Goal: Transaction & Acquisition: Book appointment/travel/reservation

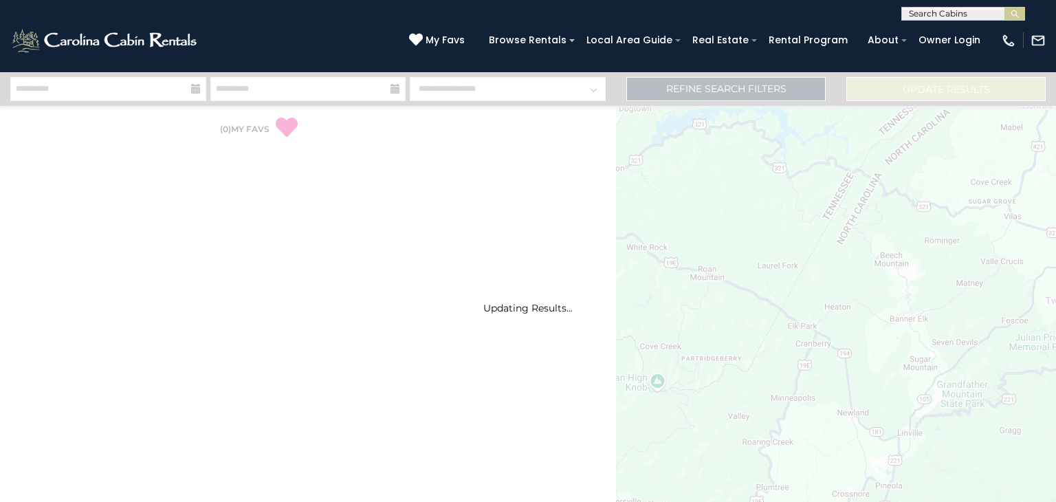
select select "*"
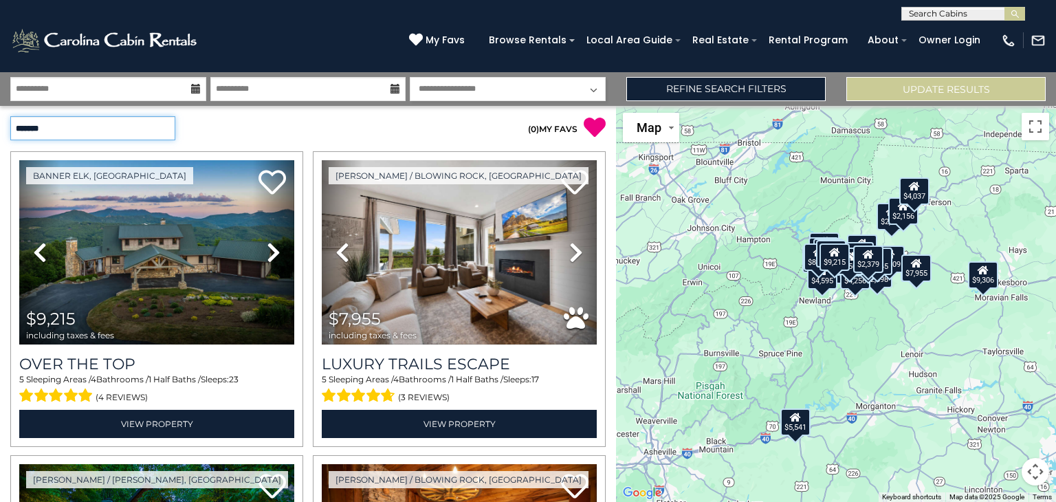
click at [166, 127] on select "**********" at bounding box center [92, 128] width 165 height 24
select select "*********"
click at [10, 116] on select "**********" at bounding box center [92, 128] width 165 height 24
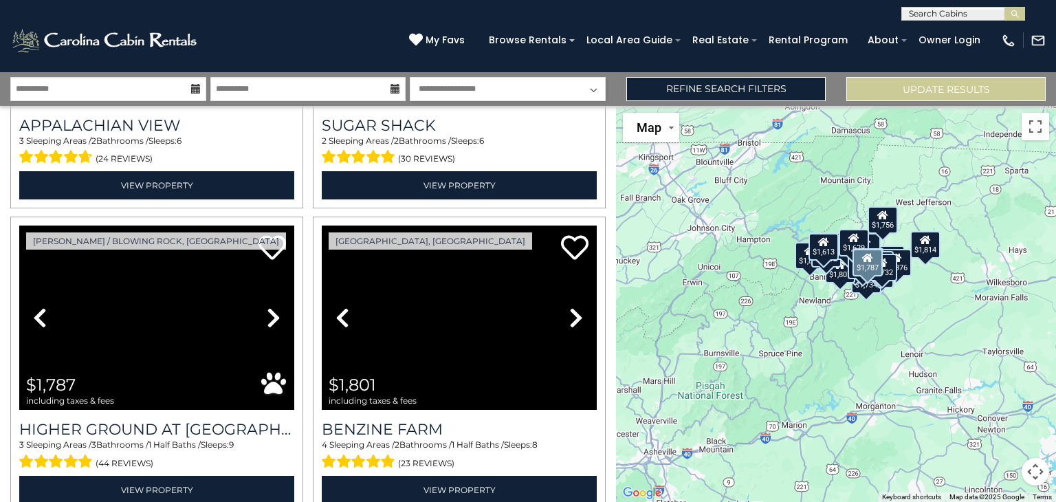
scroll to position [3585, 0]
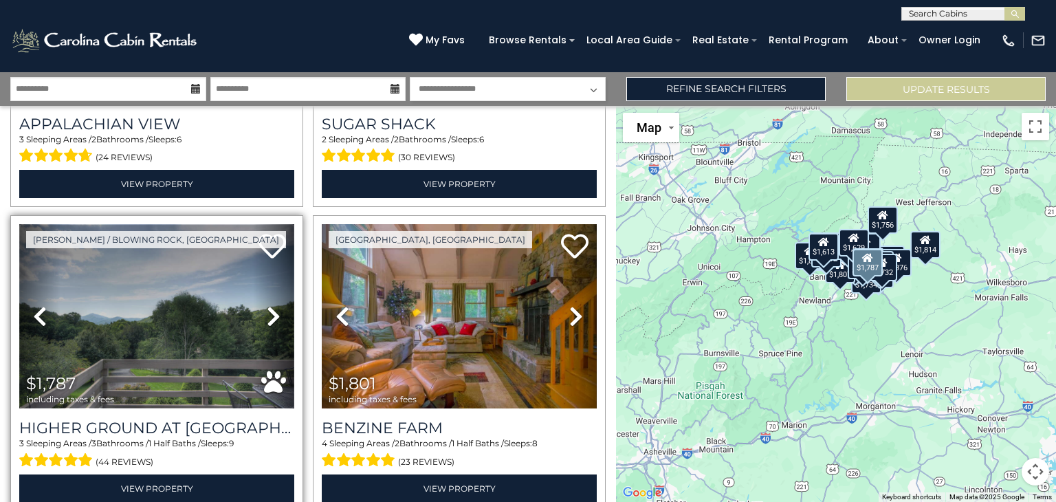
click at [148, 320] on img at bounding box center [156, 316] width 275 height 184
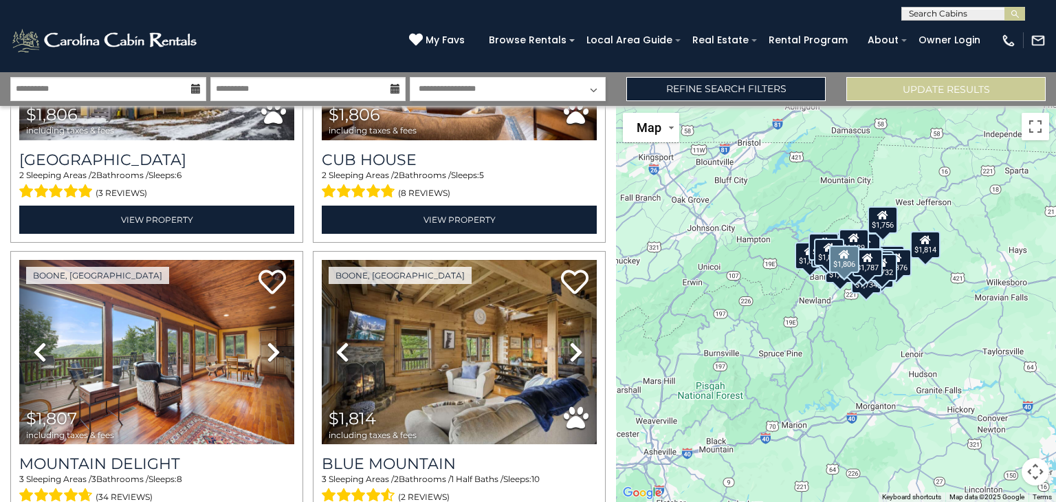
scroll to position [4192, 0]
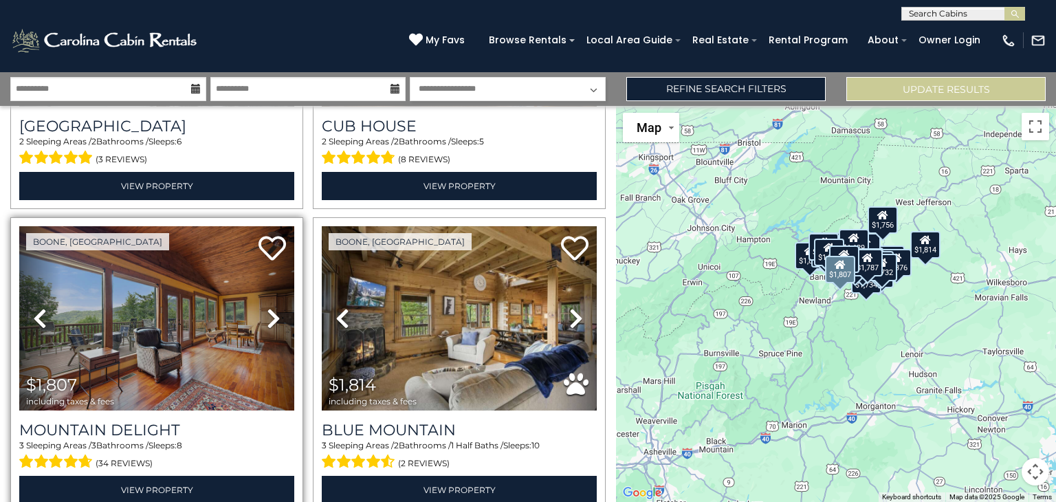
click at [269, 328] on link "Next" at bounding box center [273, 318] width 41 height 184
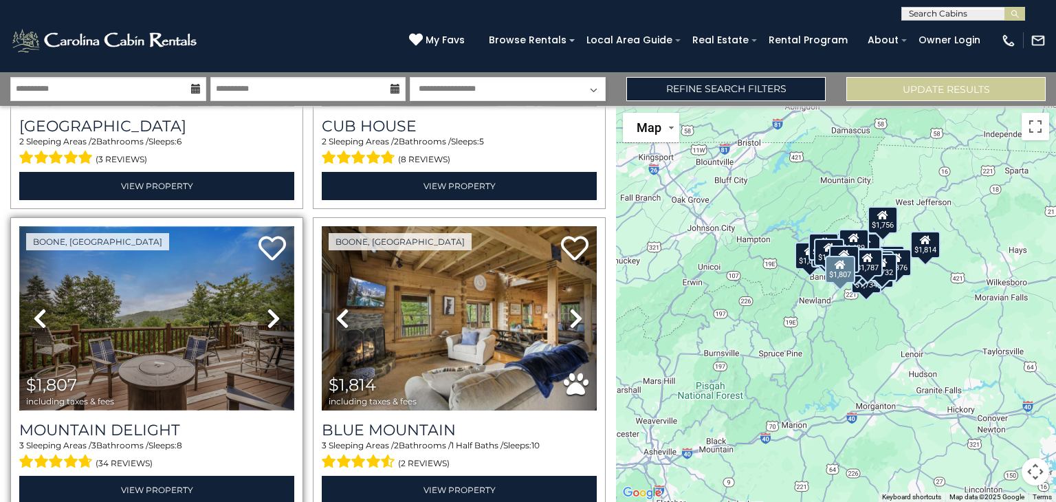
click at [246, 321] on img at bounding box center [156, 318] width 275 height 184
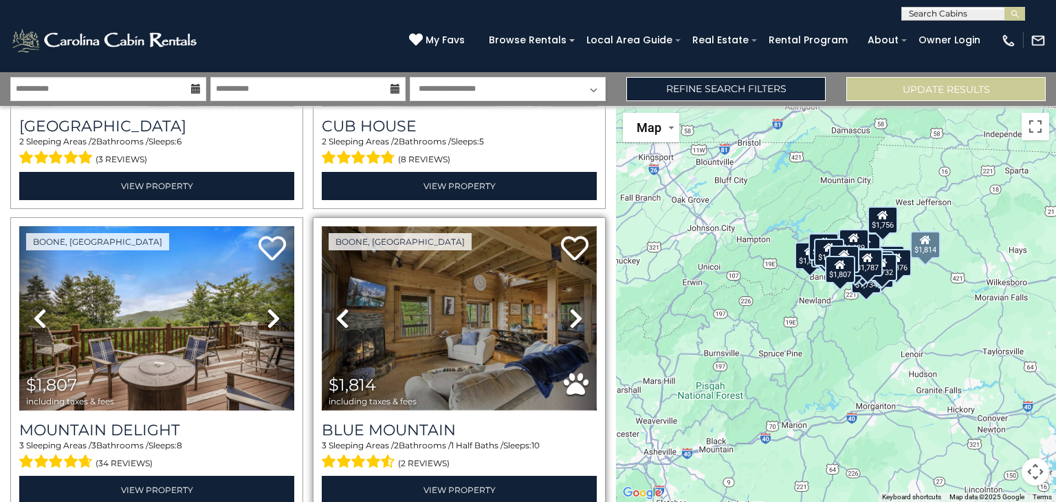
click at [522, 331] on img at bounding box center [459, 318] width 275 height 184
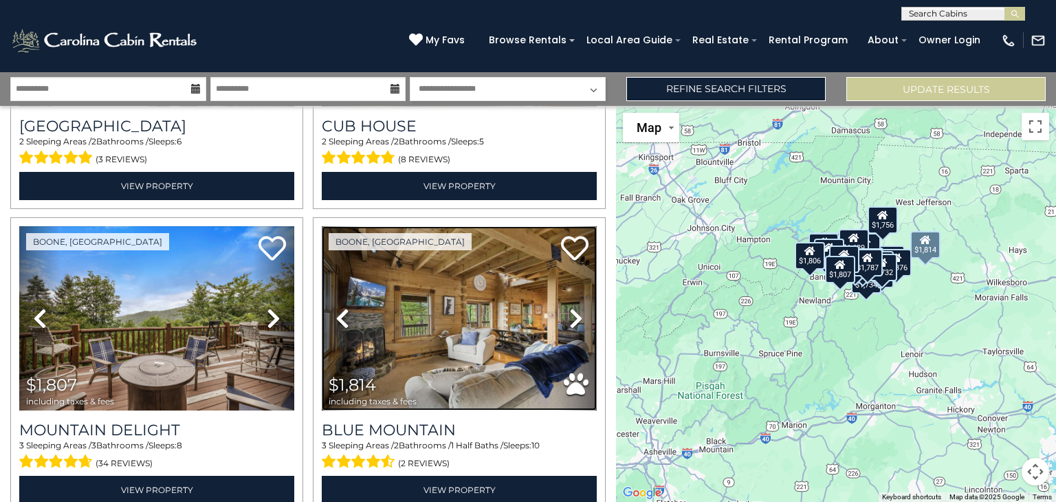
scroll to position [4251, 0]
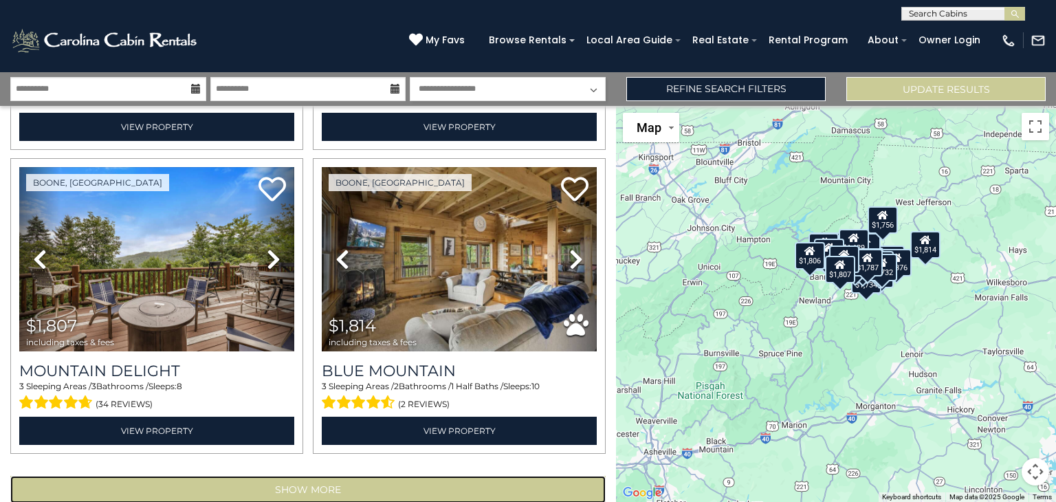
click at [336, 476] on button "Show More" at bounding box center [308, 490] width 596 height 28
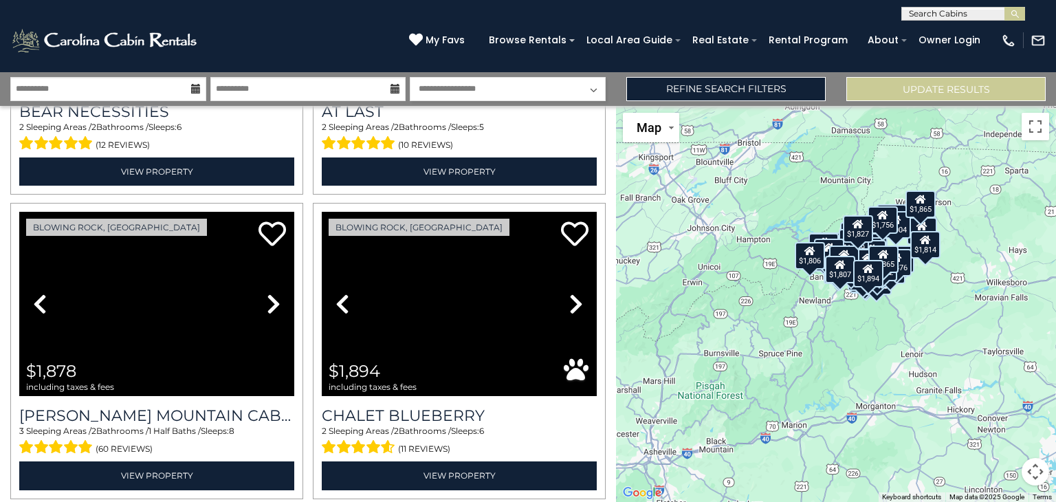
scroll to position [5721, 0]
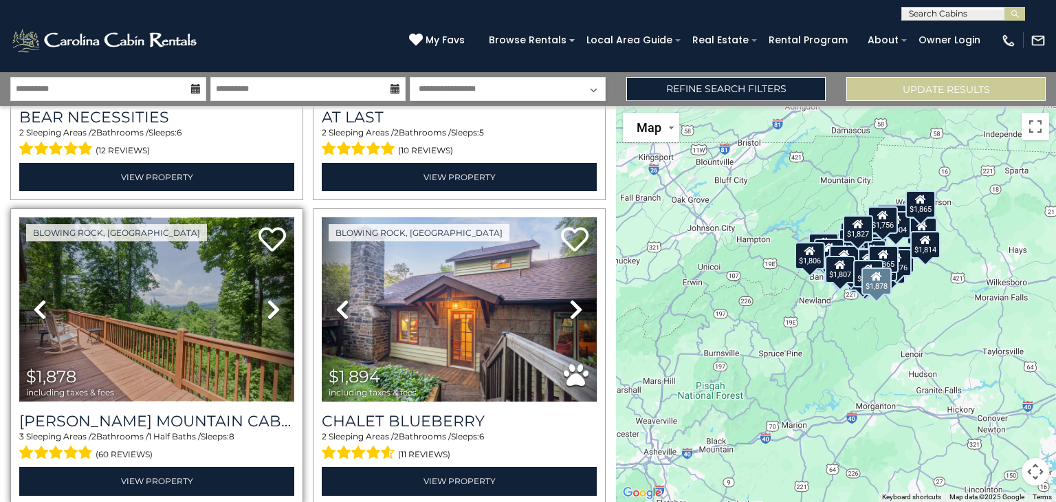
click at [188, 300] on img at bounding box center [156, 309] width 275 height 184
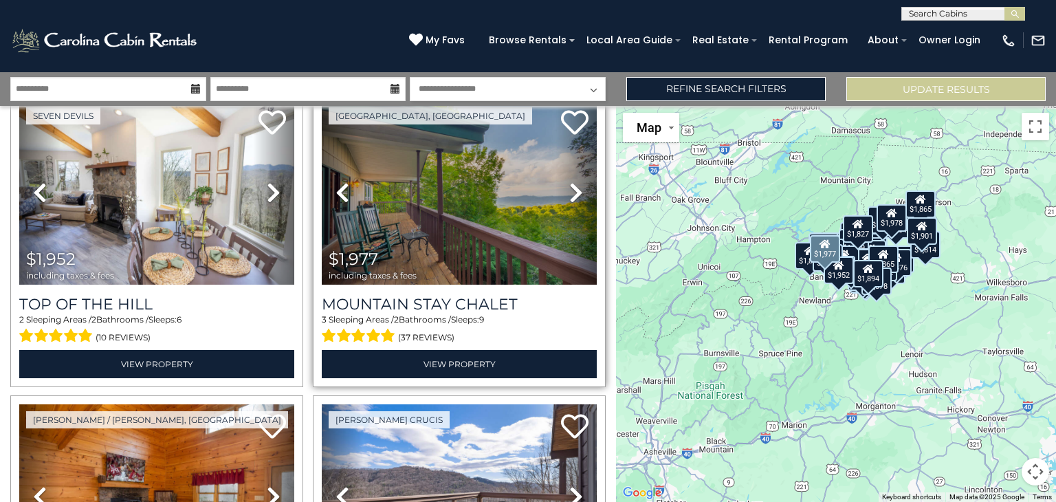
scroll to position [6443, 0]
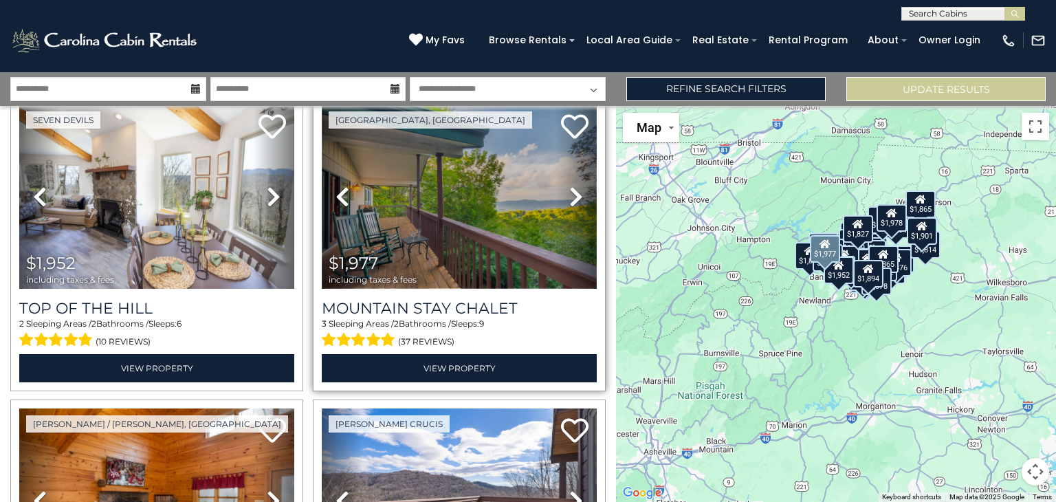
click at [393, 184] on img at bounding box center [459, 197] width 275 height 184
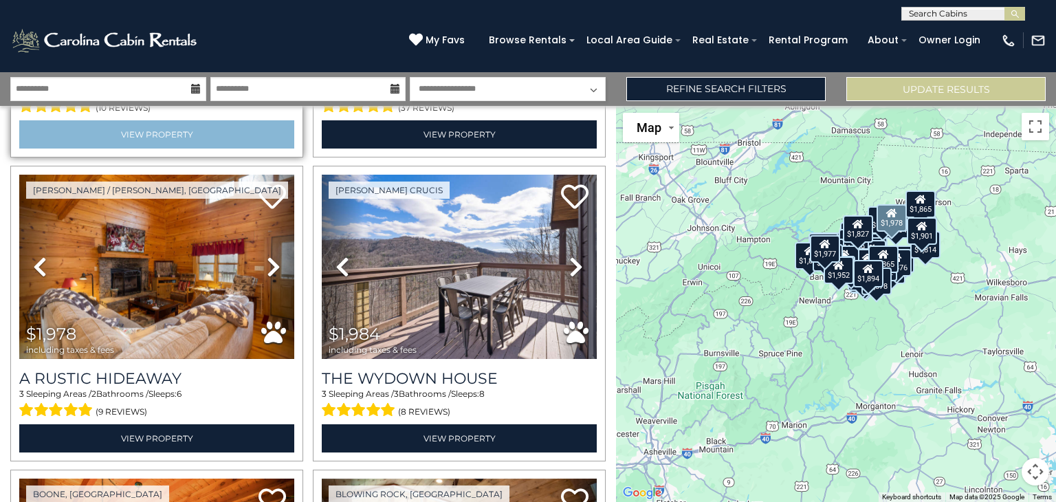
scroll to position [6680, 0]
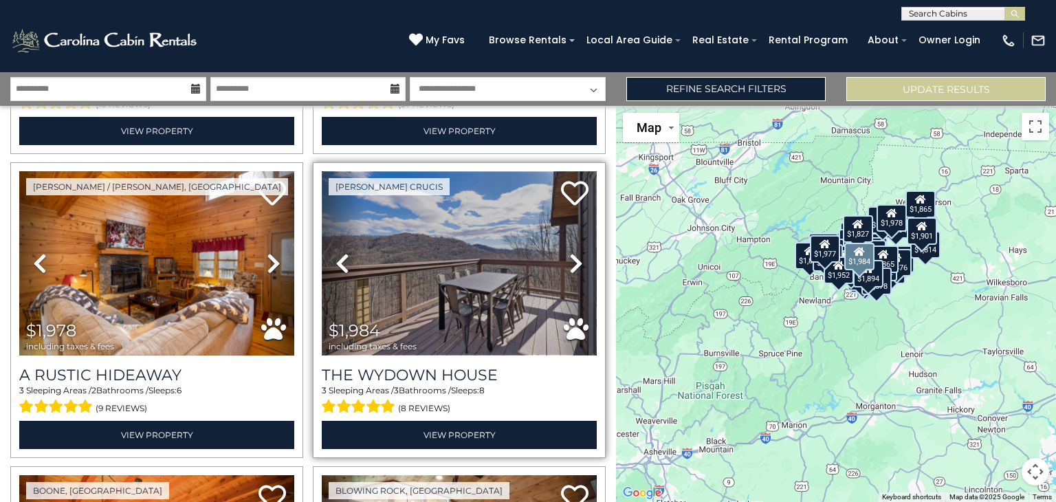
click at [404, 238] on img at bounding box center [459, 263] width 275 height 184
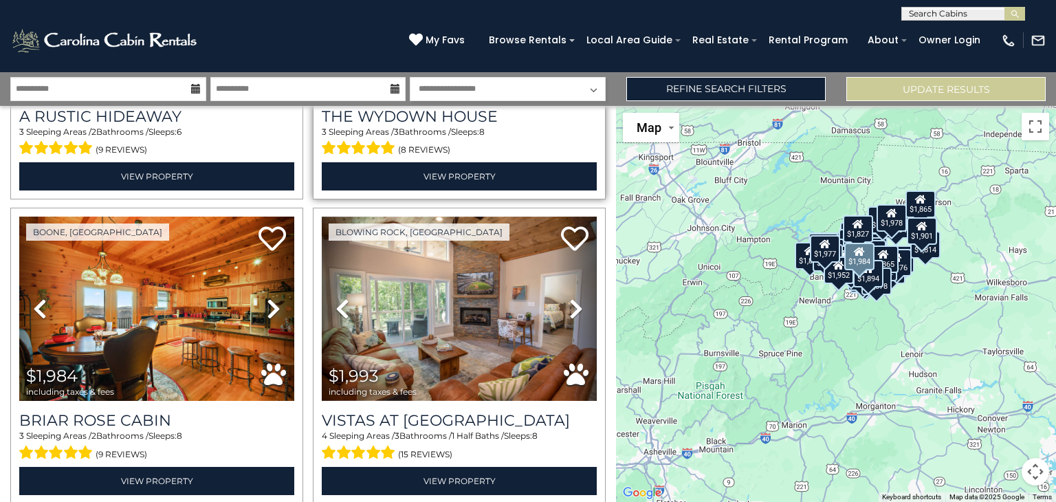
scroll to position [6946, 0]
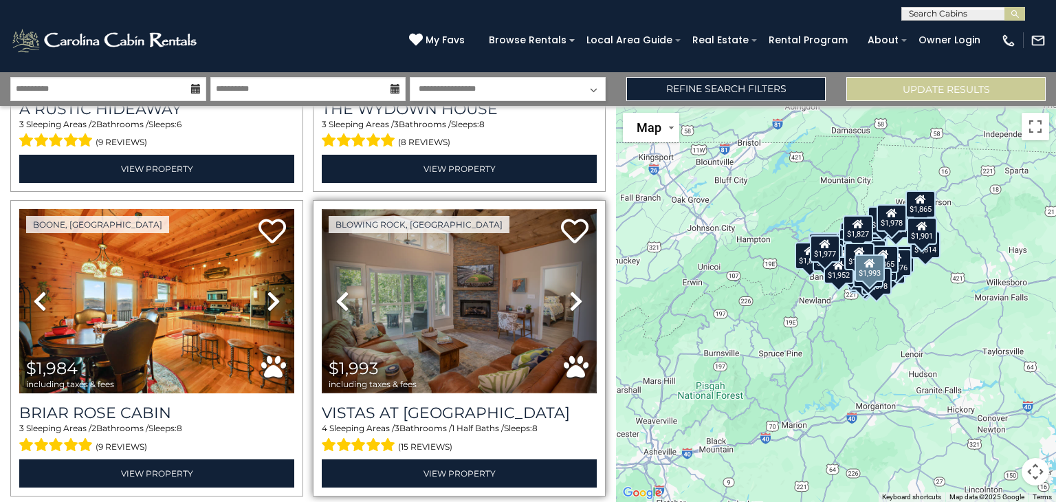
click at [387, 257] on img at bounding box center [459, 301] width 275 height 184
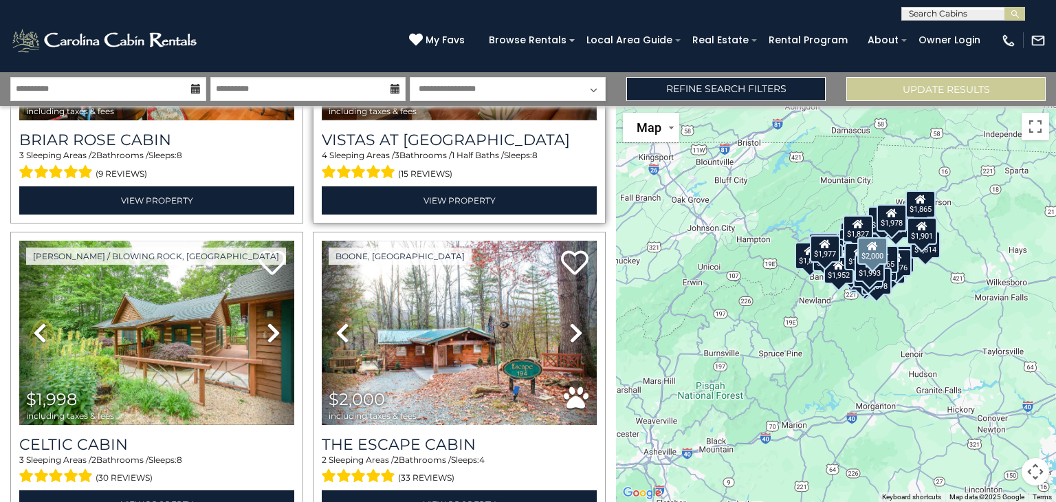
scroll to position [7220, 0]
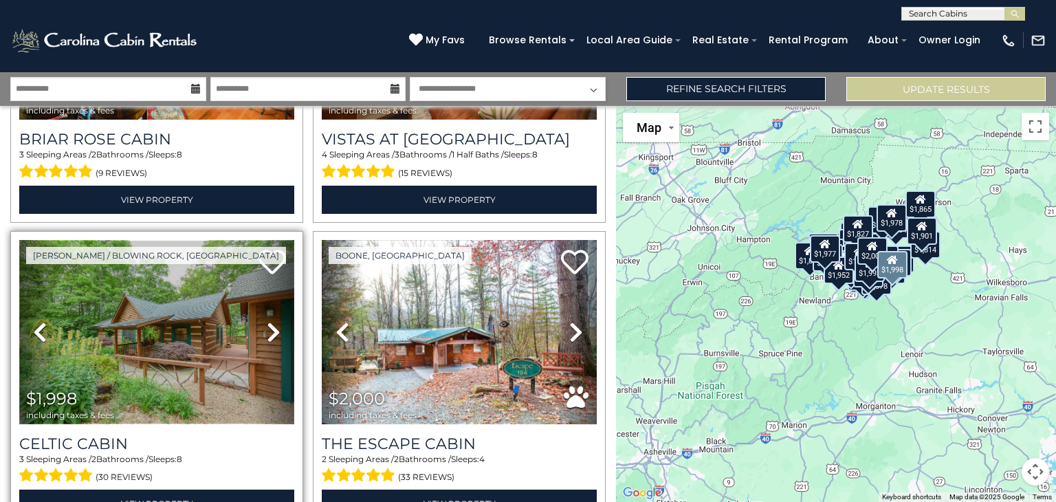
click at [169, 300] on img at bounding box center [156, 332] width 275 height 184
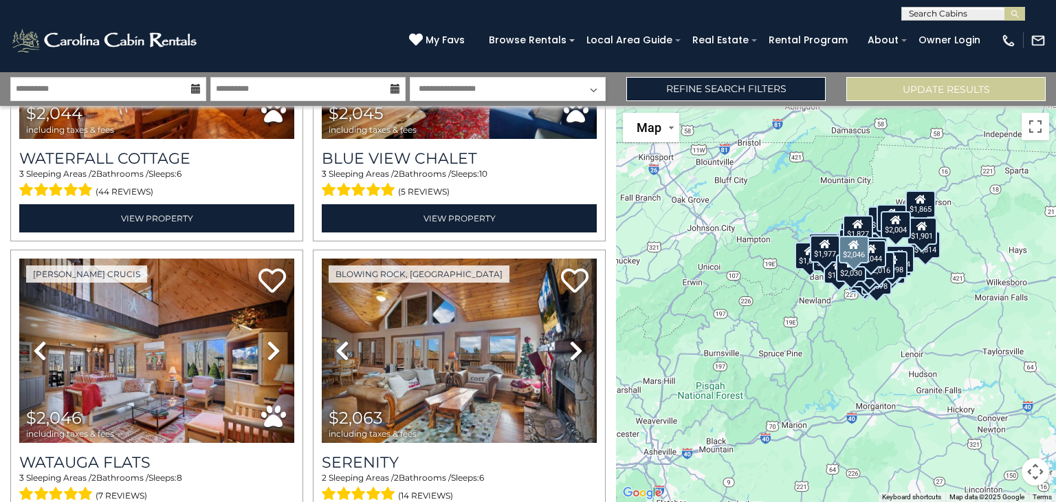
scroll to position [8778, 0]
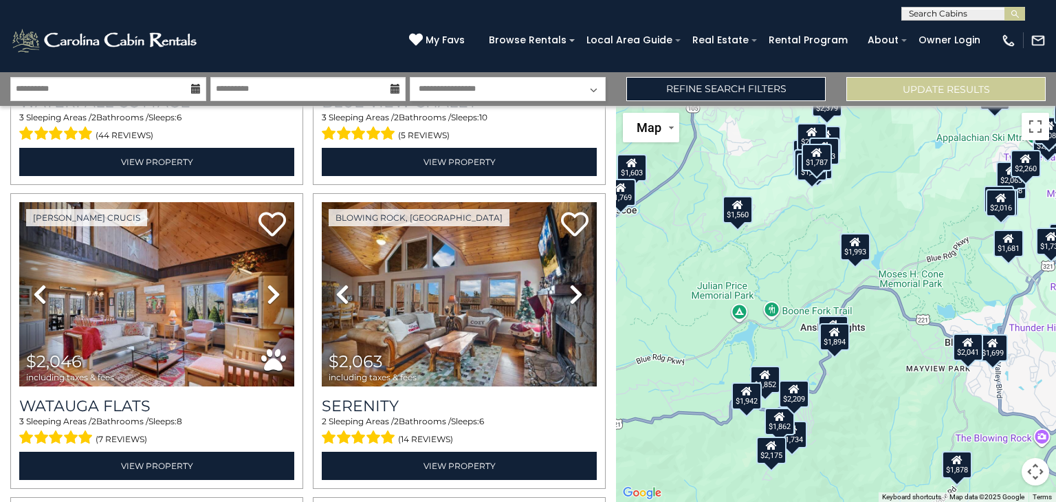
click at [860, 248] on div "$1,993" at bounding box center [855, 247] width 30 height 28
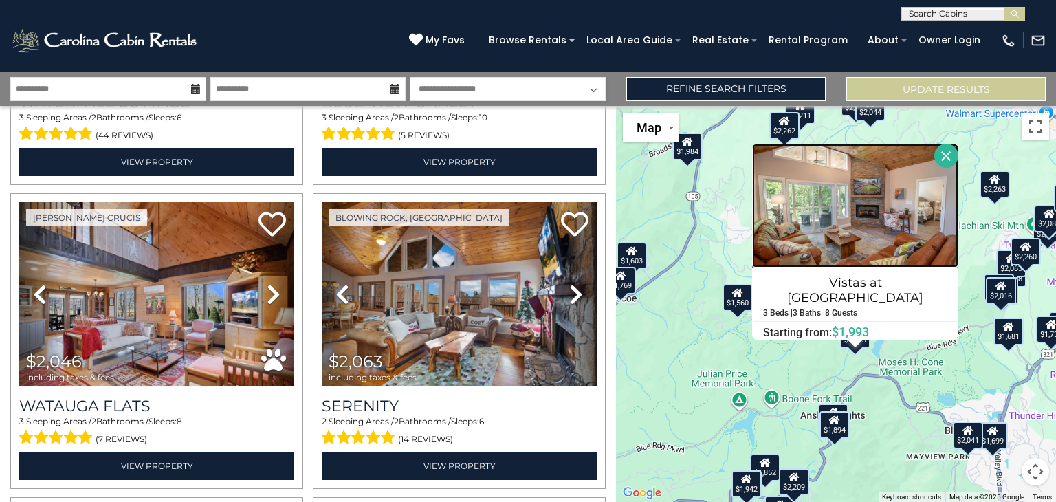
click at [831, 212] on img at bounding box center [855, 206] width 206 height 124
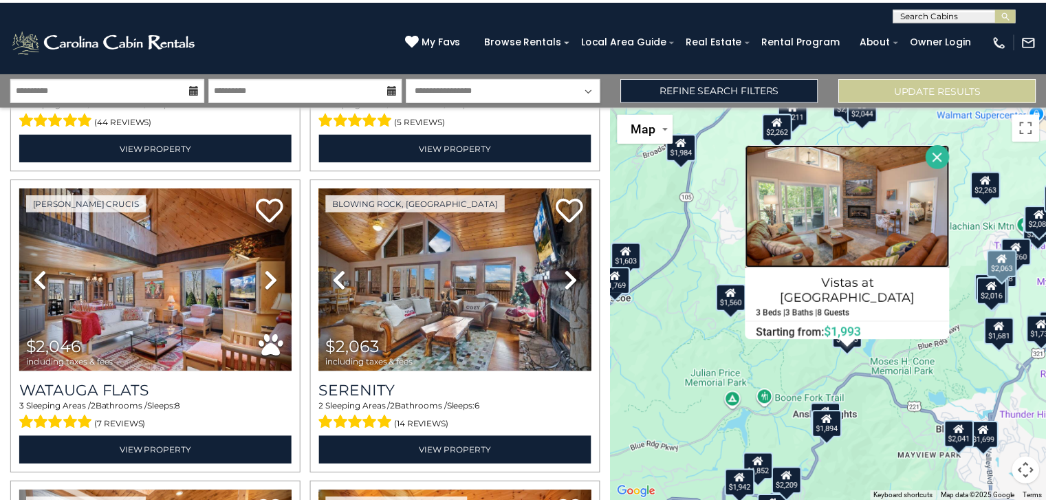
scroll to position [8789, 0]
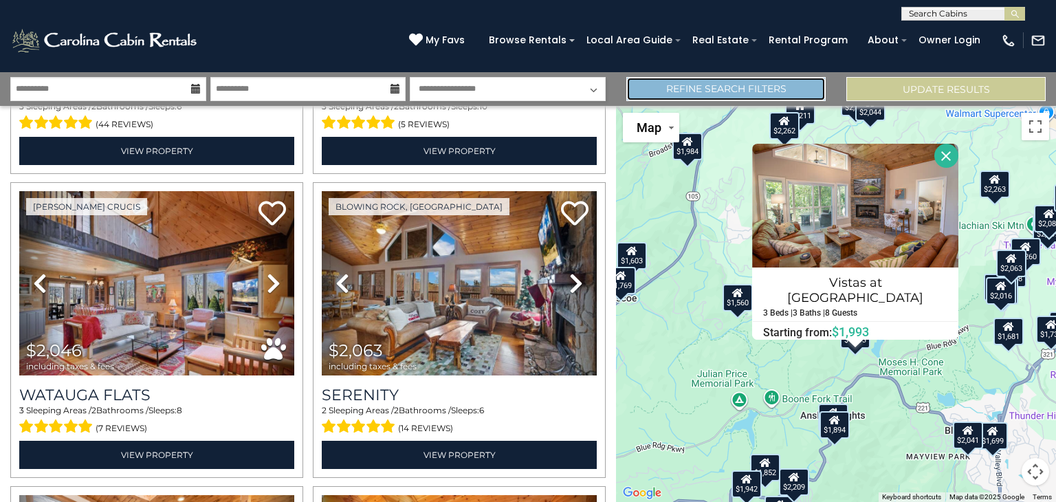
click at [678, 90] on link "Refine Search Filters" at bounding box center [725, 89] width 199 height 24
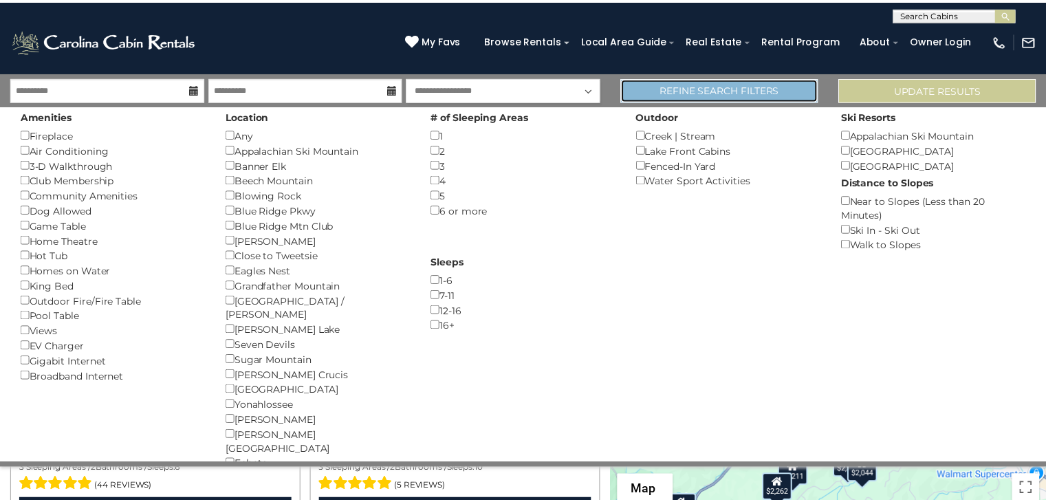
scroll to position [8730, 0]
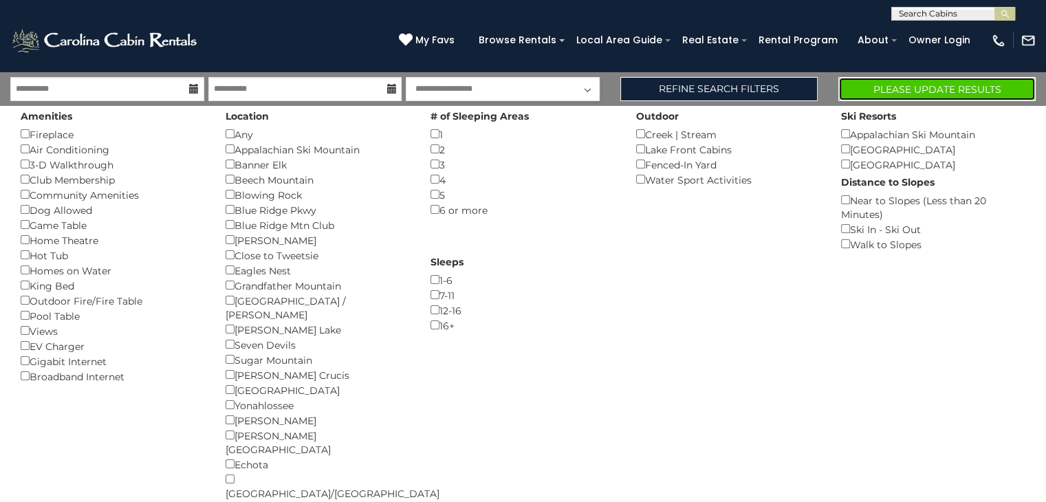
click at [938, 82] on button "Please Update Results" at bounding box center [936, 89] width 197 height 24
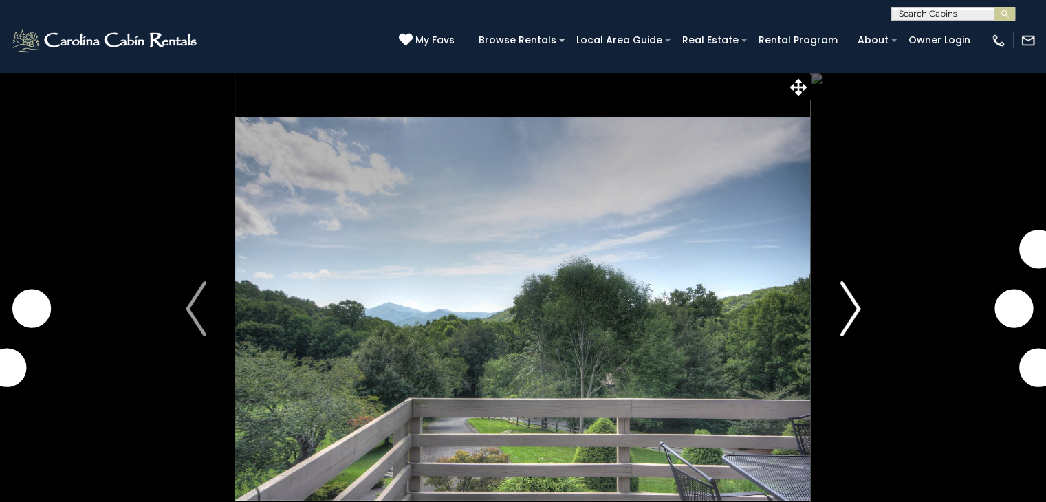
click at [853, 295] on img "Next" at bounding box center [850, 308] width 21 height 55
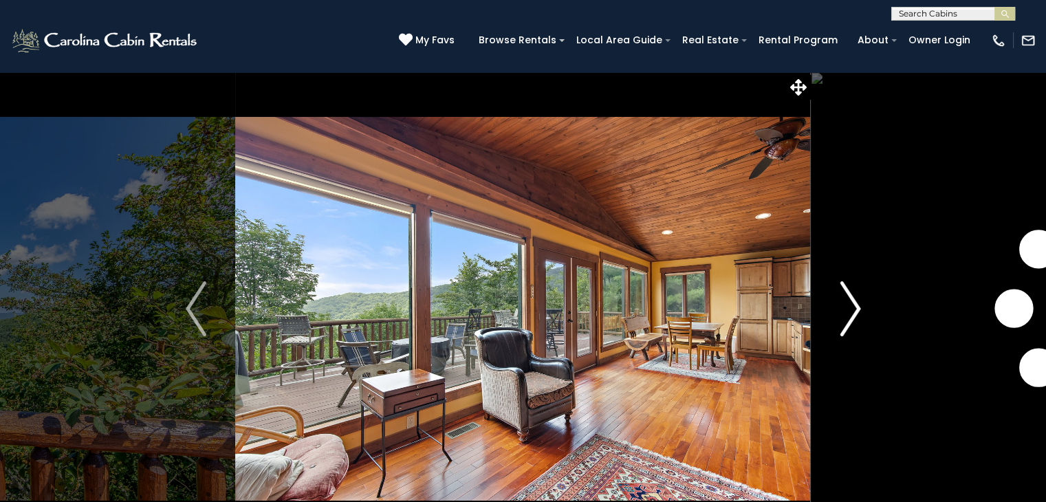
click at [842, 309] on img "Next" at bounding box center [850, 308] width 21 height 55
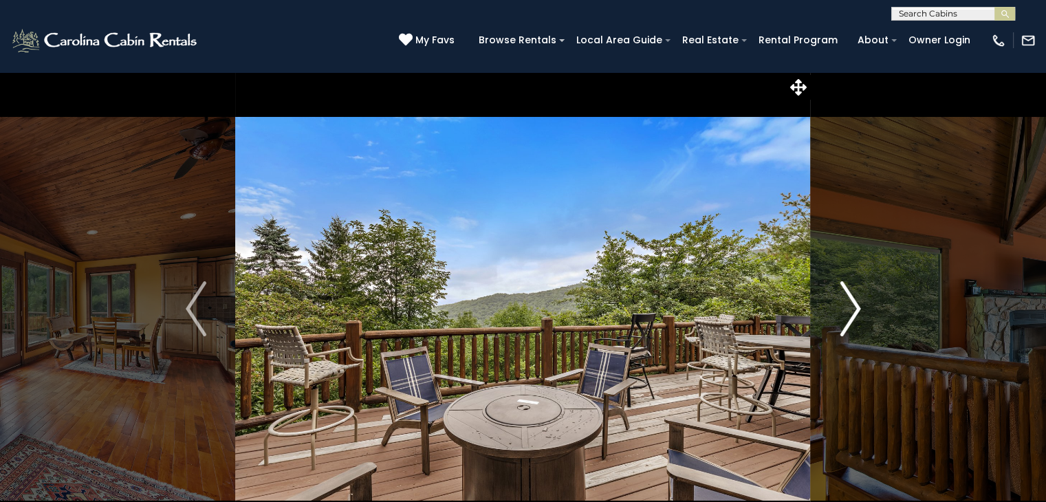
click at [842, 309] on img "Next" at bounding box center [850, 308] width 21 height 55
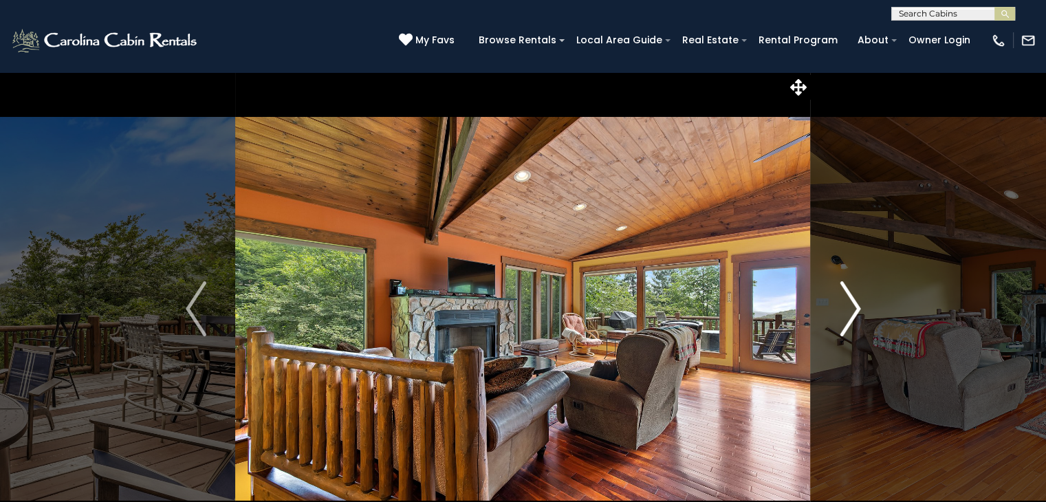
click at [842, 309] on img "Next" at bounding box center [850, 308] width 21 height 55
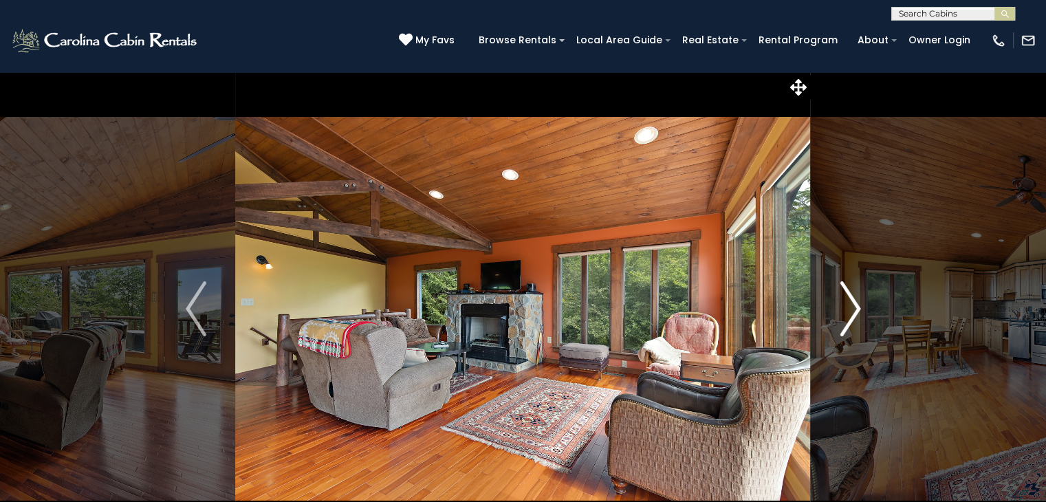
click at [842, 309] on img "Next" at bounding box center [850, 308] width 21 height 55
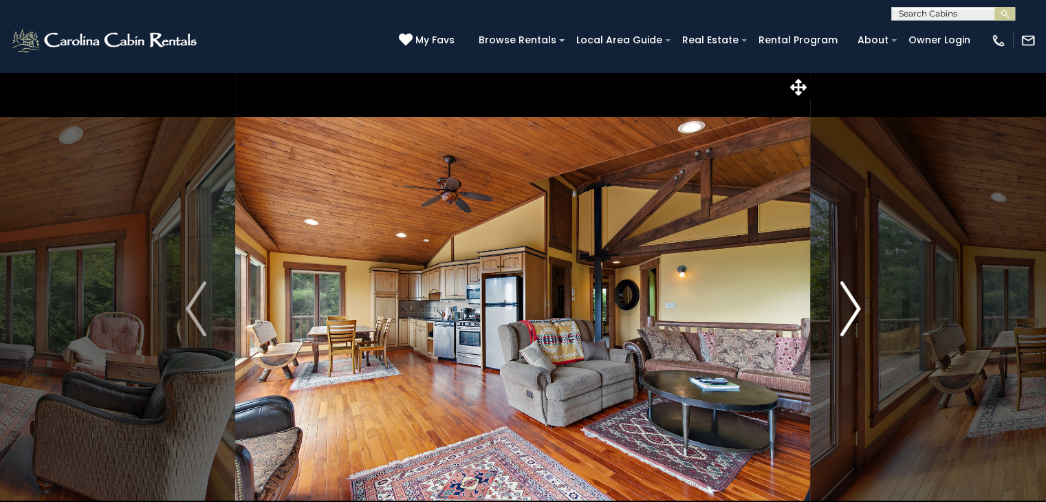
click at [842, 309] on img "Next" at bounding box center [850, 308] width 21 height 55
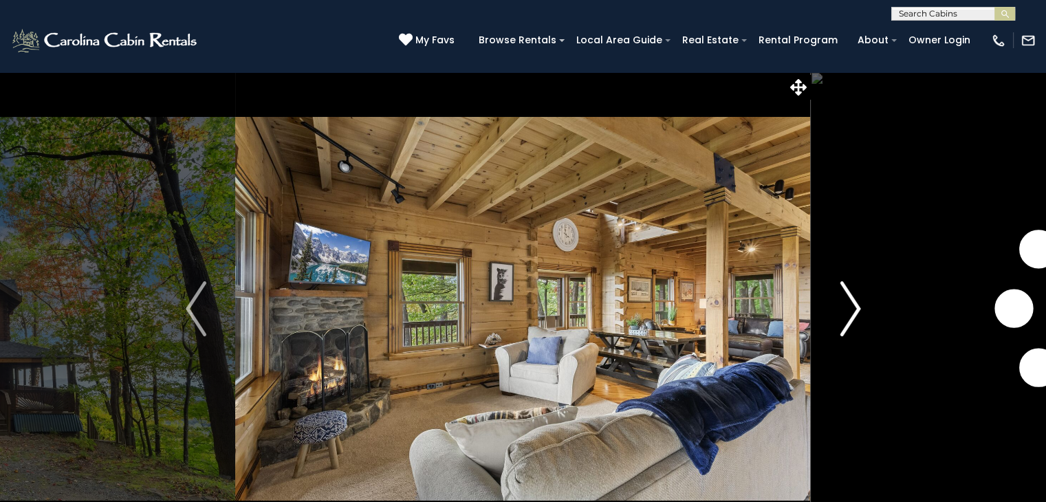
click at [860, 312] on img "Next" at bounding box center [850, 308] width 21 height 55
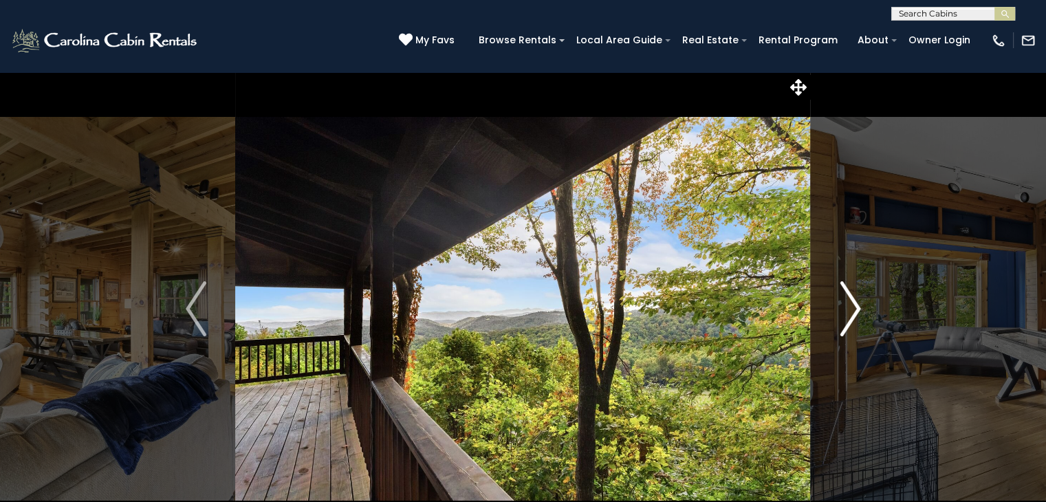
click at [860, 312] on img "Next" at bounding box center [850, 308] width 21 height 55
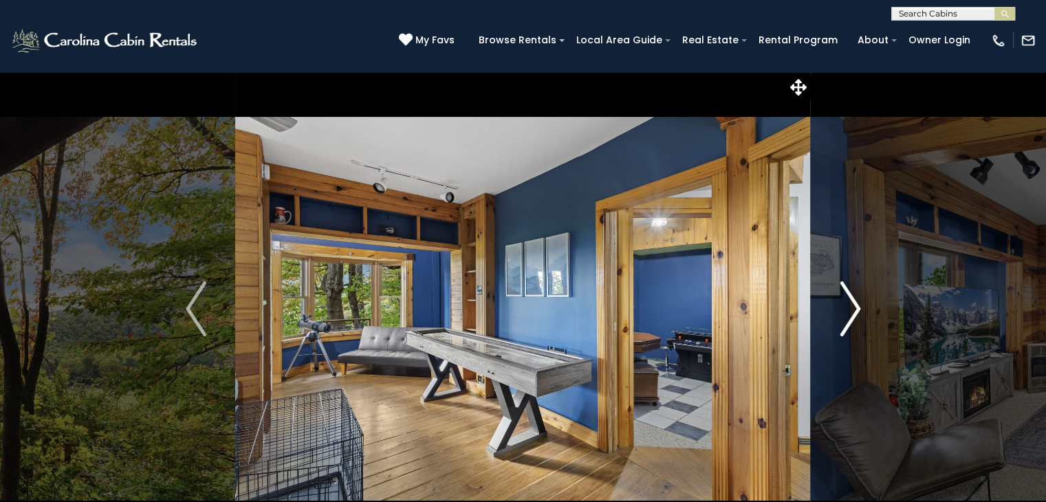
click at [860, 312] on img "Next" at bounding box center [850, 308] width 21 height 55
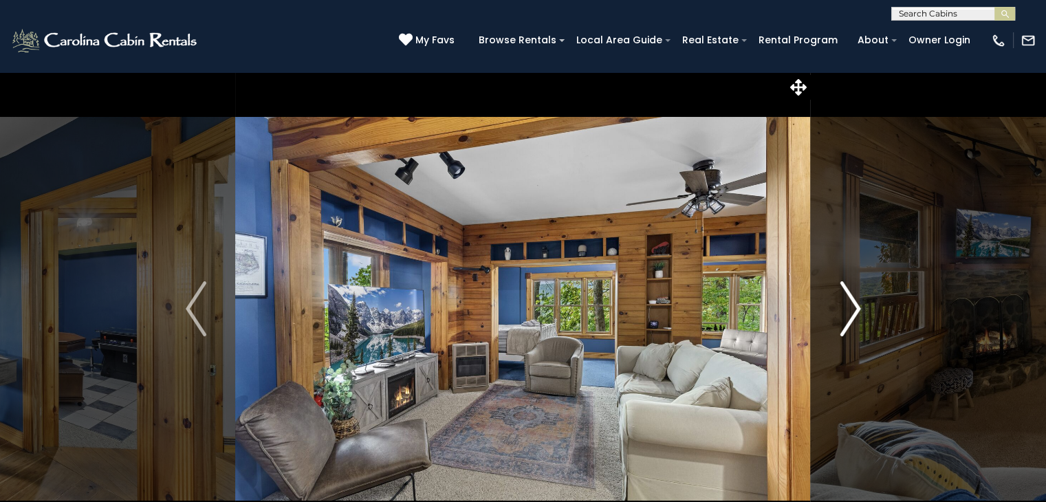
click at [860, 312] on img "Next" at bounding box center [850, 308] width 21 height 55
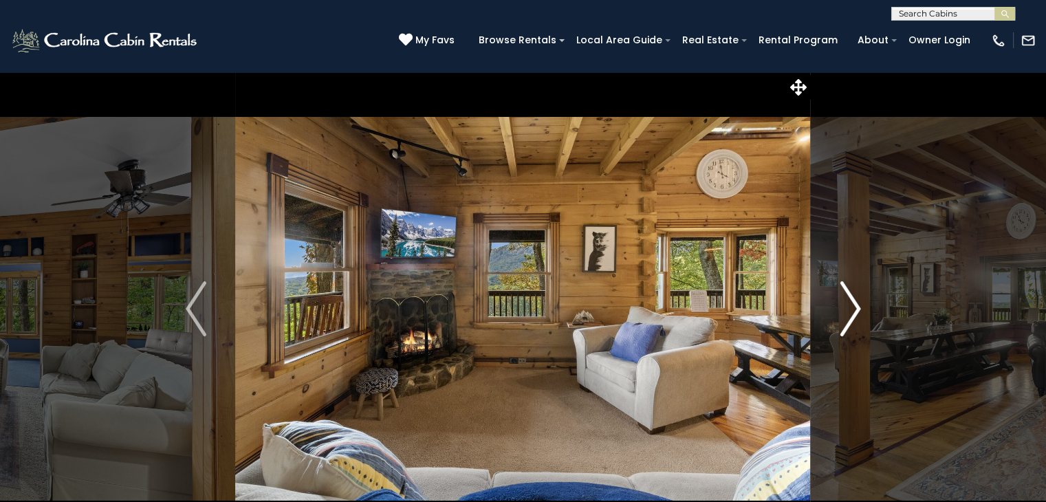
click at [860, 312] on img "Next" at bounding box center [850, 308] width 21 height 55
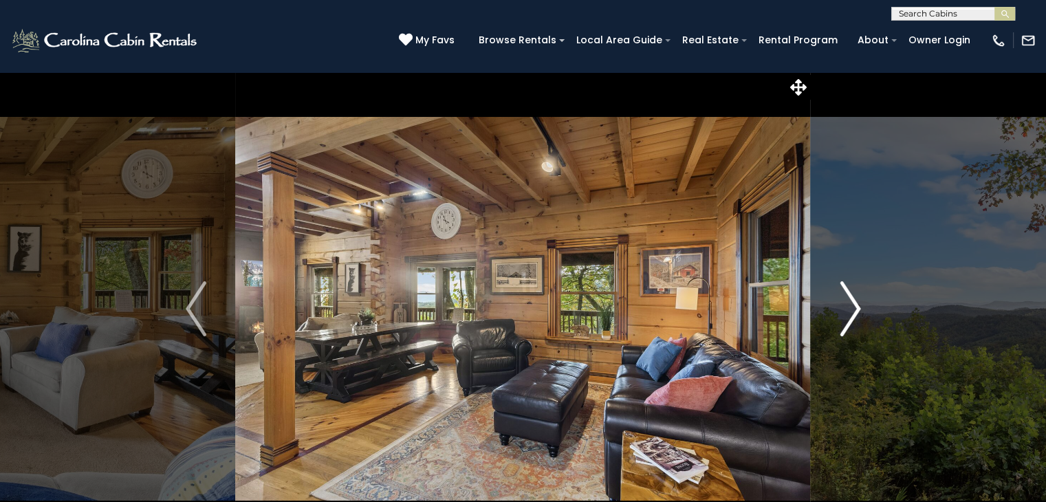
click at [860, 312] on img "Next" at bounding box center [850, 308] width 21 height 55
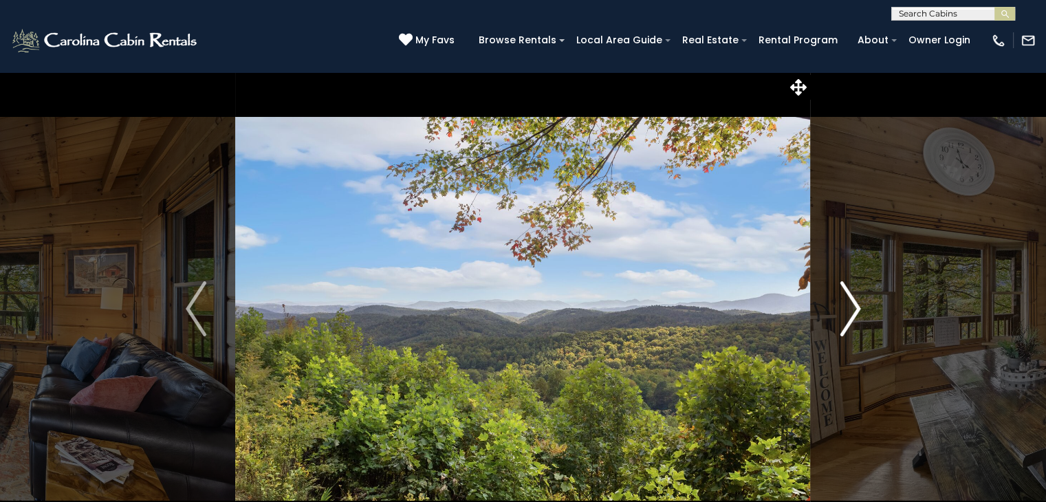
click at [860, 312] on img "Next" at bounding box center [850, 308] width 21 height 55
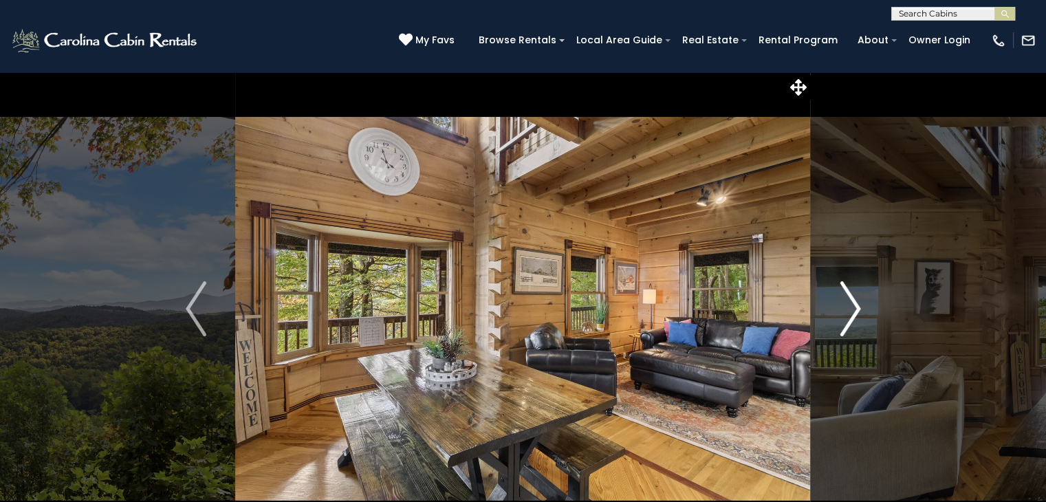
click at [860, 312] on img "Next" at bounding box center [850, 308] width 21 height 55
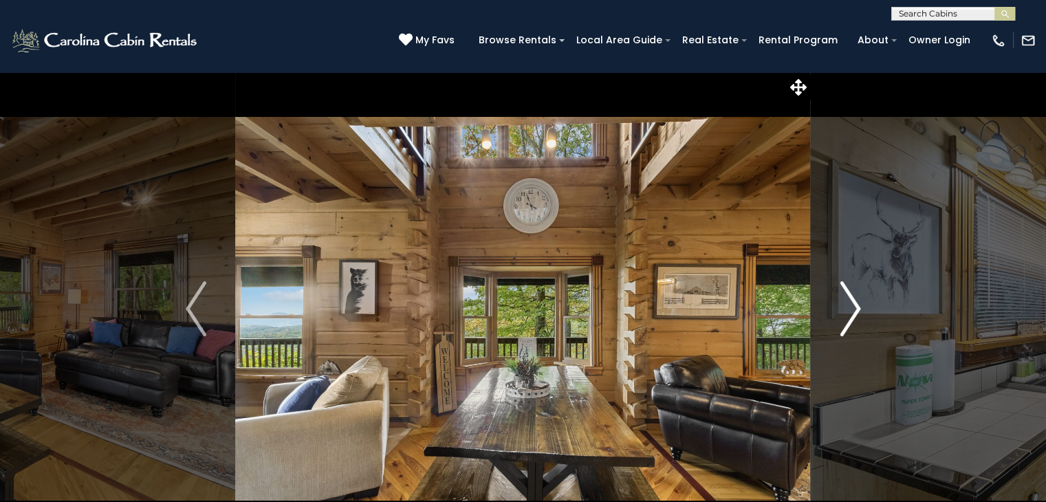
click at [860, 312] on img "Next" at bounding box center [850, 308] width 21 height 55
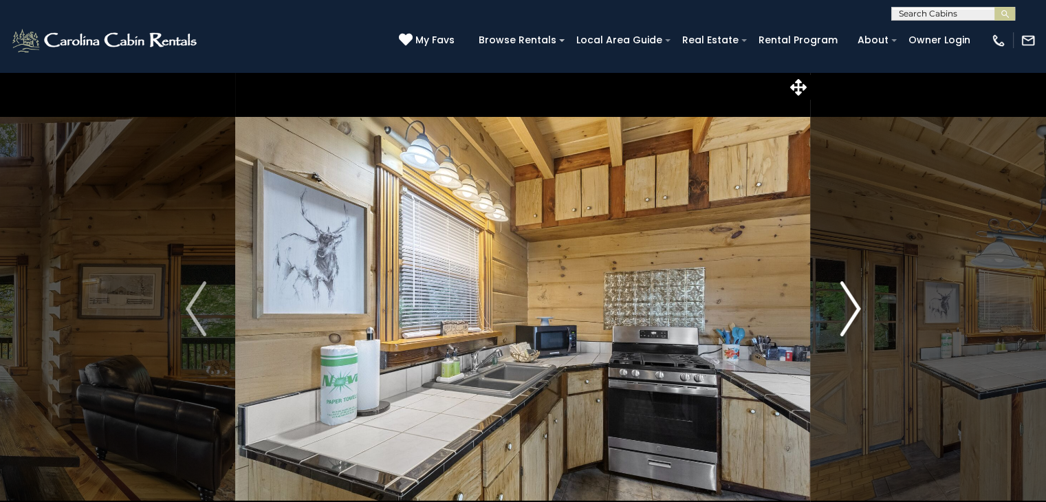
click at [860, 312] on img "Next" at bounding box center [850, 308] width 21 height 55
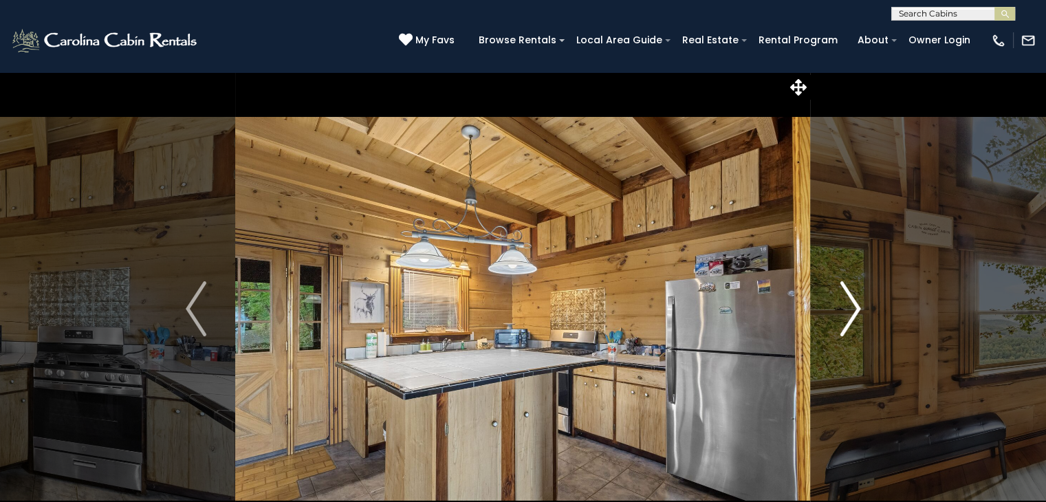
click at [860, 312] on img "Next" at bounding box center [850, 308] width 21 height 55
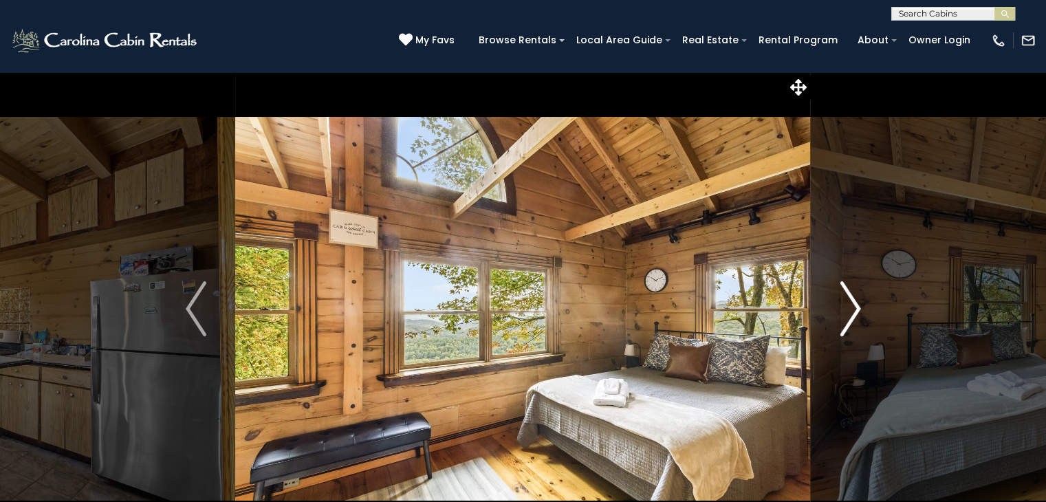
click at [859, 312] on img "Next" at bounding box center [850, 308] width 21 height 55
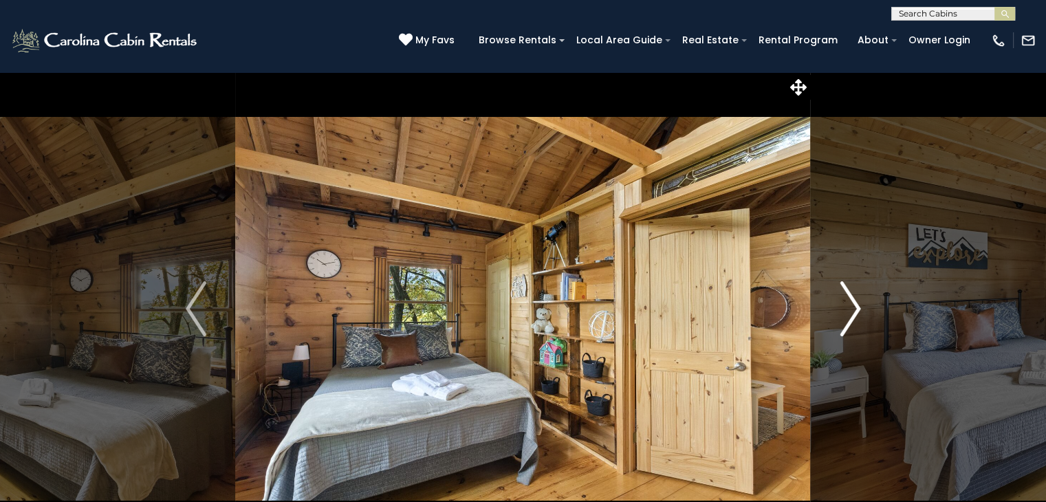
click at [859, 312] on img "Next" at bounding box center [850, 308] width 21 height 55
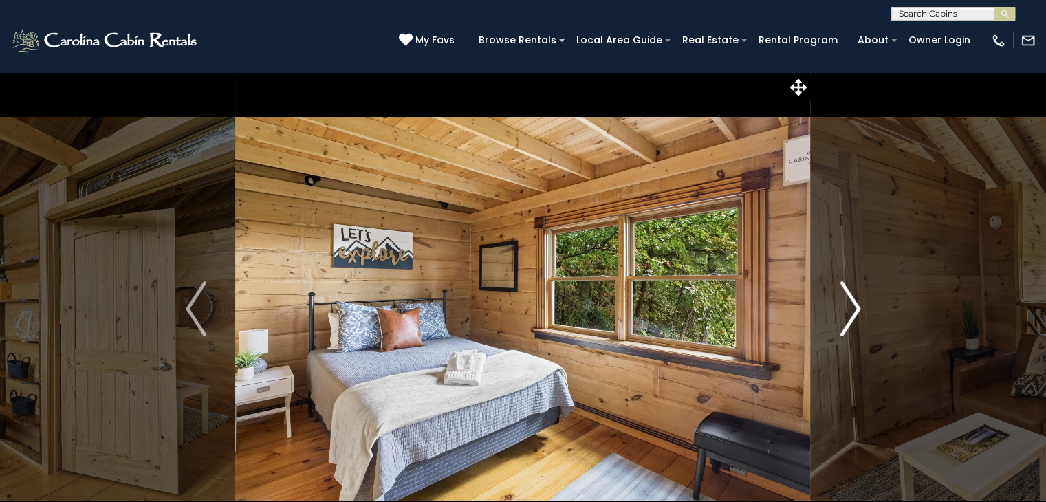
click at [859, 312] on img "Next" at bounding box center [850, 308] width 21 height 55
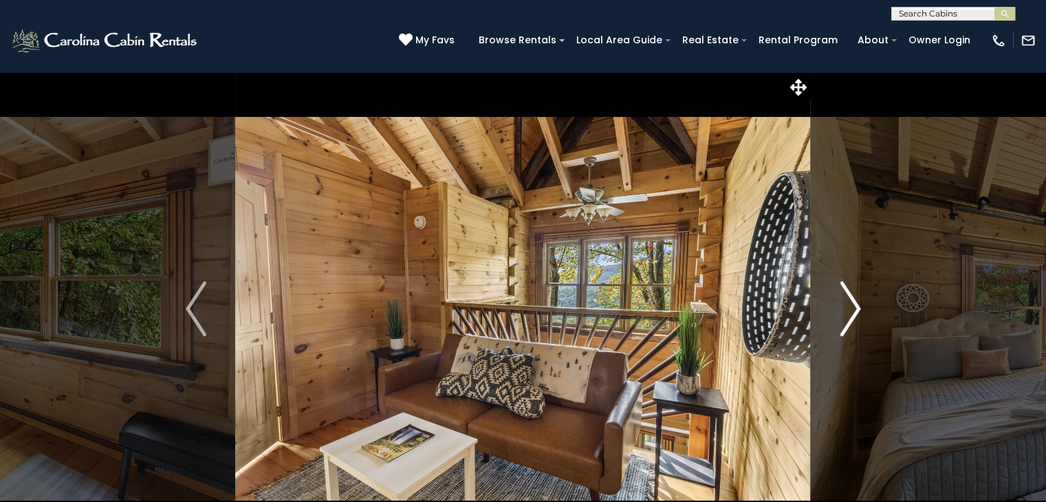
click at [859, 312] on img "Next" at bounding box center [850, 308] width 21 height 55
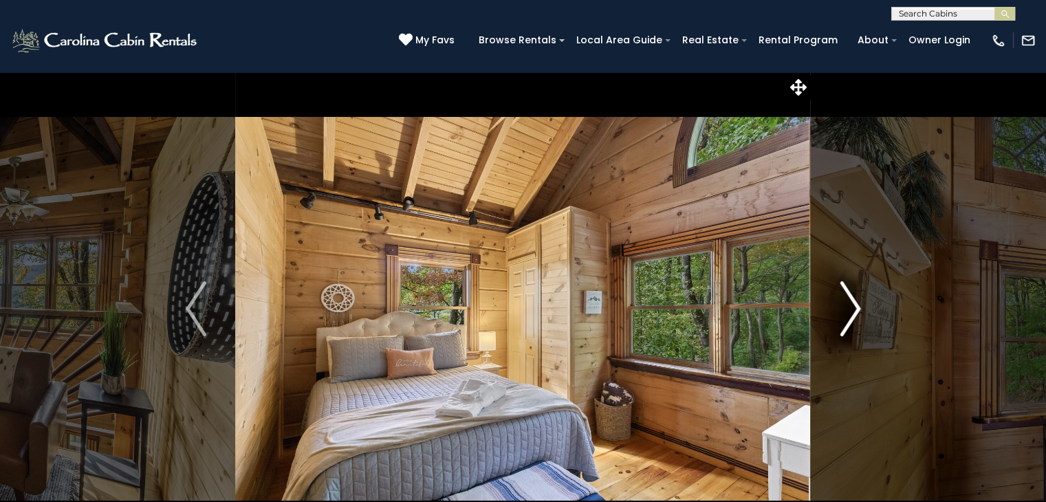
click at [859, 312] on img "Next" at bounding box center [850, 308] width 21 height 55
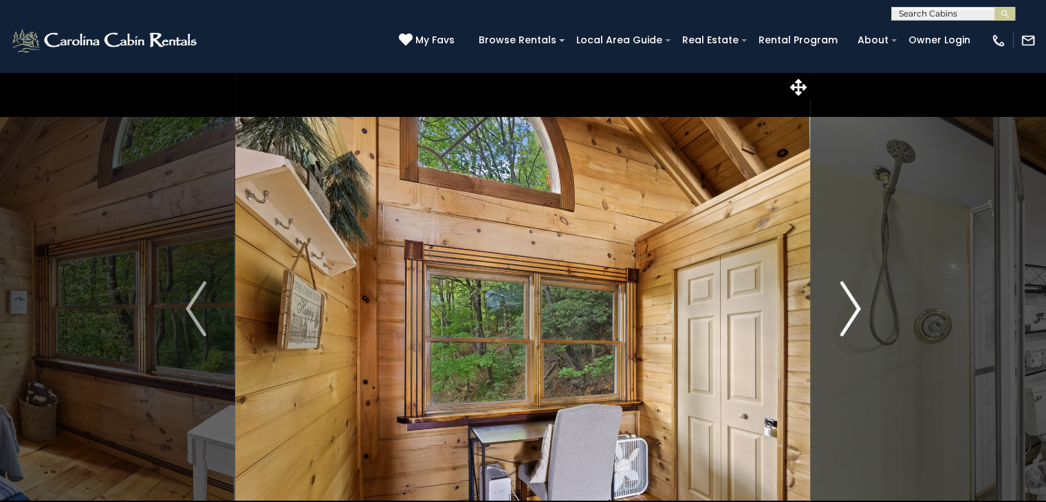
click at [859, 312] on img "Next" at bounding box center [850, 308] width 21 height 55
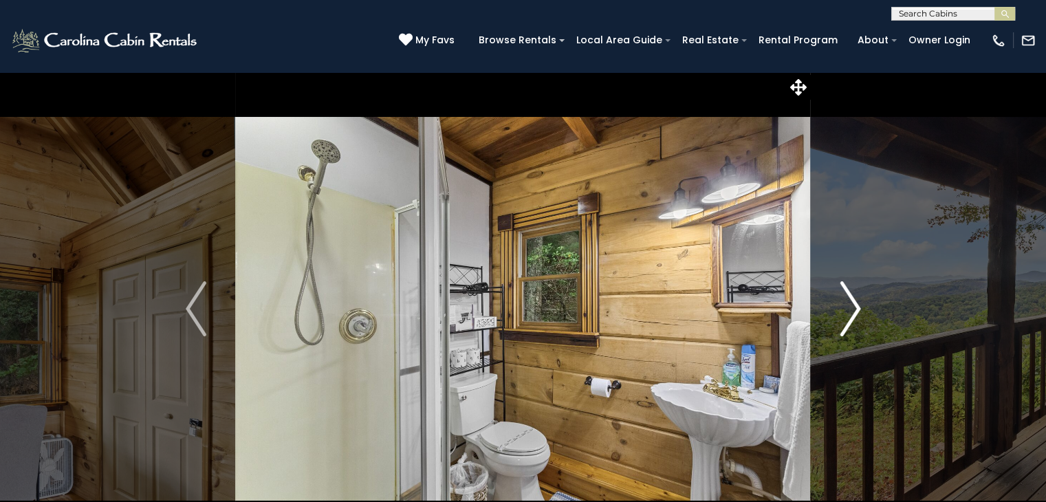
click at [859, 312] on img "Next" at bounding box center [850, 308] width 21 height 55
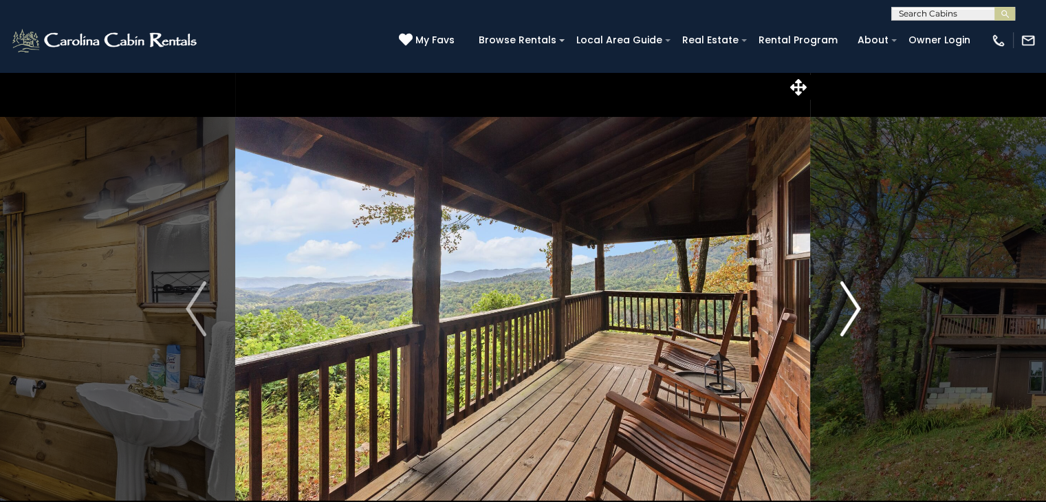
click at [859, 312] on img "Next" at bounding box center [850, 308] width 21 height 55
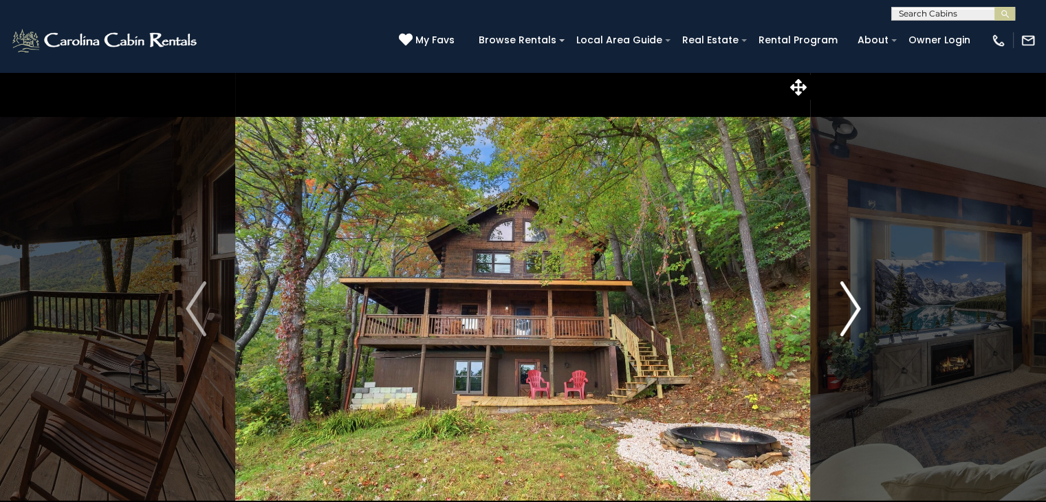
click at [859, 312] on img "Next" at bounding box center [850, 308] width 21 height 55
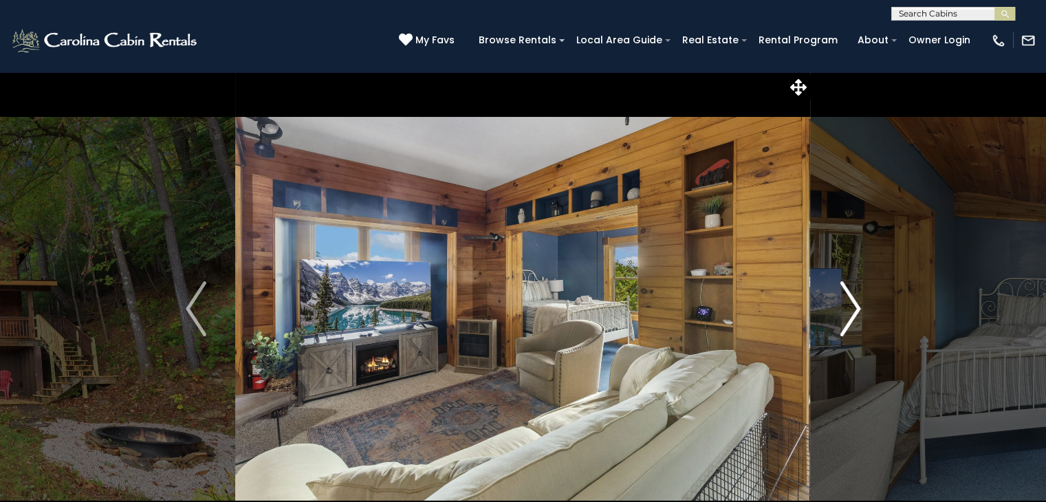
click at [859, 312] on img "Next" at bounding box center [850, 308] width 21 height 55
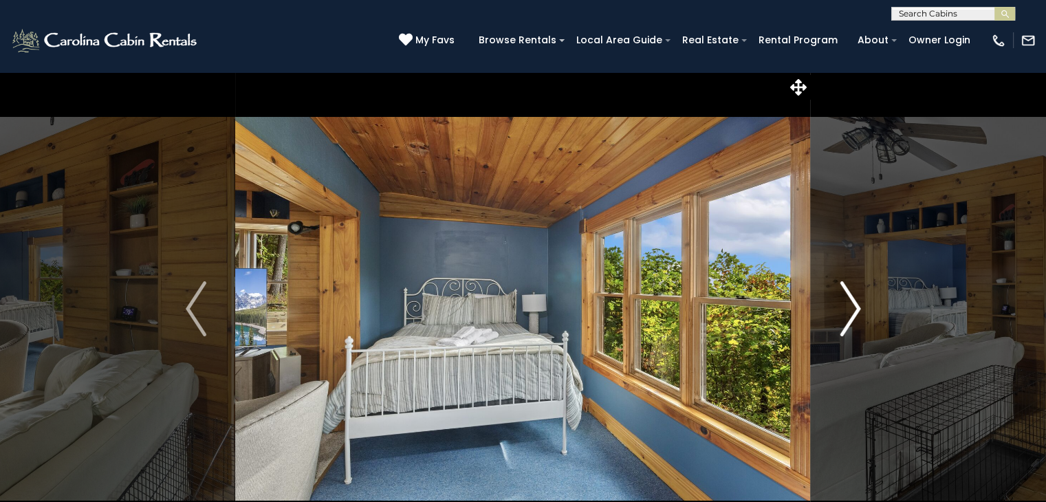
click at [859, 312] on img "Next" at bounding box center [850, 308] width 21 height 55
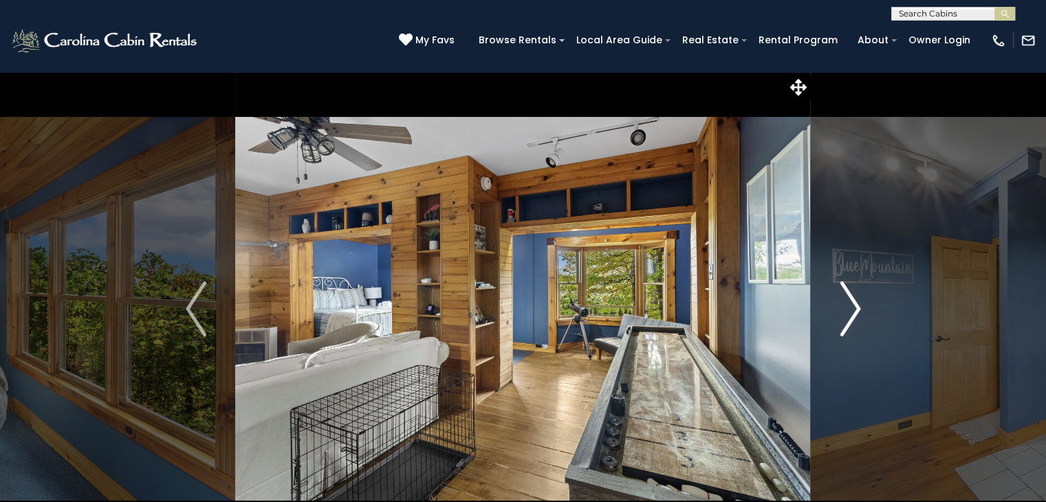
click at [859, 312] on img "Next" at bounding box center [850, 308] width 21 height 55
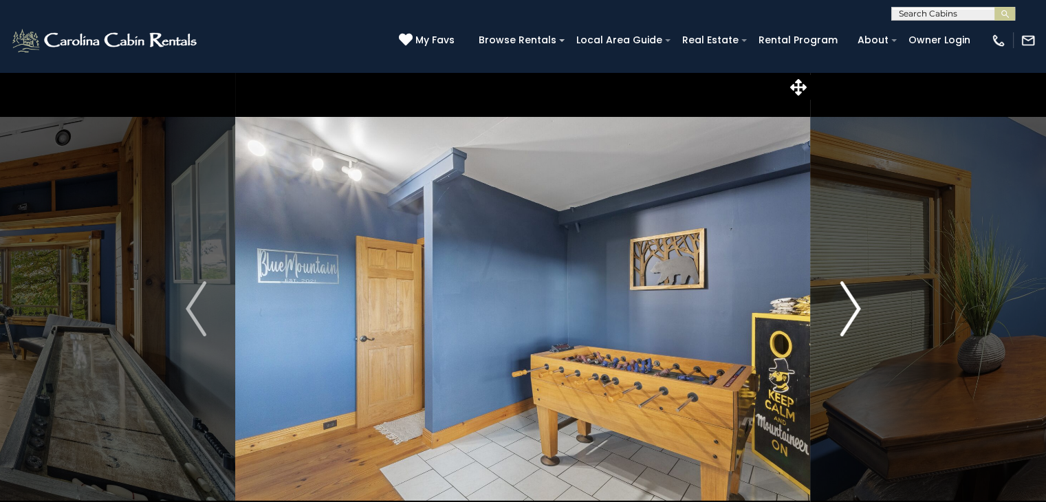
click at [859, 312] on img "Next" at bounding box center [850, 308] width 21 height 55
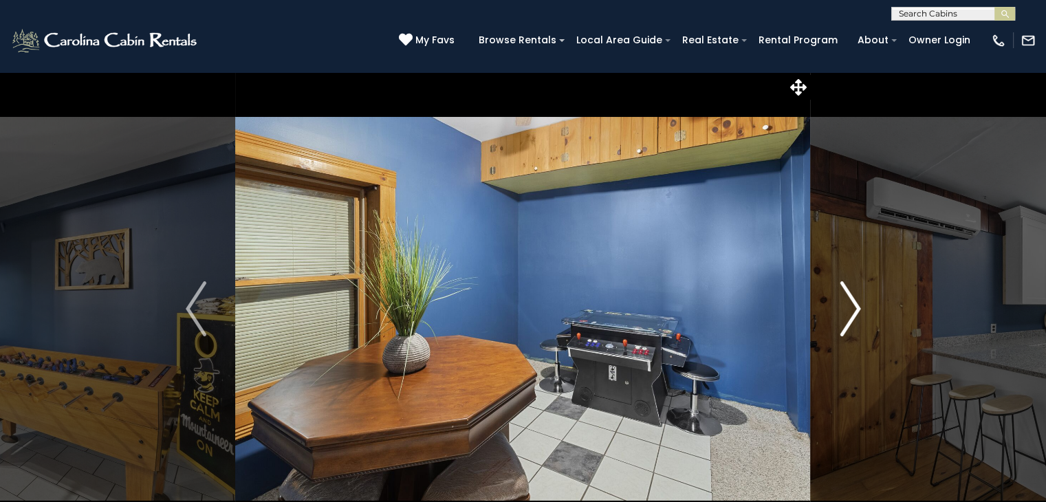
click at [859, 312] on img "Next" at bounding box center [850, 308] width 21 height 55
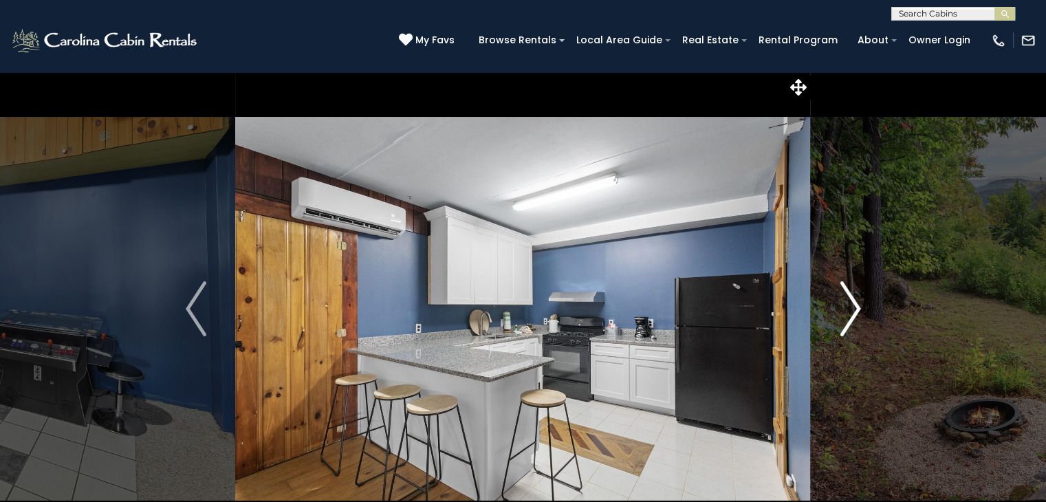
click at [859, 312] on img "Next" at bounding box center [850, 308] width 21 height 55
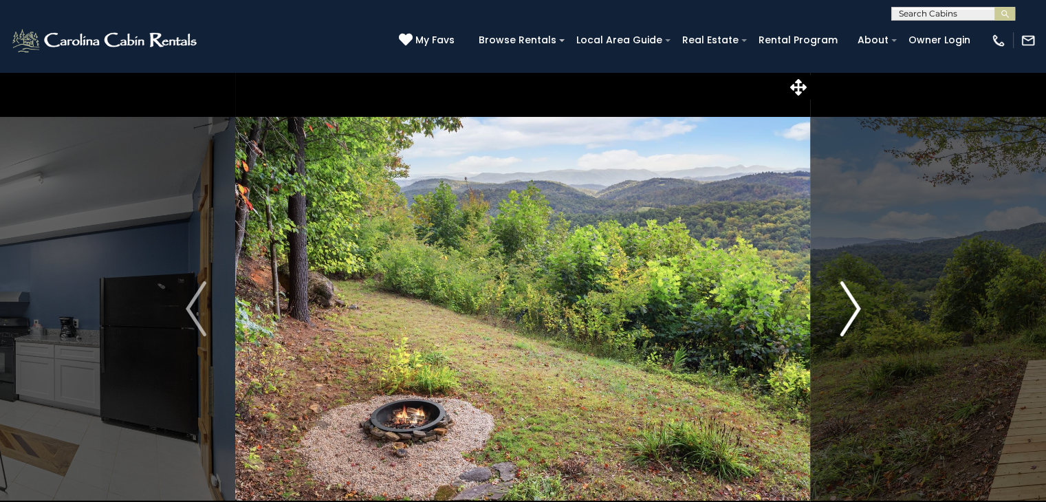
click at [859, 312] on img "Next" at bounding box center [850, 308] width 21 height 55
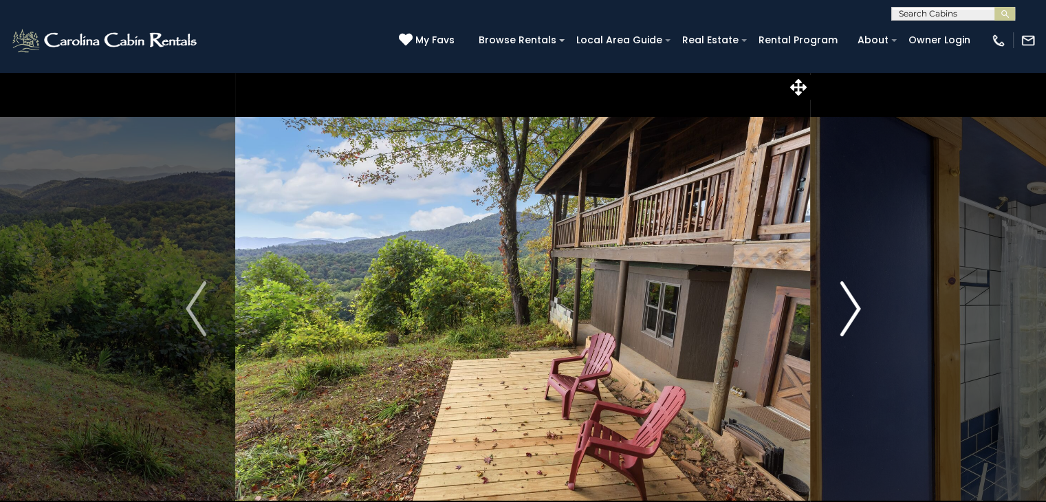
click at [859, 312] on img "Next" at bounding box center [850, 308] width 21 height 55
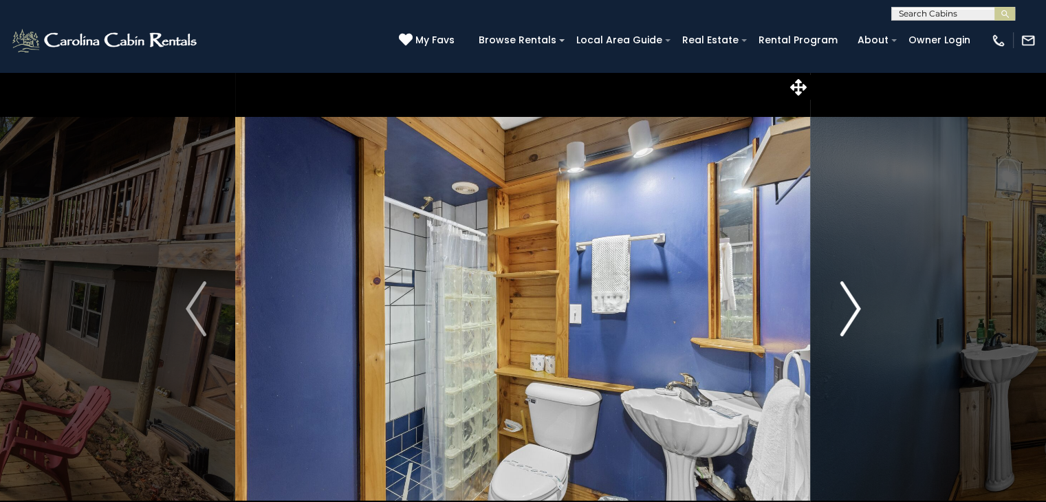
click at [859, 312] on img "Next" at bounding box center [850, 308] width 21 height 55
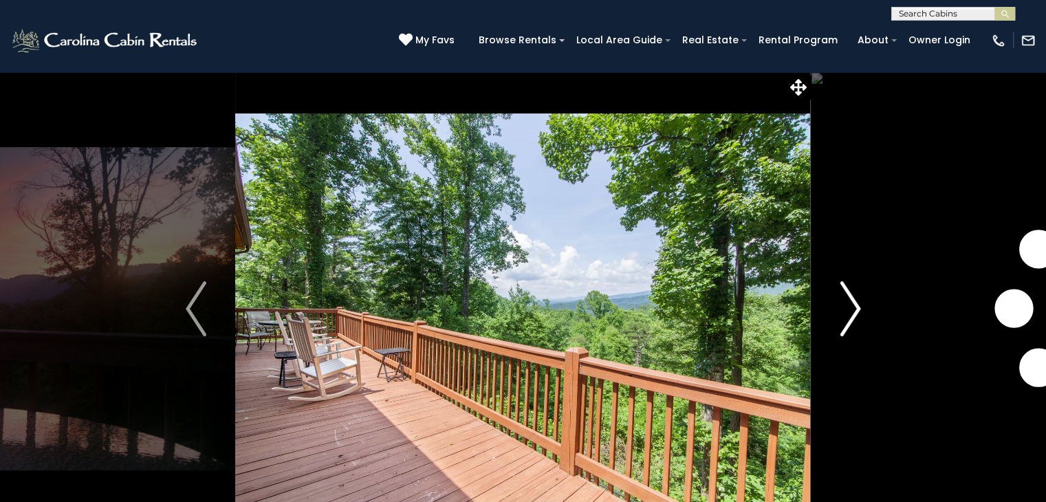
click at [848, 316] on img "Next" at bounding box center [850, 308] width 21 height 55
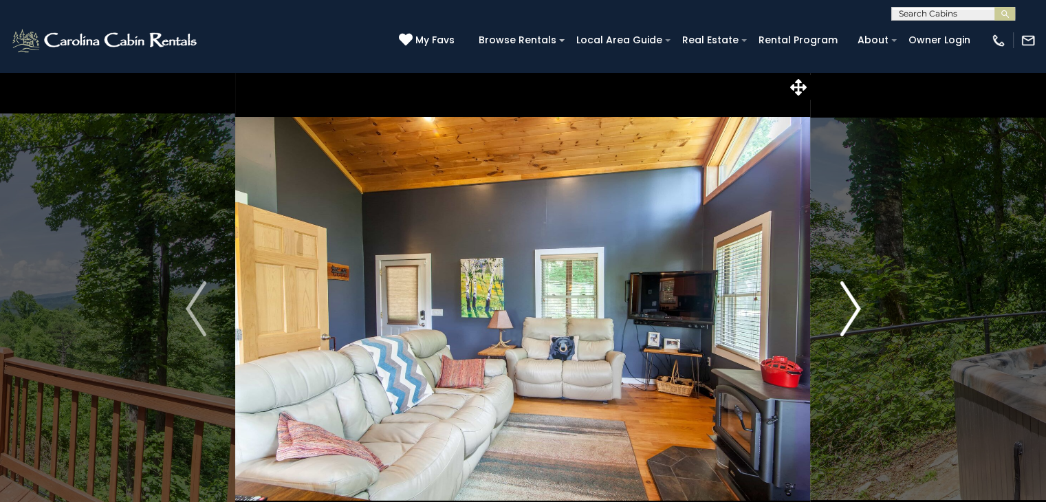
click at [848, 316] on img "Next" at bounding box center [850, 308] width 21 height 55
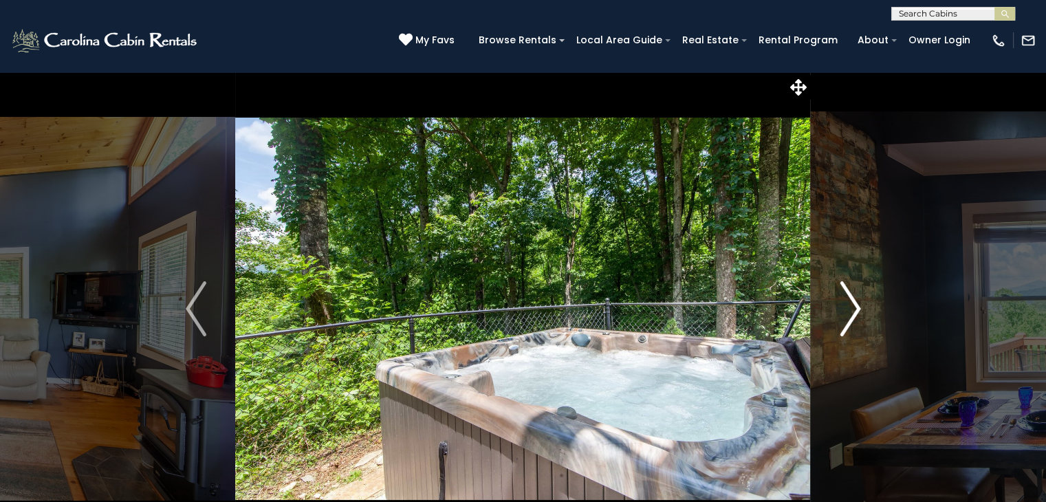
click at [848, 316] on img "Next" at bounding box center [850, 308] width 21 height 55
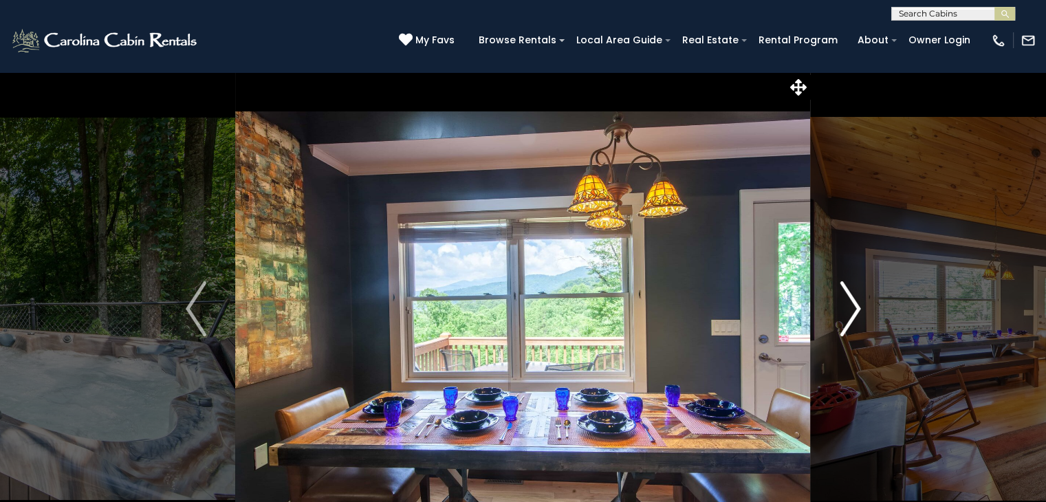
click at [848, 316] on img "Next" at bounding box center [850, 308] width 21 height 55
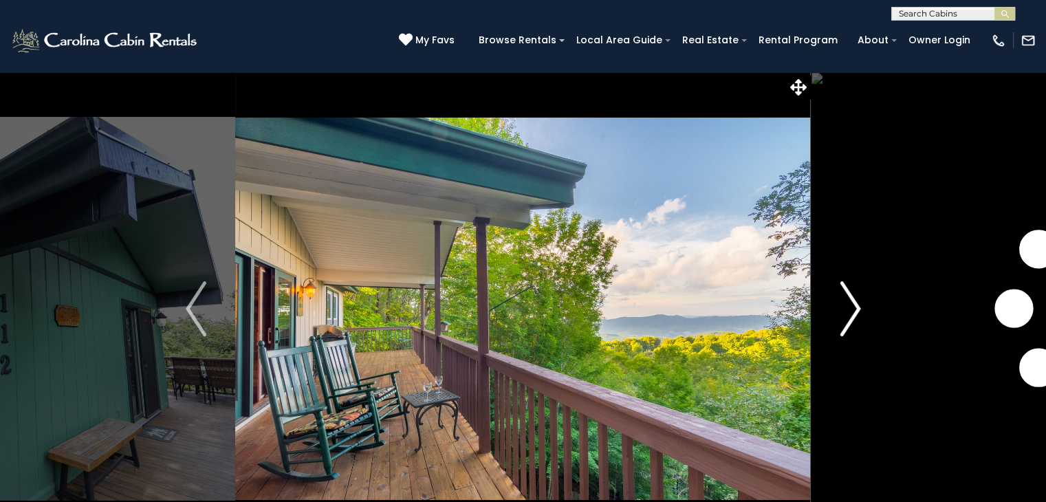
click at [849, 330] on img "Next" at bounding box center [850, 308] width 21 height 55
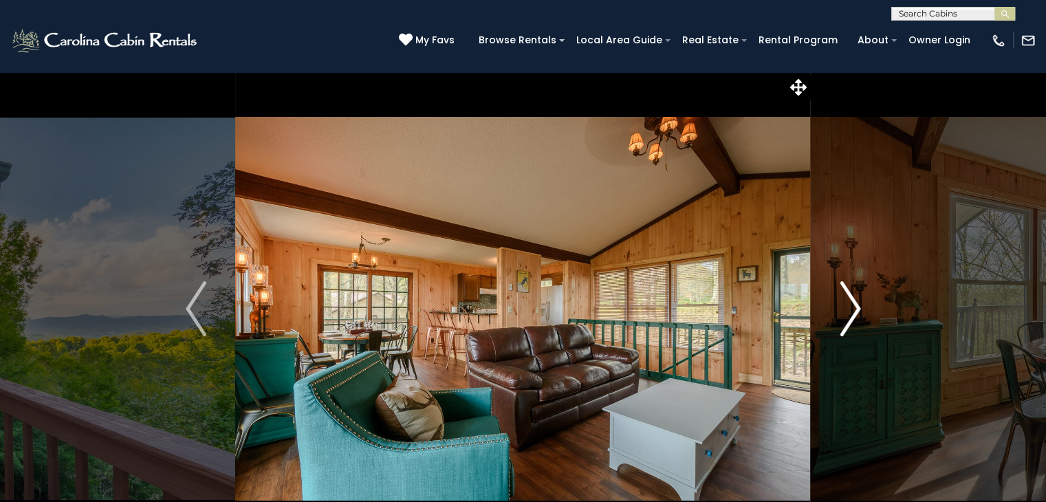
click at [849, 330] on img "Next" at bounding box center [850, 308] width 21 height 55
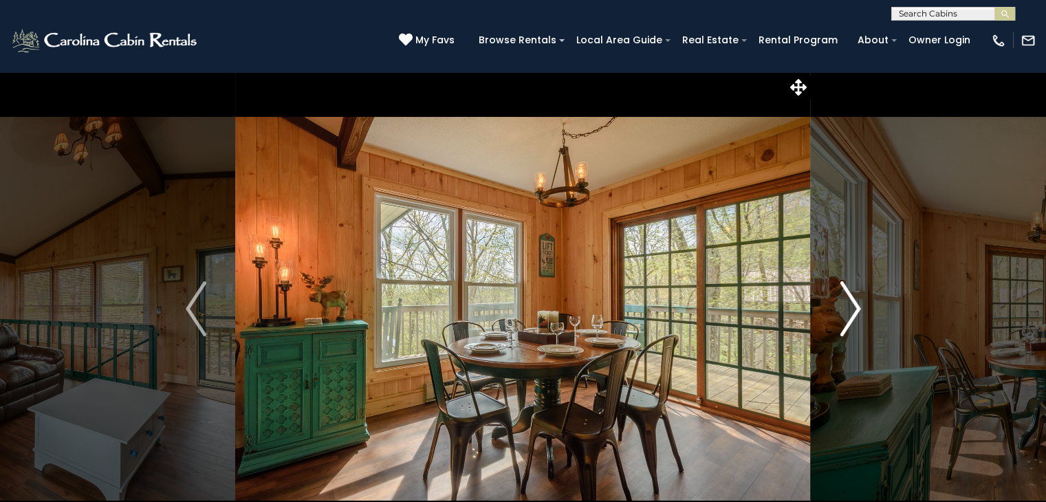
click at [849, 330] on img "Next" at bounding box center [850, 308] width 21 height 55
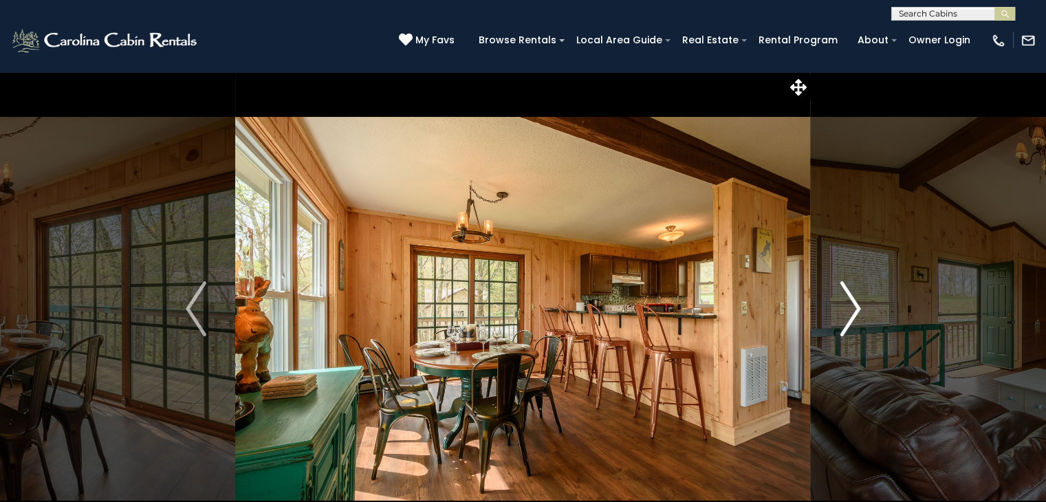
click at [849, 330] on img "Next" at bounding box center [850, 308] width 21 height 55
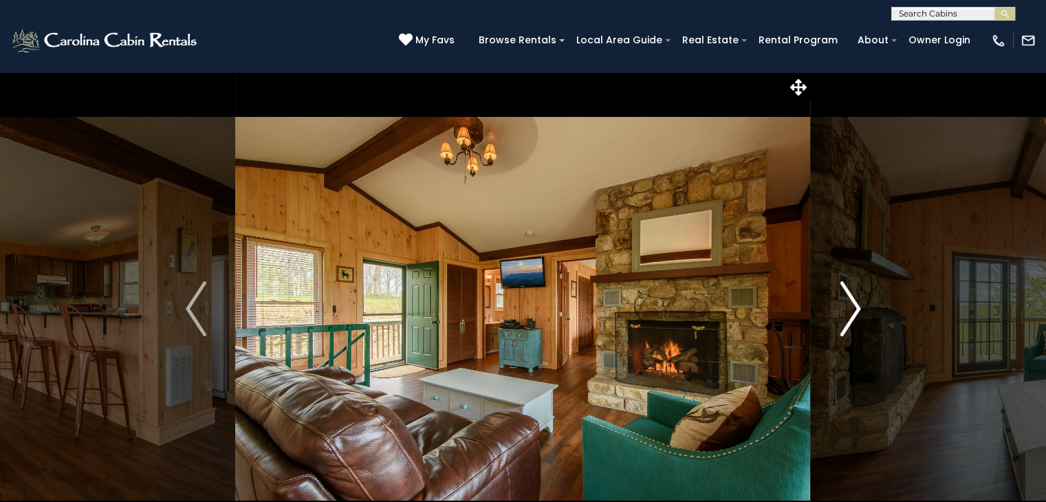
click at [849, 330] on img "Next" at bounding box center [850, 308] width 21 height 55
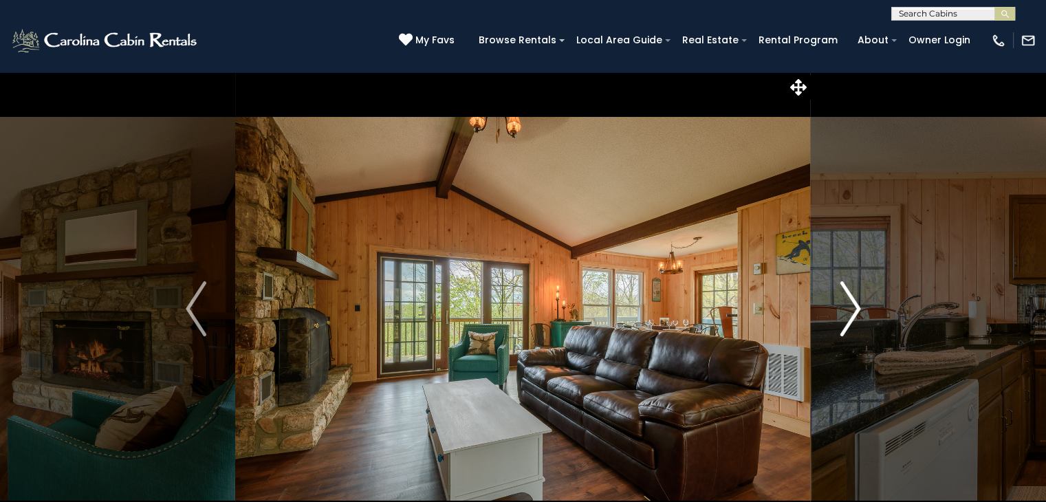
click at [849, 330] on img "Next" at bounding box center [850, 308] width 21 height 55
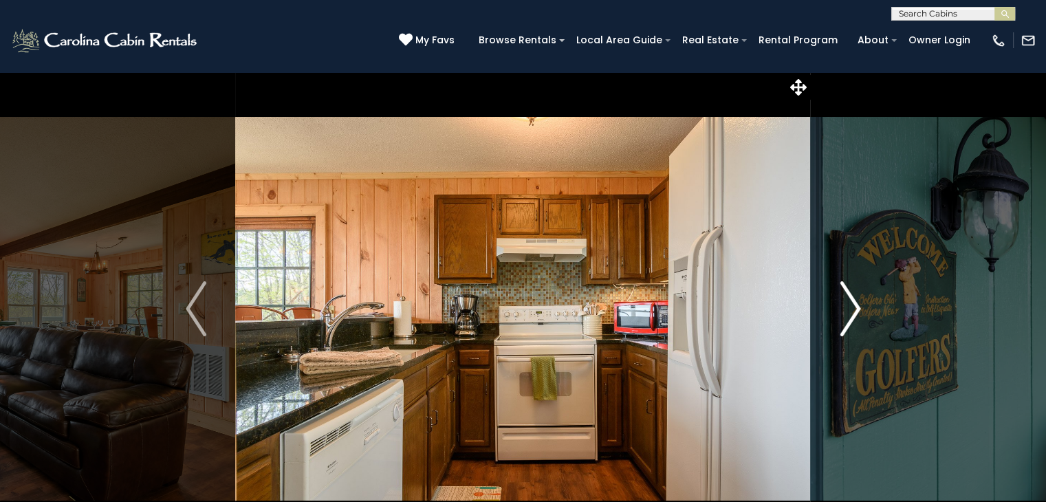
click at [849, 330] on img "Next" at bounding box center [850, 308] width 21 height 55
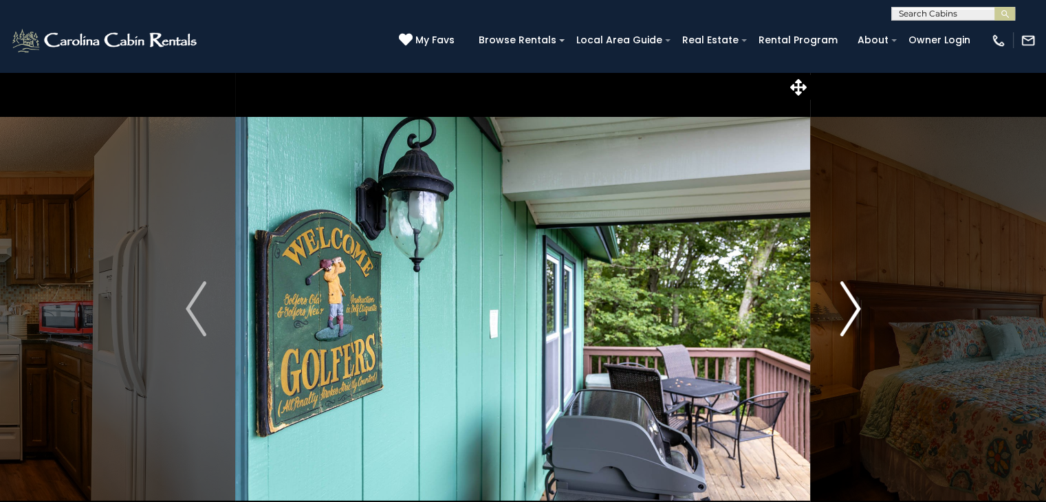
click at [849, 330] on img "Next" at bounding box center [850, 308] width 21 height 55
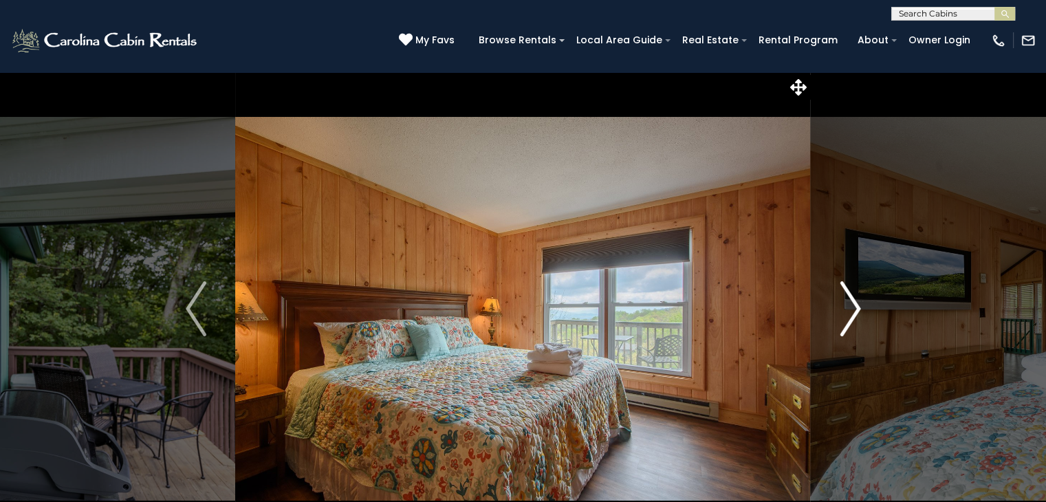
click at [849, 330] on img "Next" at bounding box center [850, 308] width 21 height 55
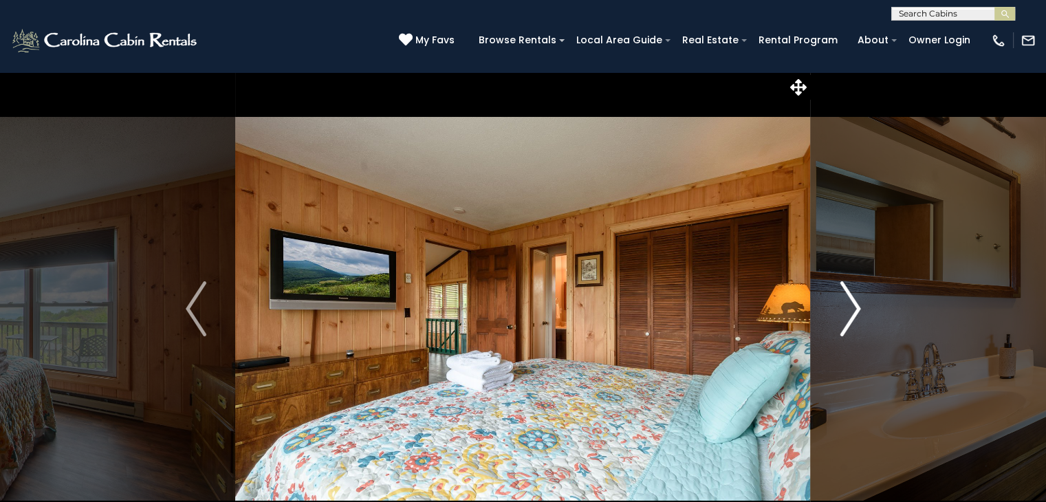
click at [849, 330] on img "Next" at bounding box center [850, 308] width 21 height 55
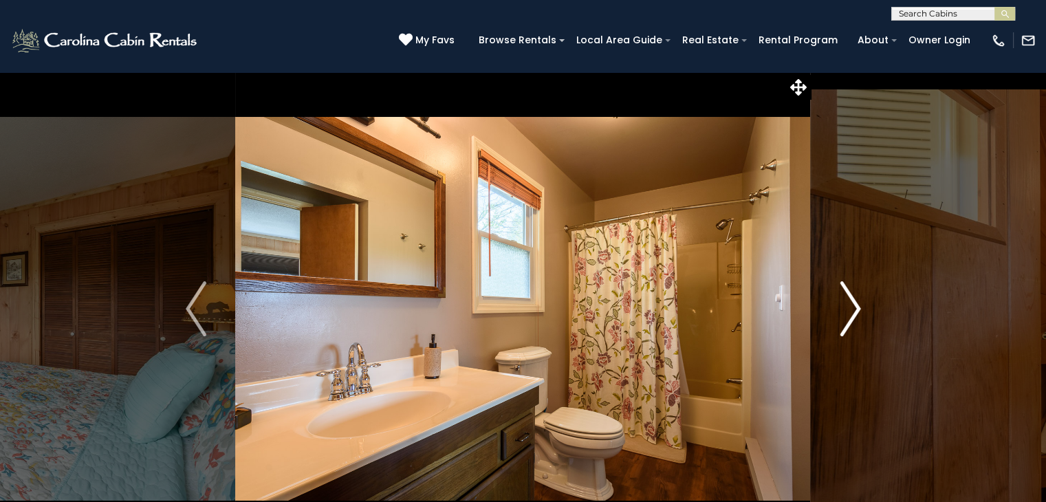
click at [849, 330] on img "Next" at bounding box center [850, 308] width 21 height 55
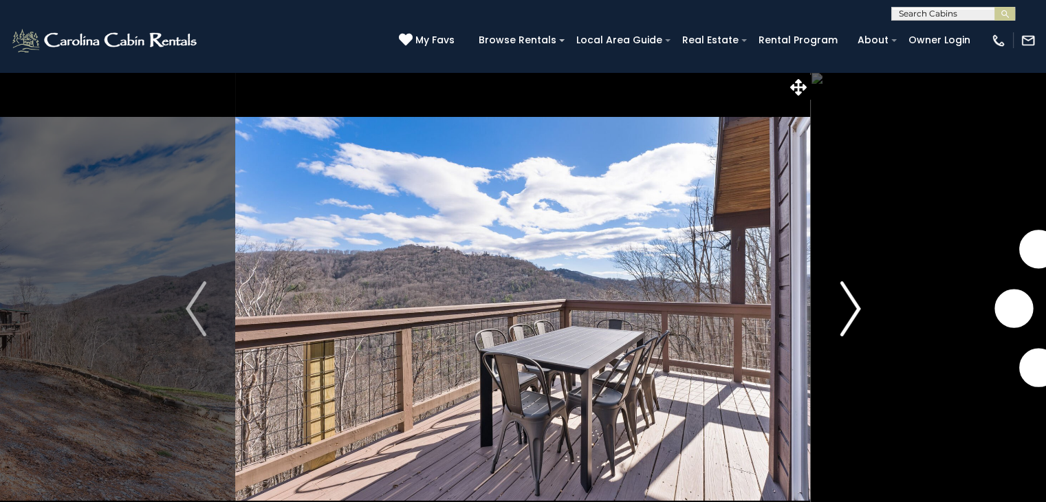
click at [846, 290] on img "Next" at bounding box center [850, 308] width 21 height 55
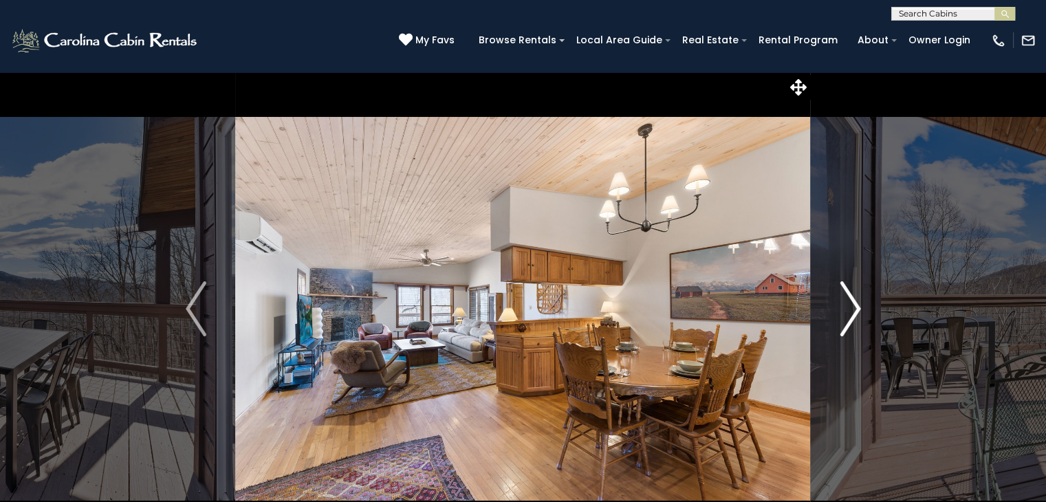
click at [846, 290] on img "Next" at bounding box center [850, 308] width 21 height 55
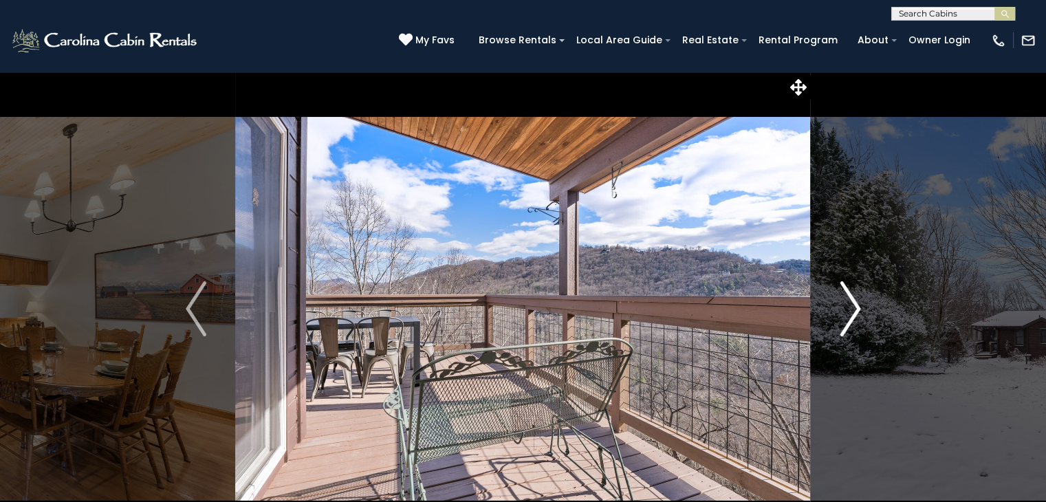
click at [846, 290] on img "Next" at bounding box center [850, 308] width 21 height 55
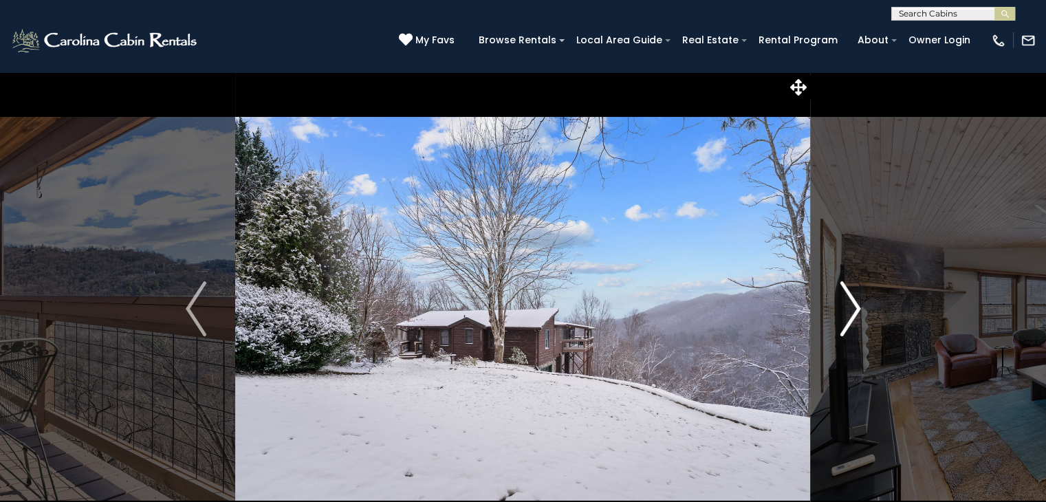
click at [846, 290] on img "Next" at bounding box center [850, 308] width 21 height 55
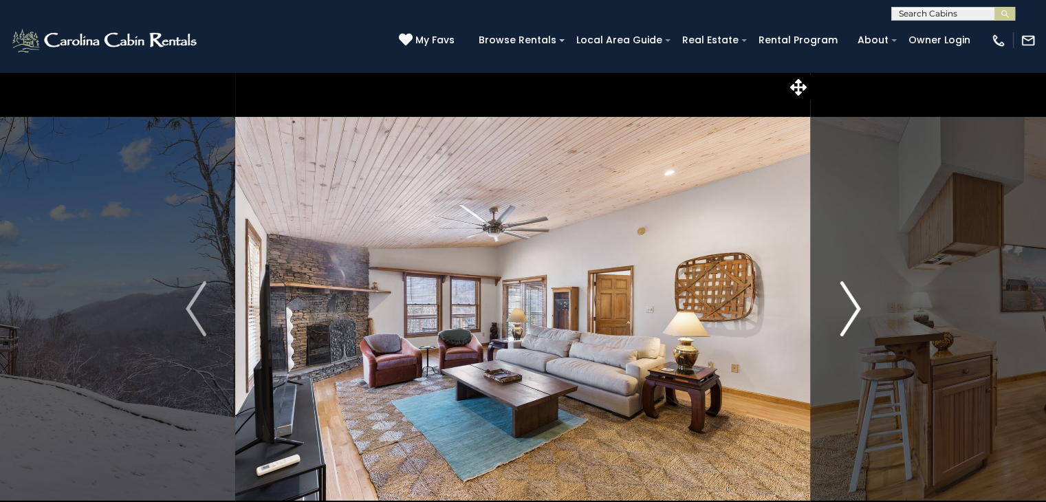
click at [846, 290] on img "Next" at bounding box center [850, 308] width 21 height 55
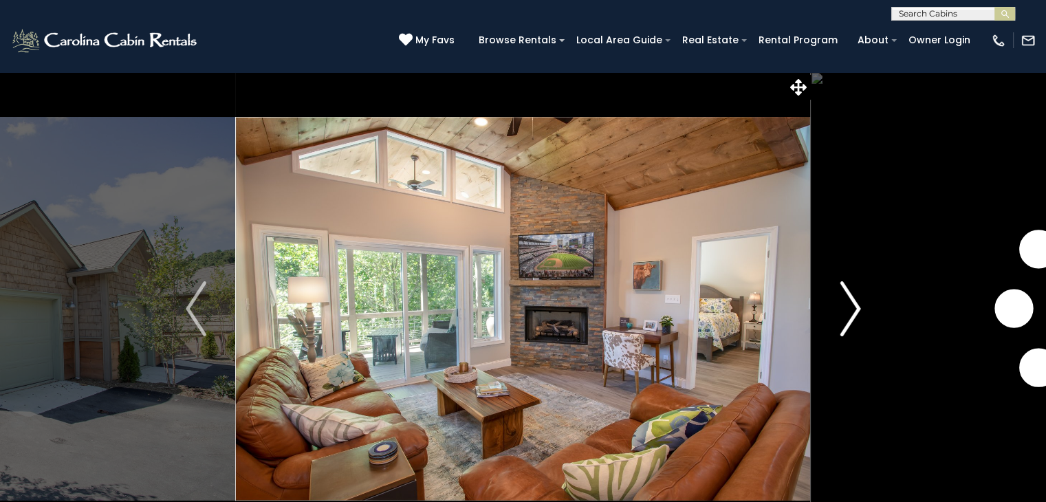
click at [830, 312] on button "Next" at bounding box center [850, 309] width 79 height 474
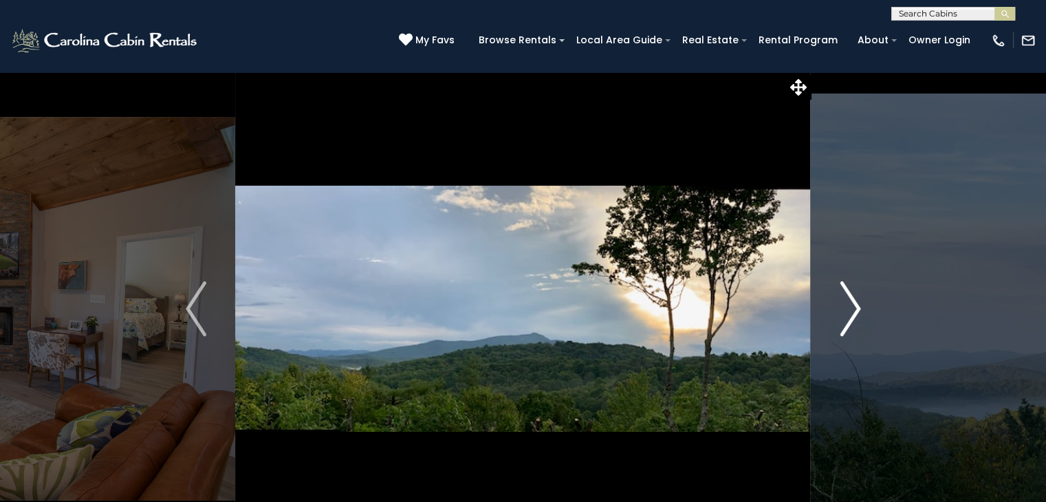
click at [830, 312] on button "Next" at bounding box center [850, 309] width 79 height 474
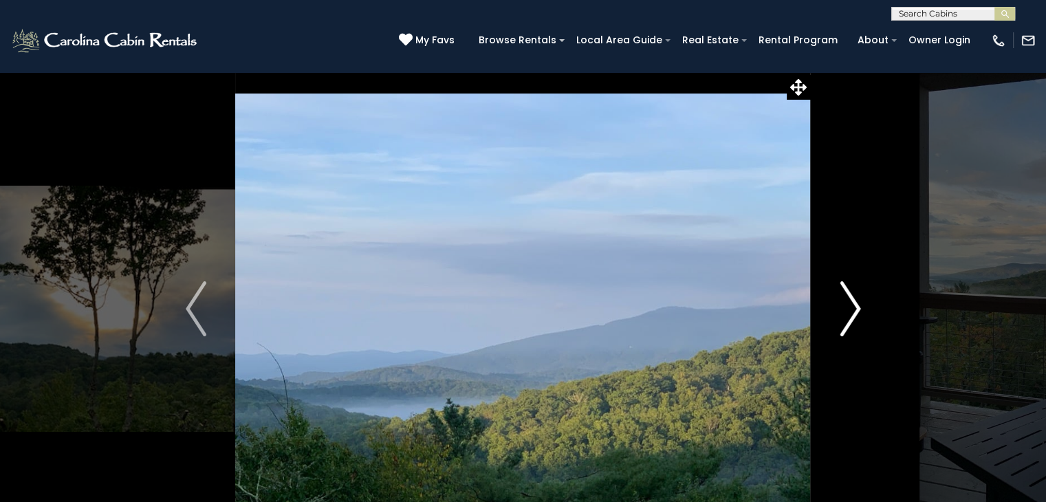
click at [830, 312] on button "Next" at bounding box center [850, 309] width 79 height 474
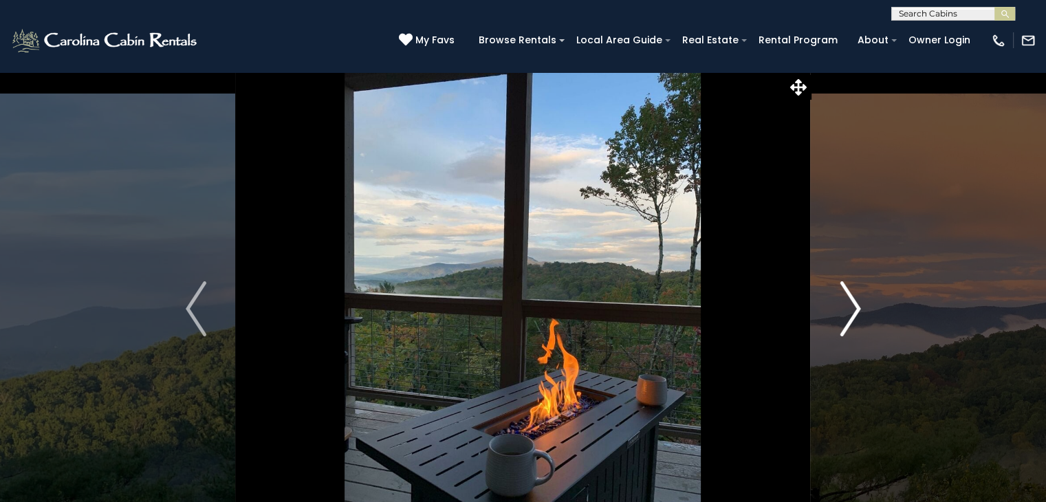
click at [830, 312] on button "Next" at bounding box center [850, 309] width 79 height 474
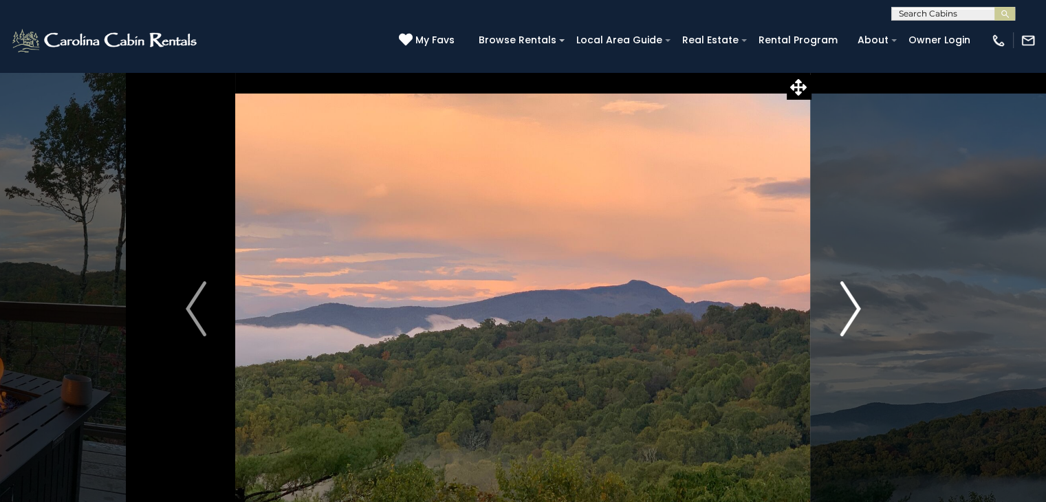
click at [830, 312] on button "Next" at bounding box center [850, 309] width 79 height 474
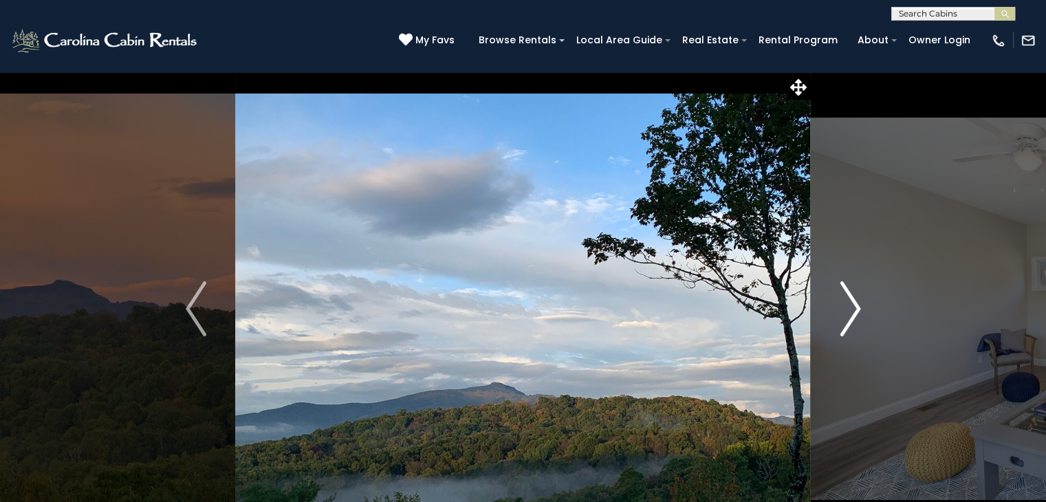
click at [830, 312] on button "Next" at bounding box center [850, 309] width 79 height 474
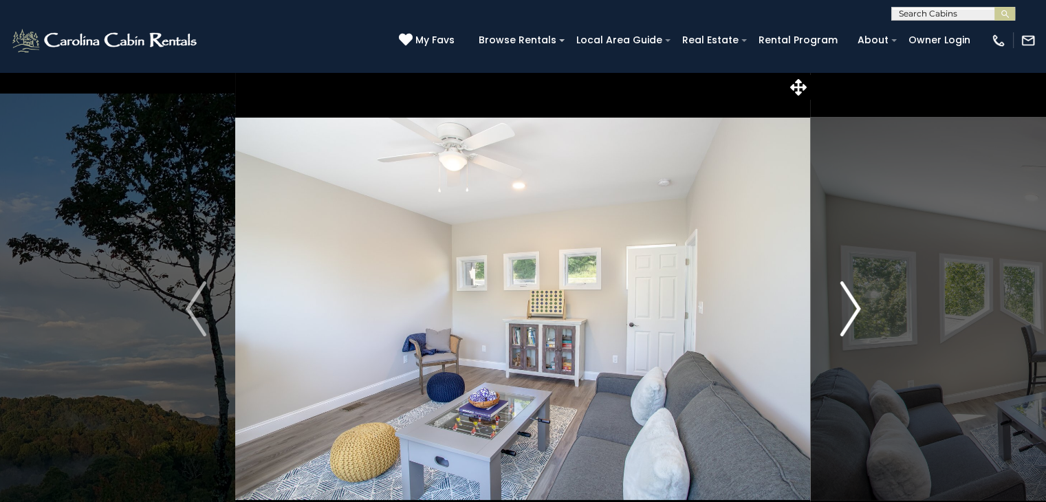
click at [830, 312] on button "Next" at bounding box center [850, 309] width 79 height 474
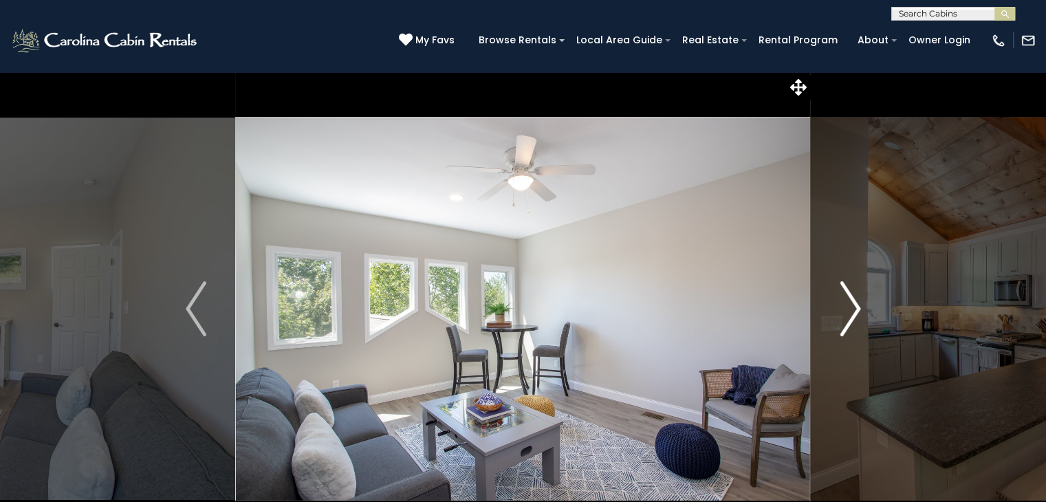
click at [830, 312] on button "Next" at bounding box center [850, 309] width 79 height 474
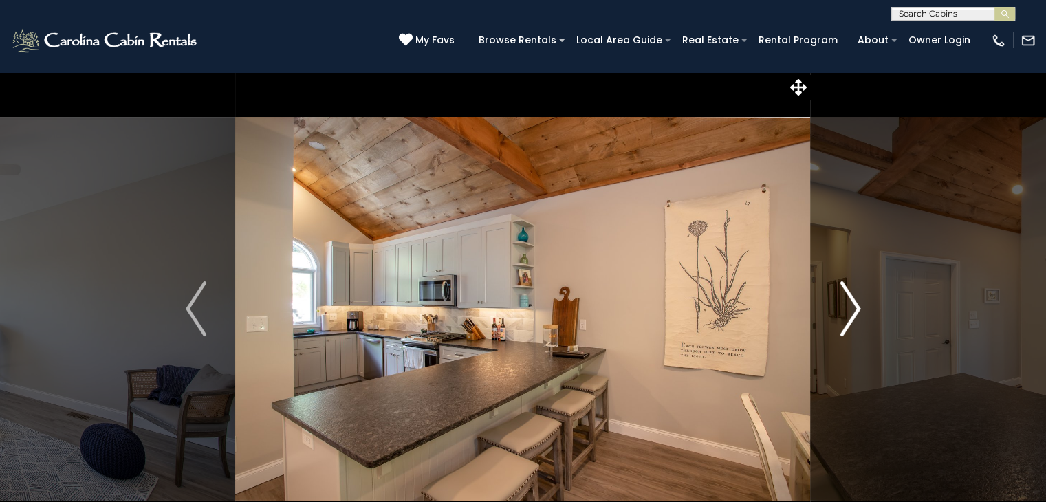
click at [830, 312] on button "Next" at bounding box center [850, 309] width 79 height 474
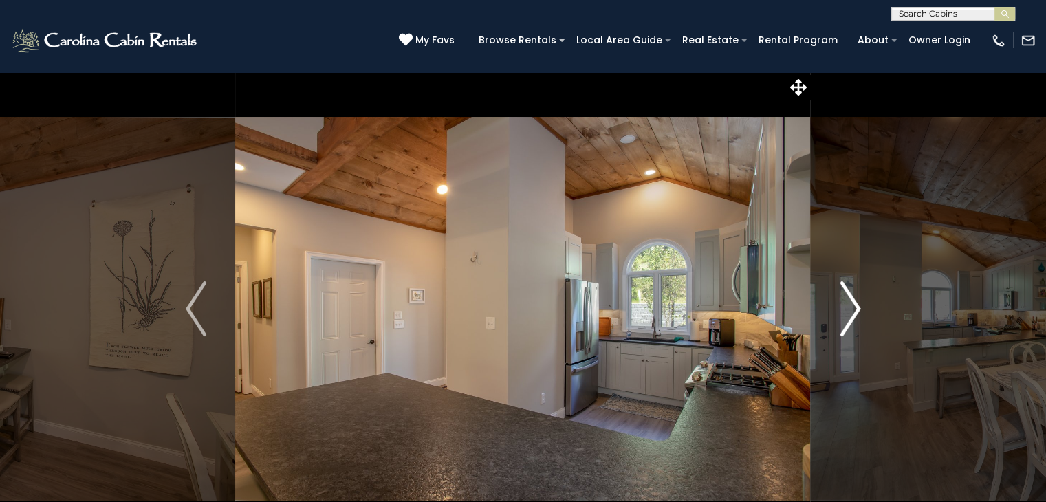
click at [830, 312] on button "Next" at bounding box center [850, 309] width 79 height 474
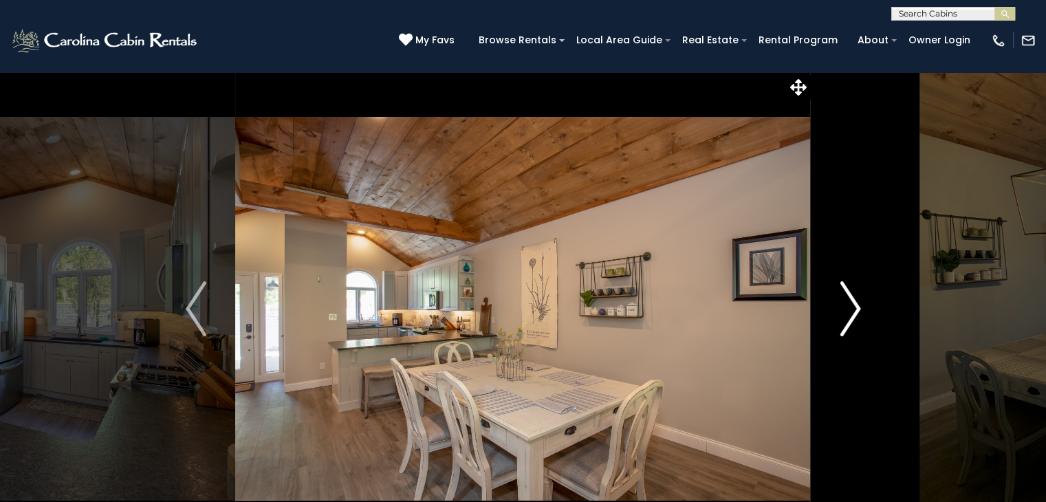
click at [830, 312] on button "Next" at bounding box center [850, 309] width 79 height 474
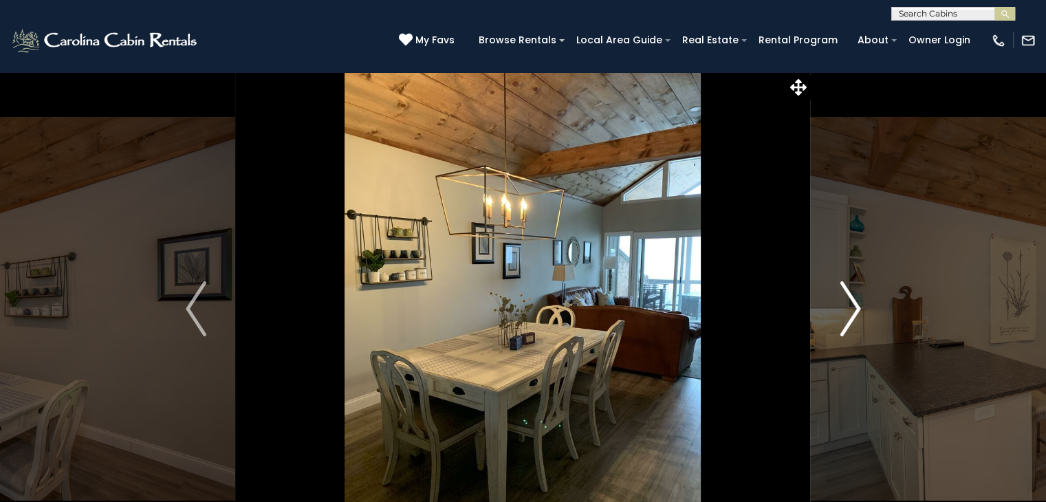
click at [830, 312] on button "Next" at bounding box center [850, 309] width 79 height 474
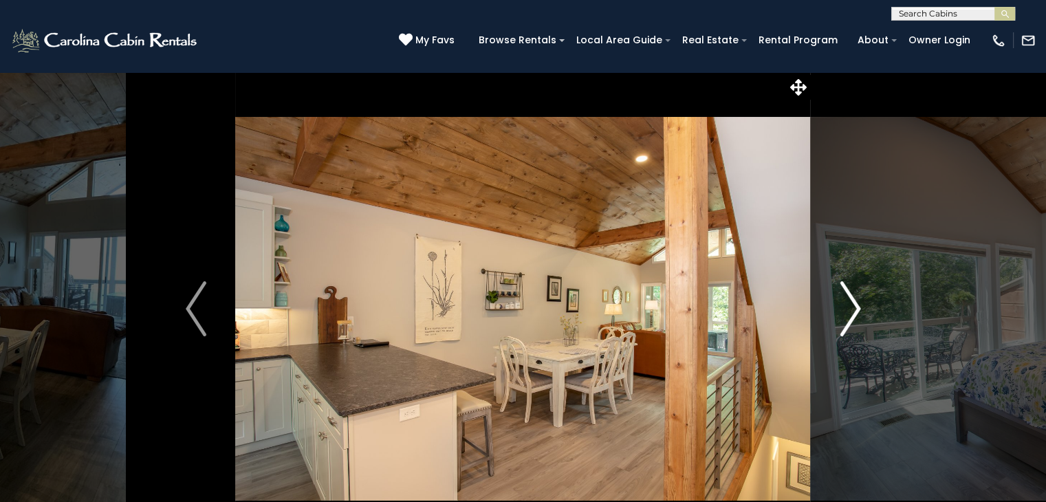
click at [830, 312] on button "Next" at bounding box center [850, 309] width 79 height 474
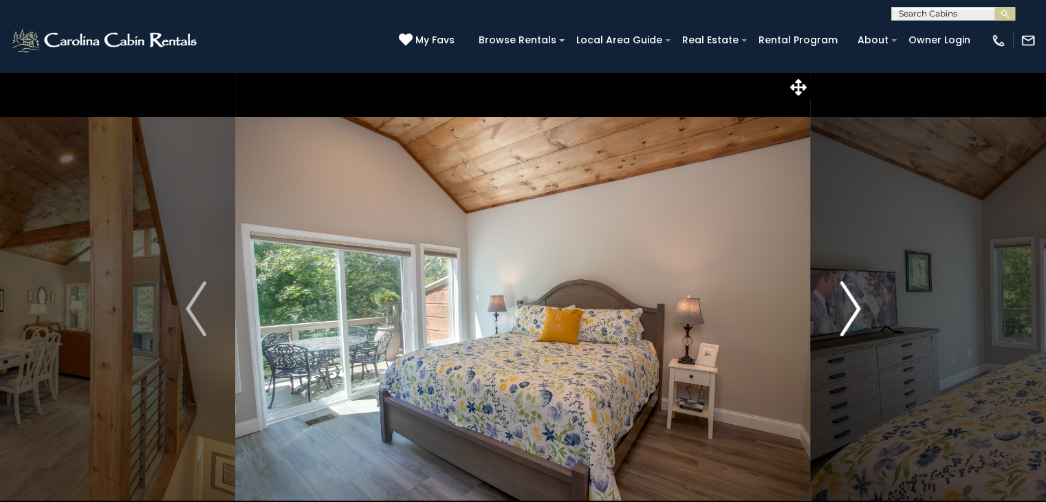
click at [830, 312] on button "Next" at bounding box center [850, 309] width 79 height 474
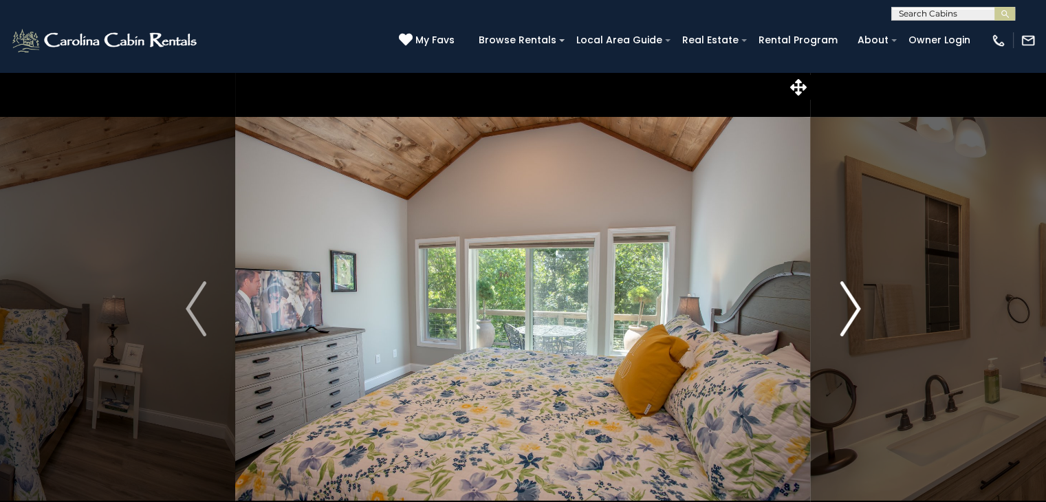
click at [830, 312] on button "Next" at bounding box center [850, 309] width 79 height 474
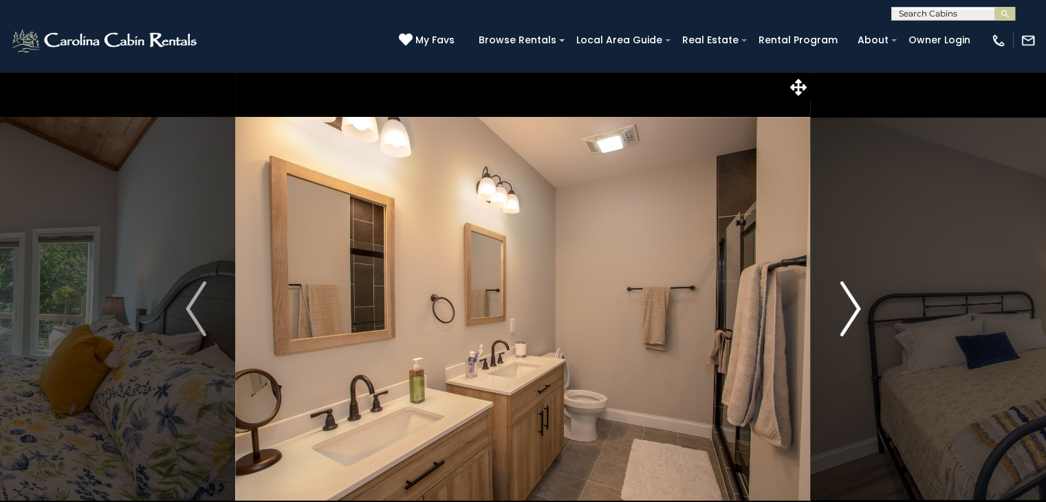
click at [830, 312] on button "Next" at bounding box center [850, 309] width 79 height 474
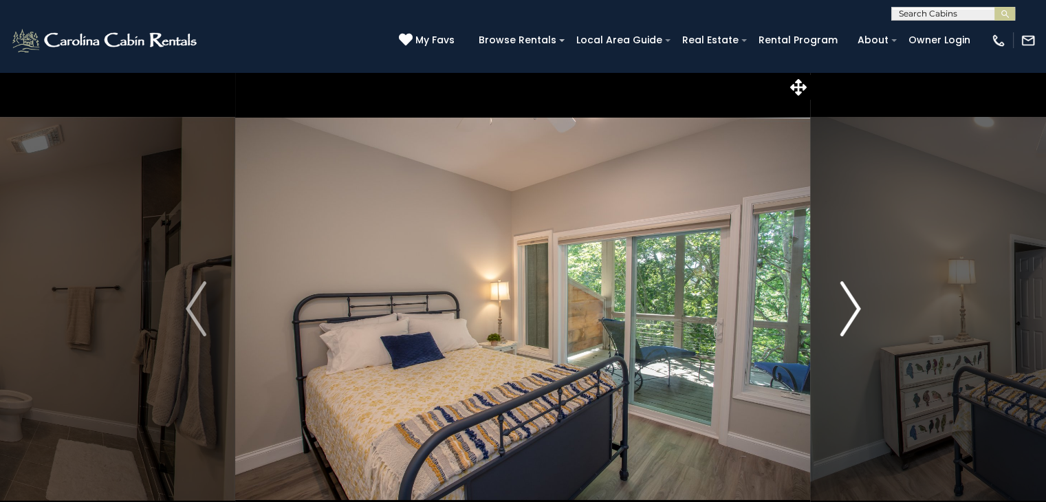
click at [830, 312] on button "Next" at bounding box center [850, 309] width 79 height 474
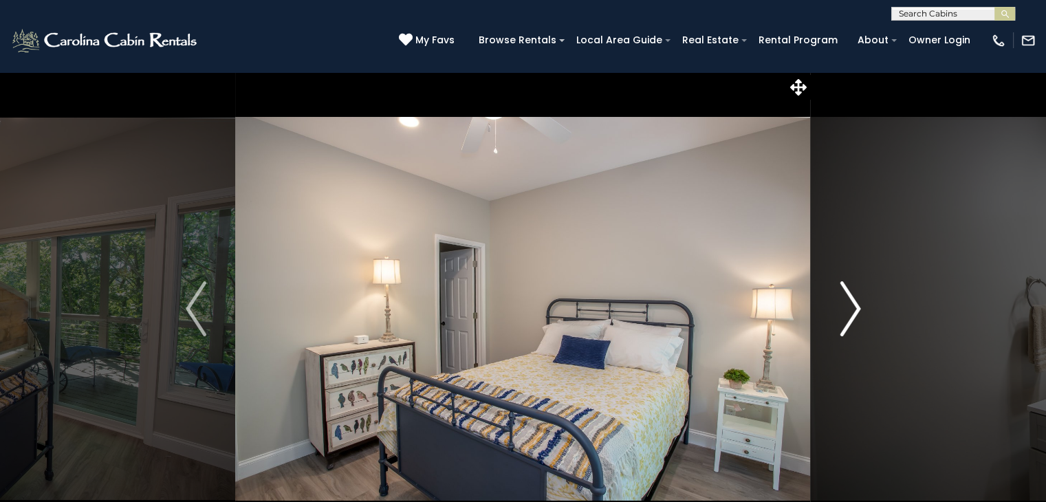
click at [830, 312] on button "Next" at bounding box center [850, 309] width 79 height 474
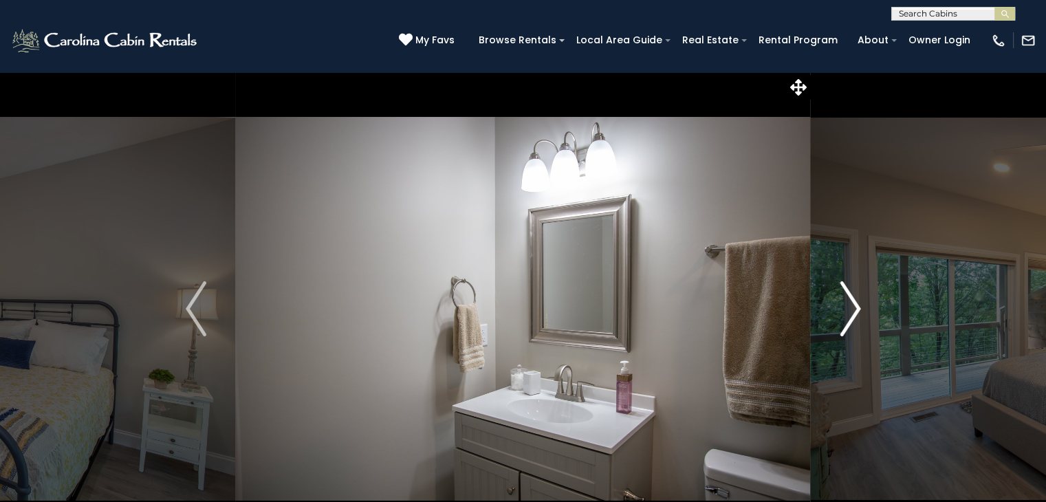
click at [830, 312] on button "Next" at bounding box center [850, 309] width 79 height 474
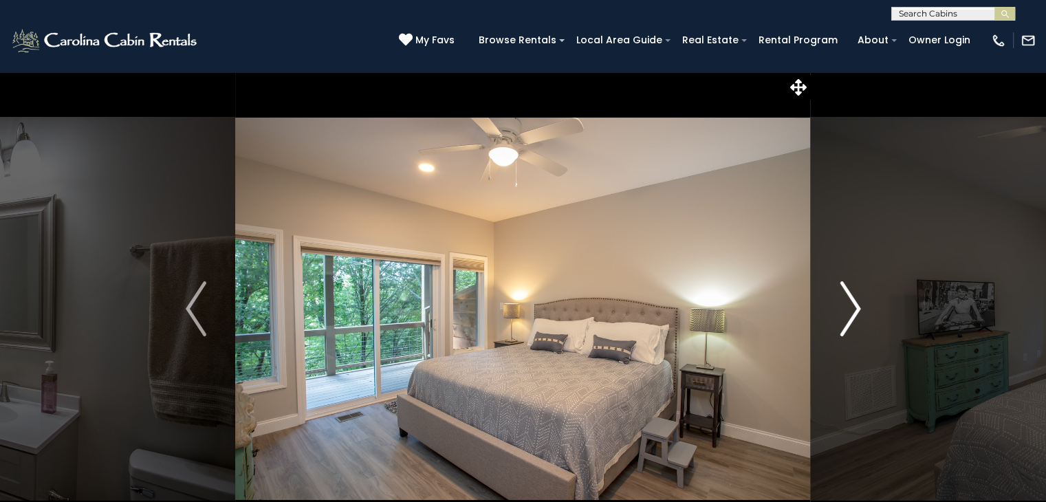
click at [830, 312] on button "Next" at bounding box center [850, 309] width 79 height 474
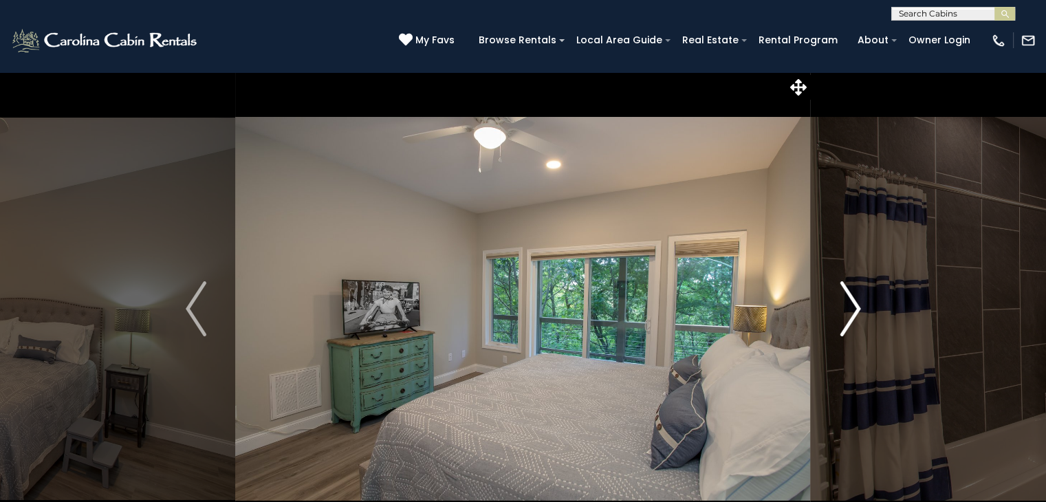
click at [830, 312] on button "Next" at bounding box center [850, 309] width 79 height 474
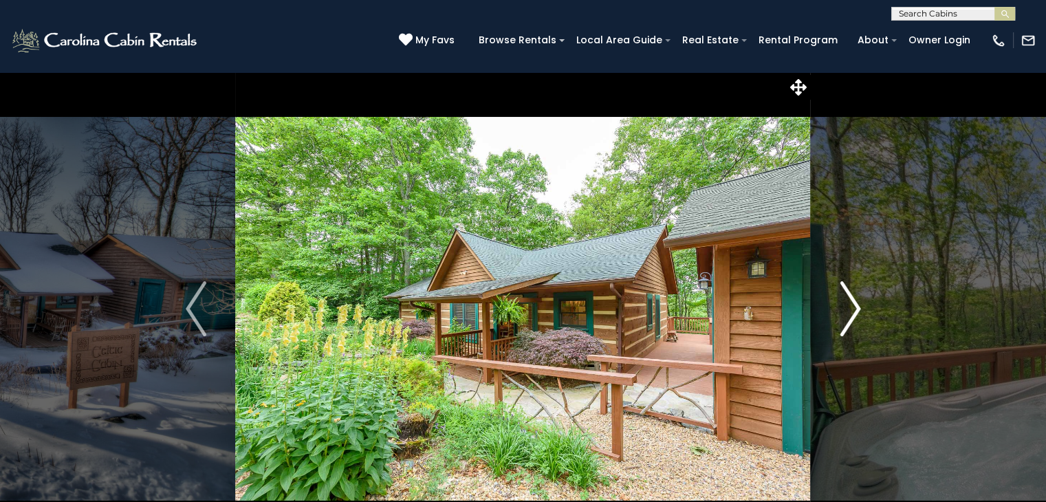
click at [855, 294] on img "Next" at bounding box center [850, 308] width 21 height 55
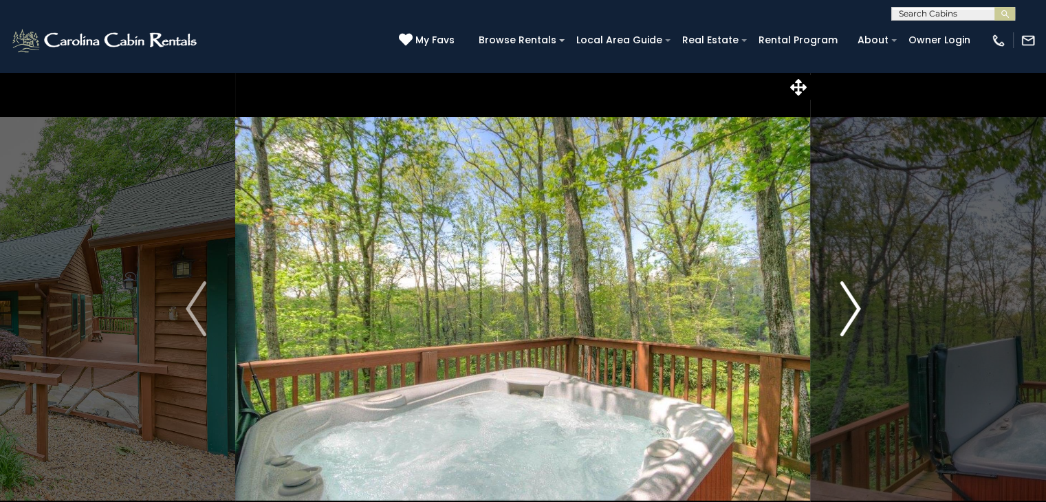
click at [855, 294] on img "Next" at bounding box center [850, 308] width 21 height 55
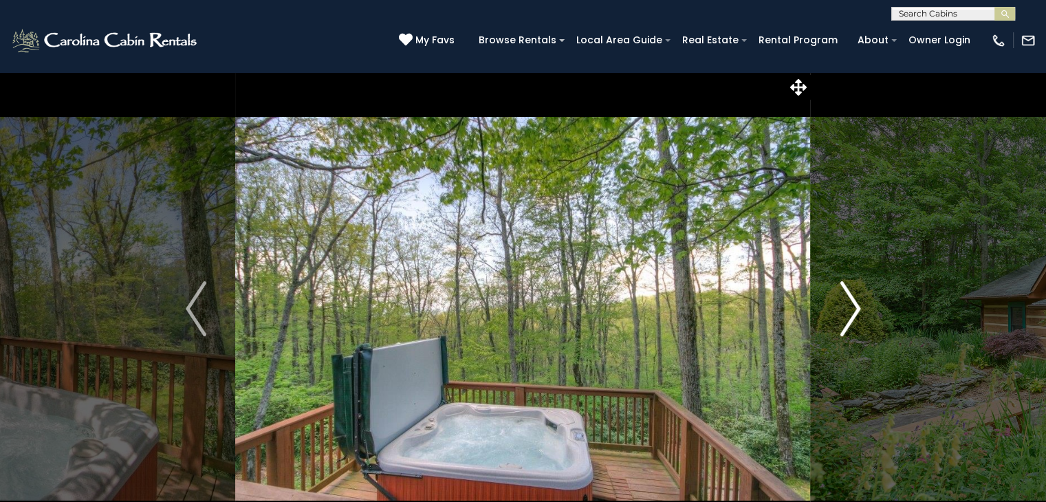
click at [855, 294] on img "Next" at bounding box center [850, 308] width 21 height 55
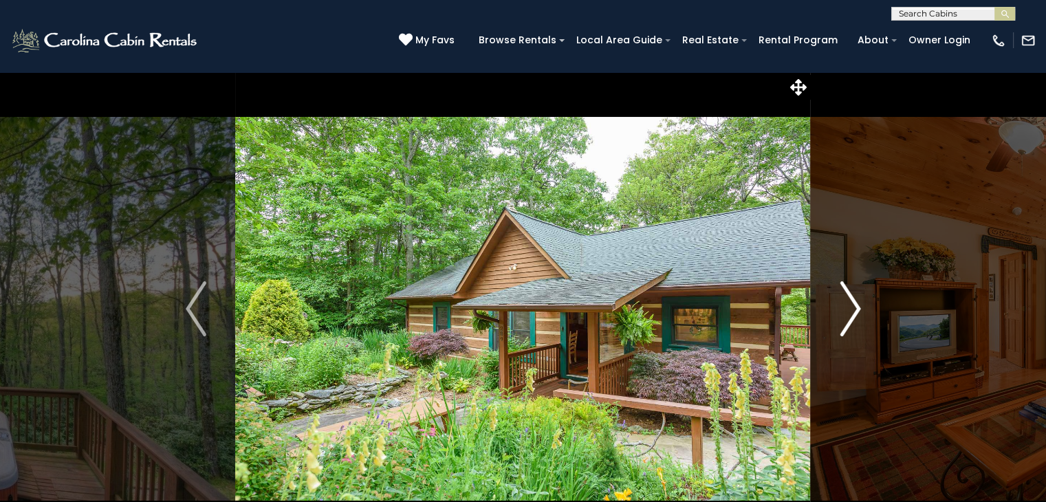
click at [855, 294] on img "Next" at bounding box center [850, 308] width 21 height 55
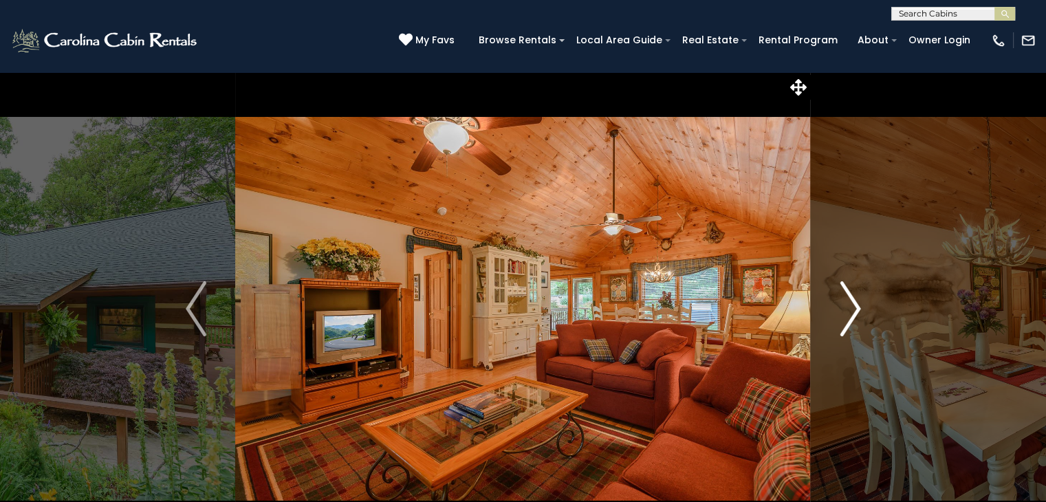
click at [855, 294] on img "Next" at bounding box center [850, 308] width 21 height 55
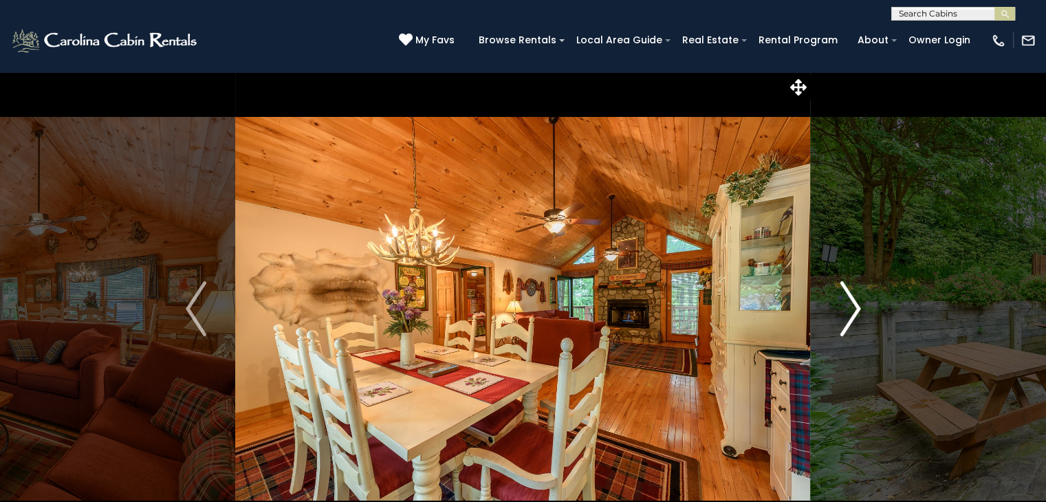
click at [855, 294] on img "Next" at bounding box center [850, 308] width 21 height 55
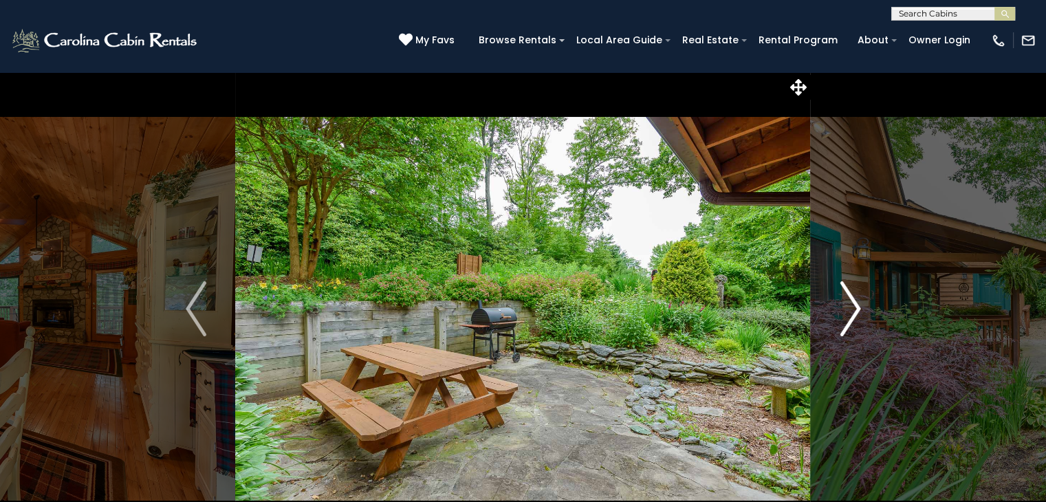
click at [855, 294] on img "Next" at bounding box center [850, 308] width 21 height 55
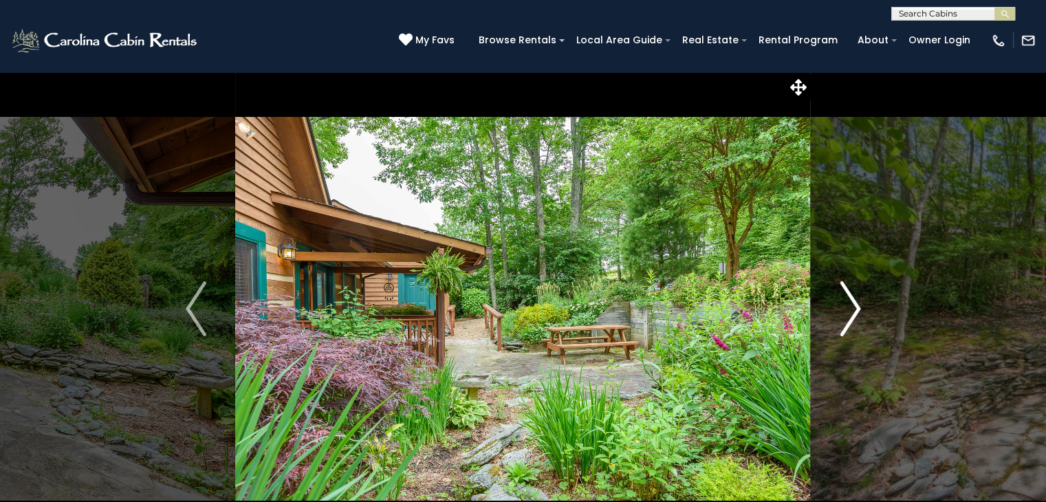
click at [855, 294] on img "Next" at bounding box center [850, 308] width 21 height 55
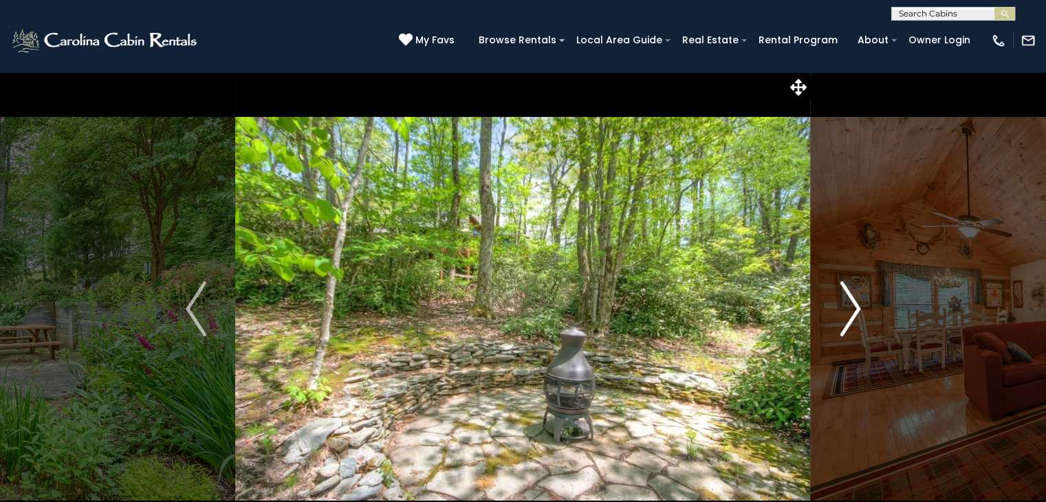
click at [855, 294] on img "Next" at bounding box center [850, 308] width 21 height 55
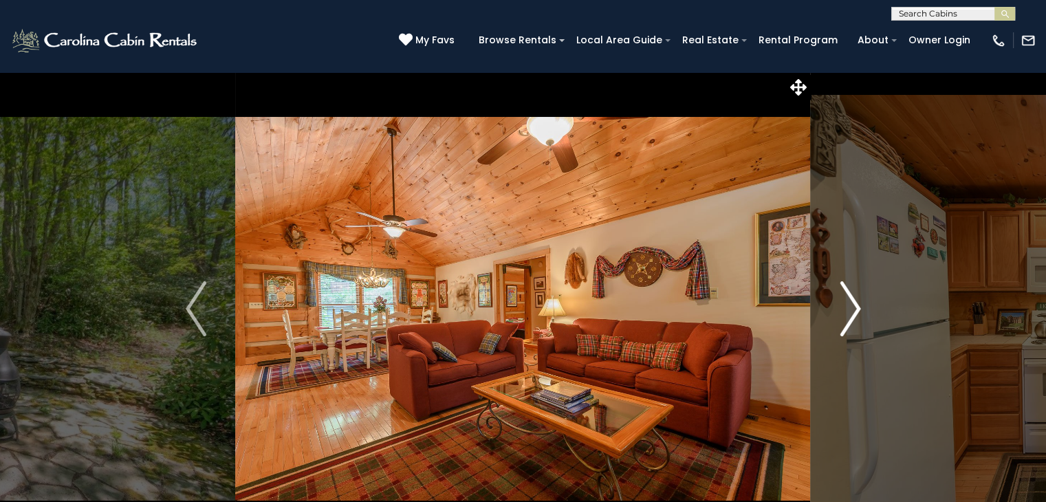
click at [855, 294] on img "Next" at bounding box center [850, 308] width 21 height 55
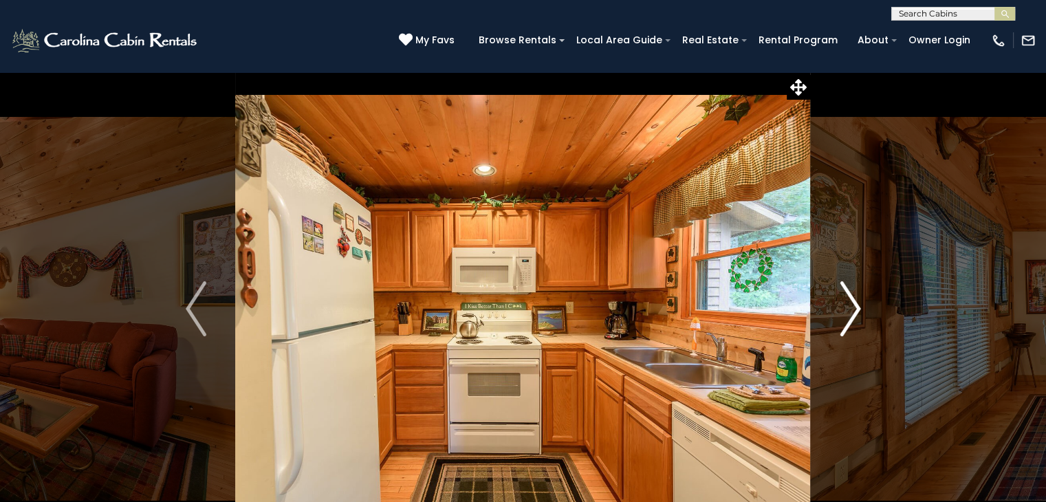
click at [855, 294] on img "Next" at bounding box center [850, 308] width 21 height 55
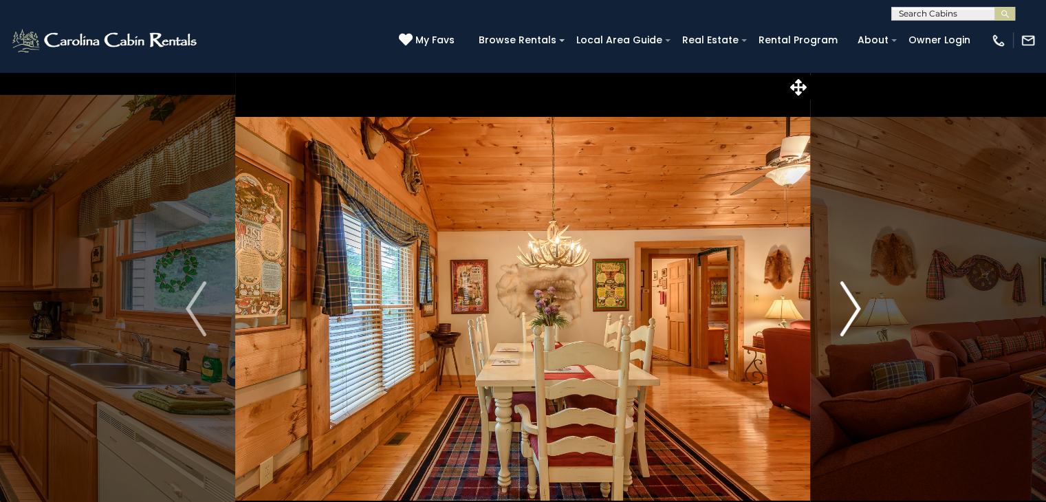
click at [855, 294] on img "Next" at bounding box center [850, 308] width 21 height 55
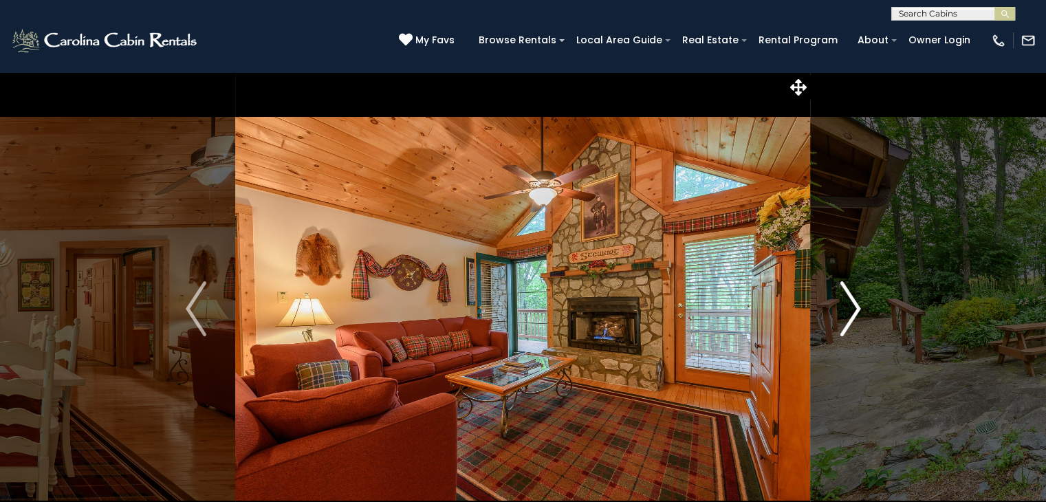
click at [855, 294] on img "Next" at bounding box center [850, 308] width 21 height 55
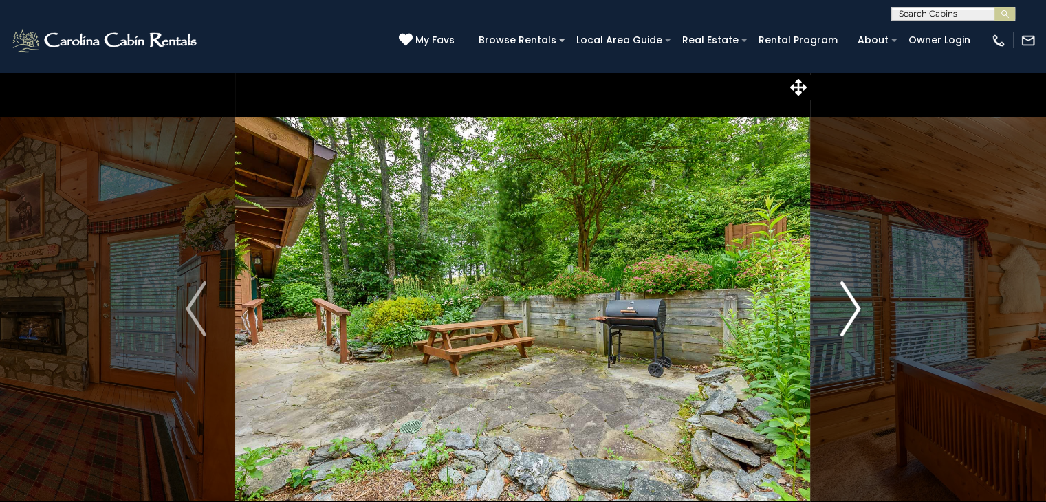
click at [855, 294] on img "Next" at bounding box center [850, 308] width 21 height 55
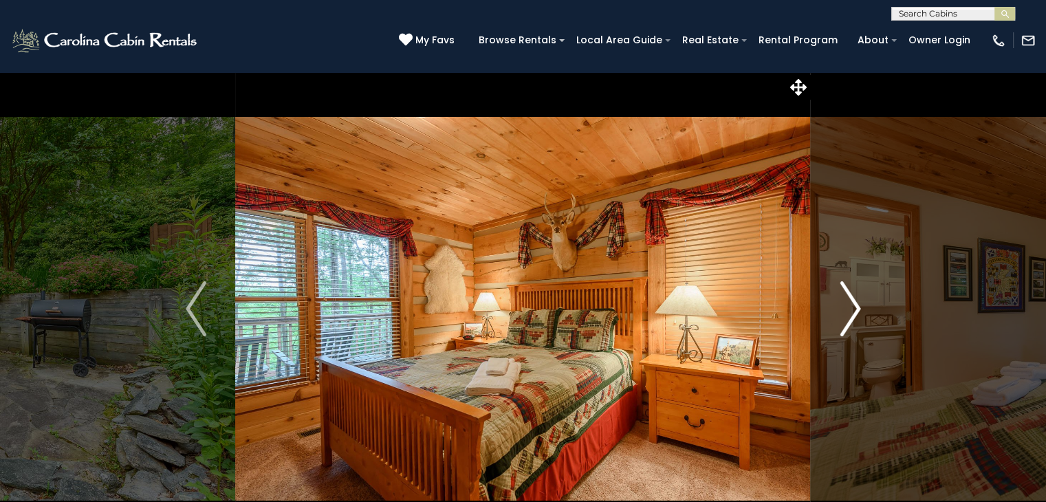
click at [855, 294] on img "Next" at bounding box center [850, 308] width 21 height 55
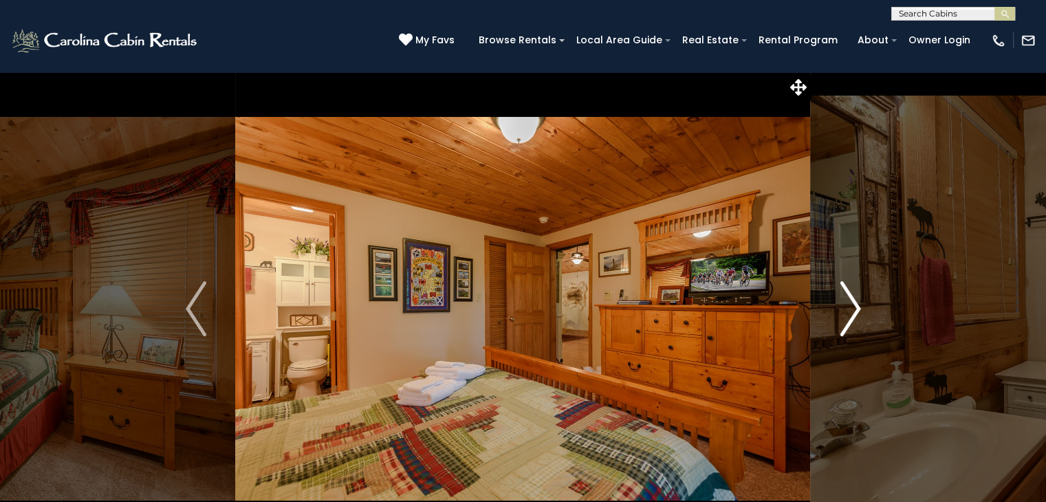
click at [855, 294] on img "Next" at bounding box center [850, 308] width 21 height 55
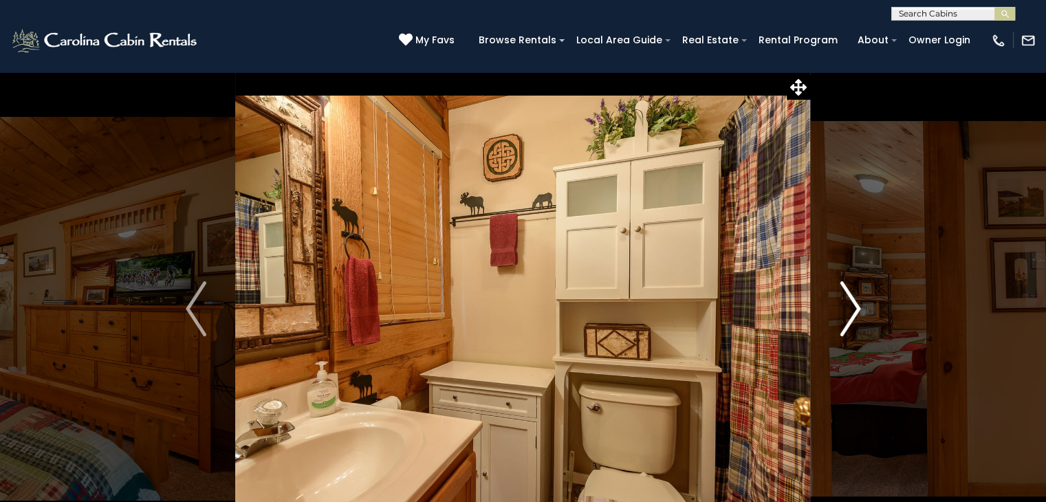
click at [855, 294] on img "Next" at bounding box center [850, 308] width 21 height 55
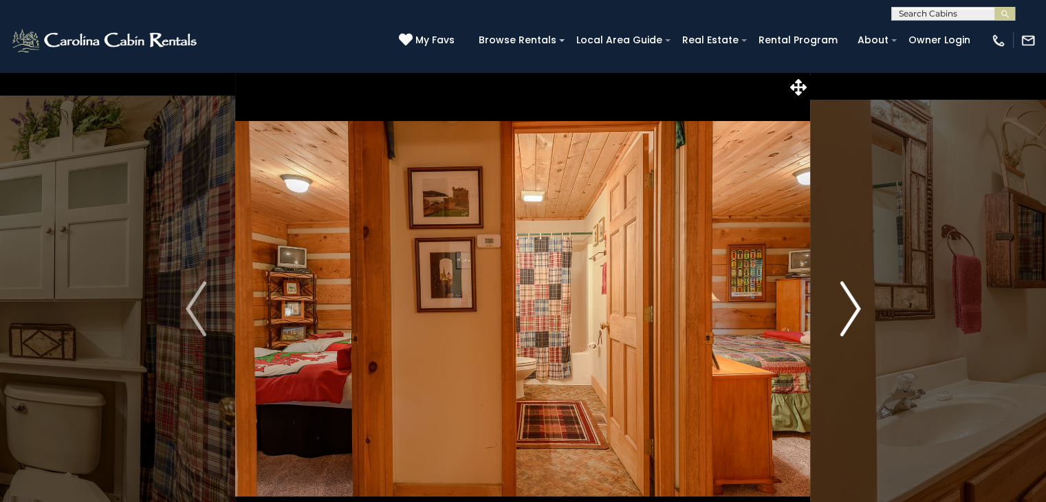
click at [855, 294] on img "Next" at bounding box center [850, 308] width 21 height 55
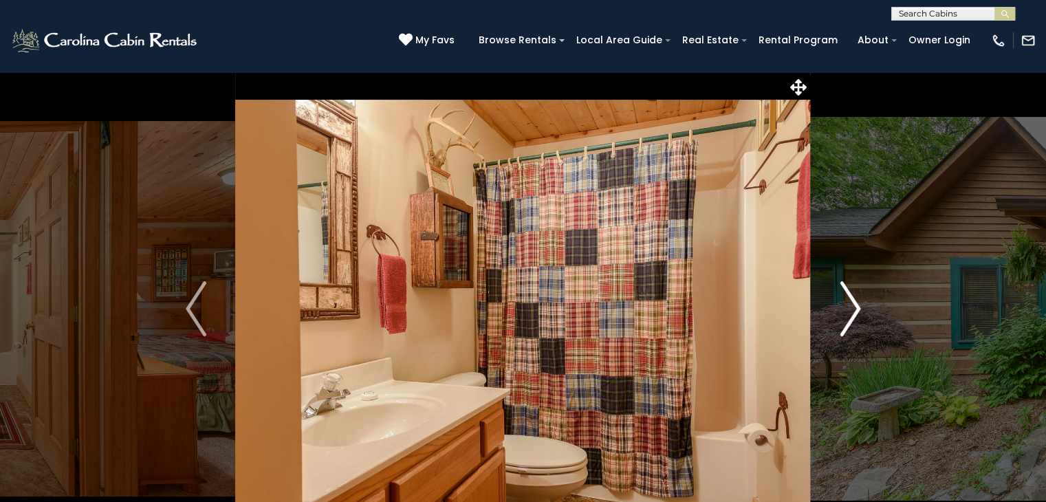
click at [855, 294] on img "Next" at bounding box center [850, 308] width 21 height 55
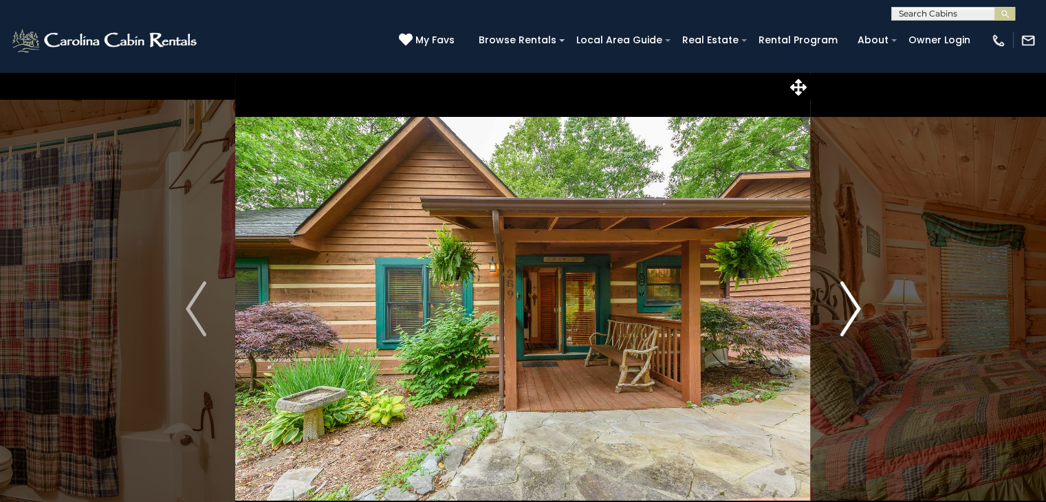
click at [855, 294] on img "Next" at bounding box center [850, 308] width 21 height 55
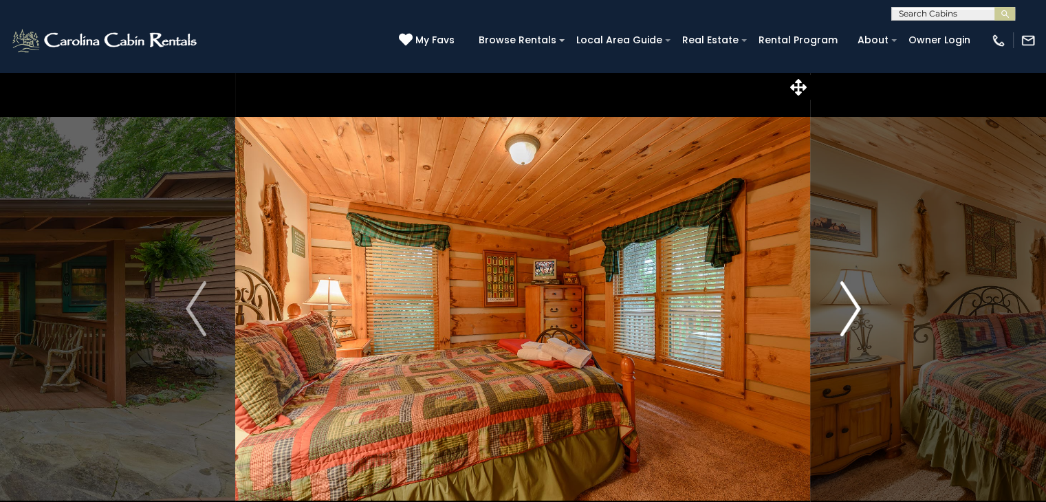
click at [855, 294] on img "Next" at bounding box center [850, 308] width 21 height 55
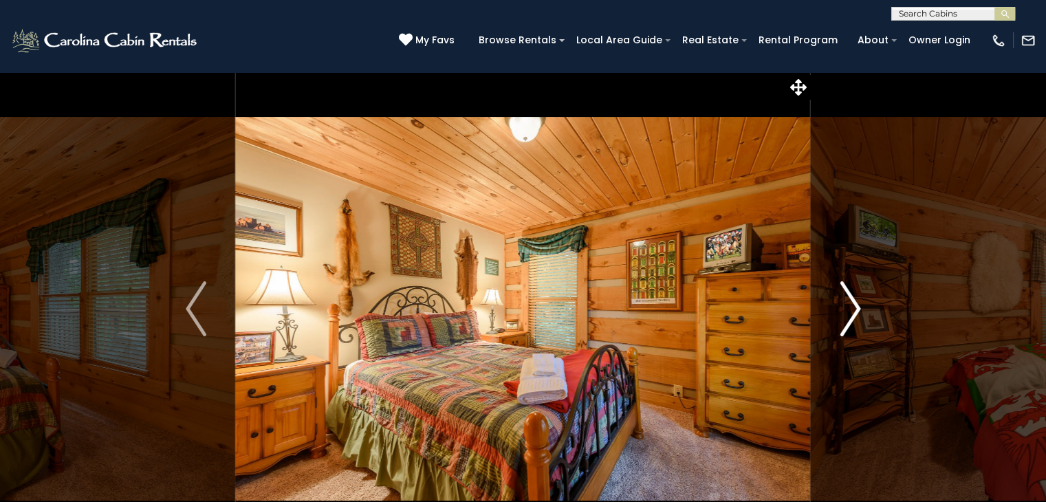
click at [855, 294] on img "Next" at bounding box center [850, 308] width 21 height 55
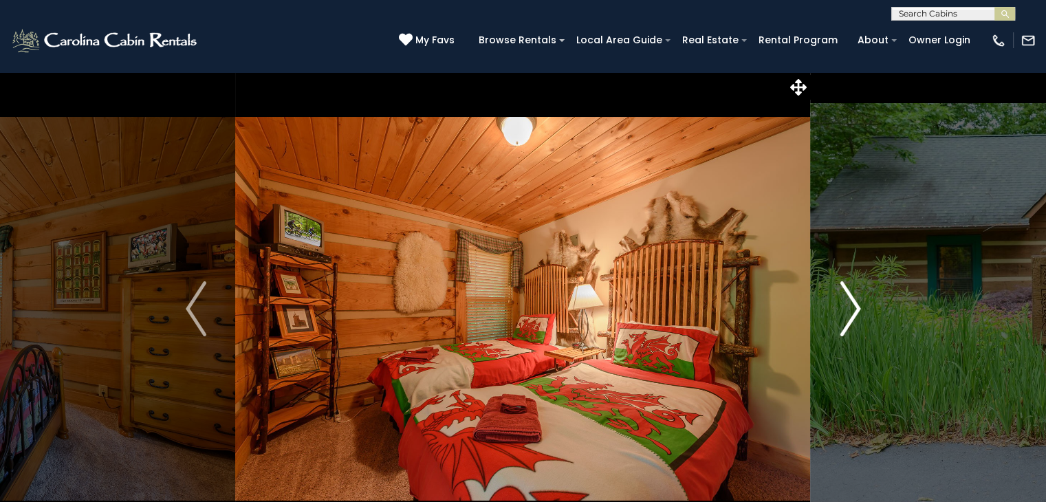
click at [855, 294] on img "Next" at bounding box center [850, 308] width 21 height 55
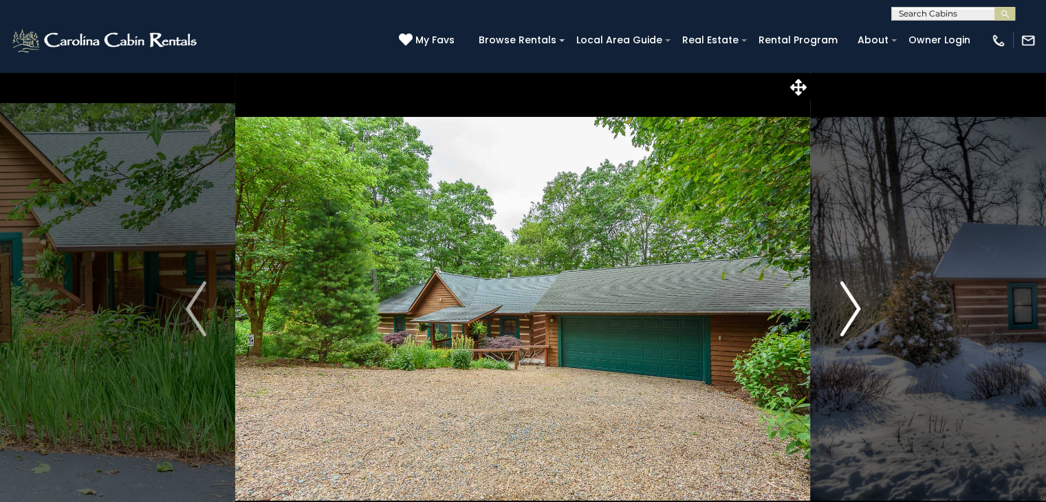
click at [855, 294] on img "Next" at bounding box center [850, 308] width 21 height 55
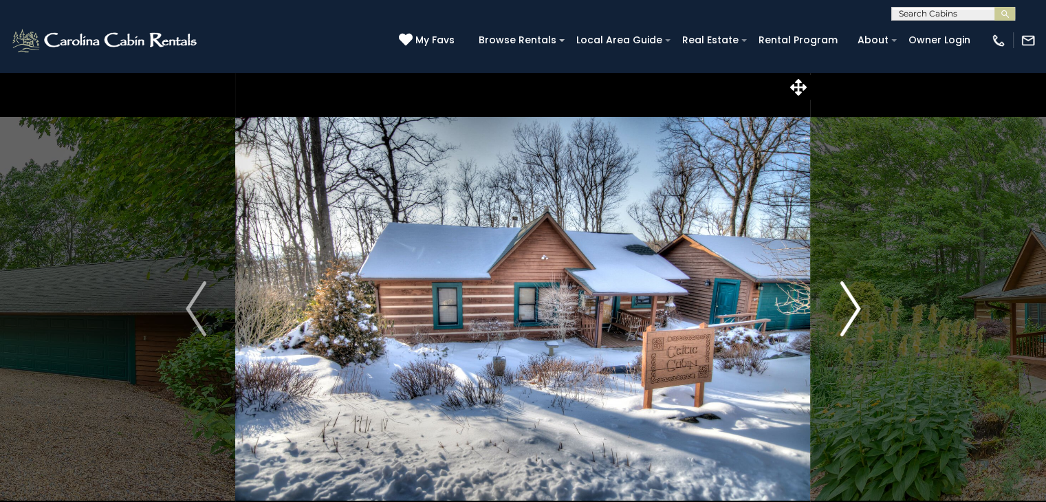
click at [855, 294] on img "Next" at bounding box center [850, 308] width 21 height 55
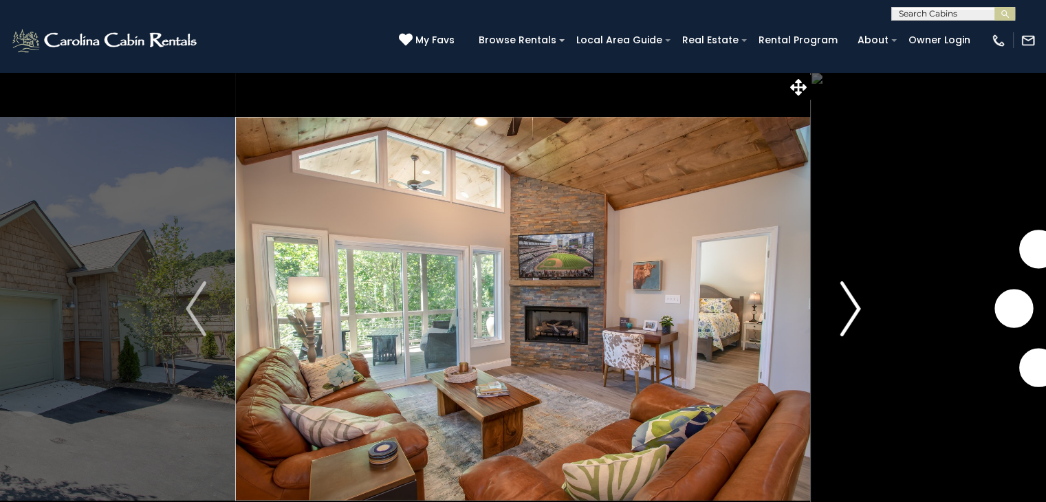
click at [857, 311] on img "Next" at bounding box center [850, 308] width 21 height 55
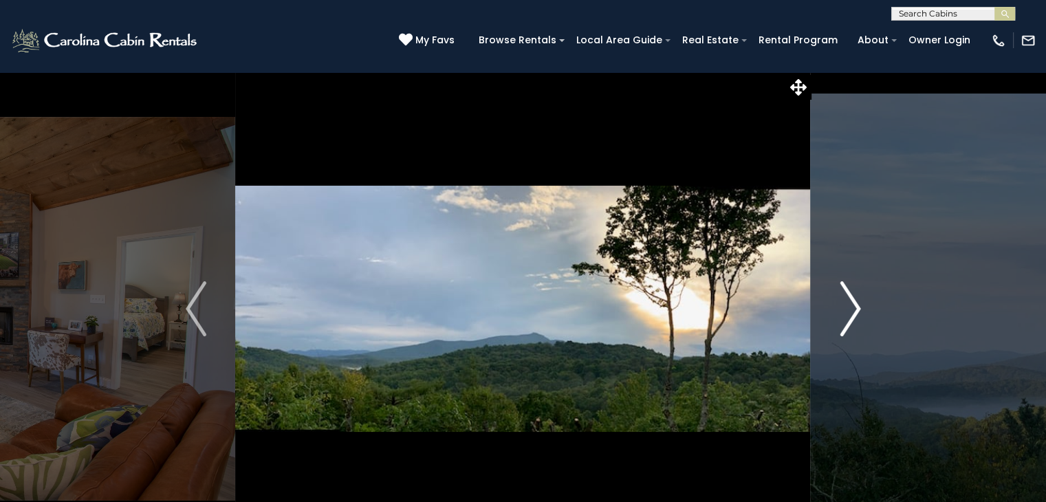
click at [857, 311] on img "Next" at bounding box center [850, 308] width 21 height 55
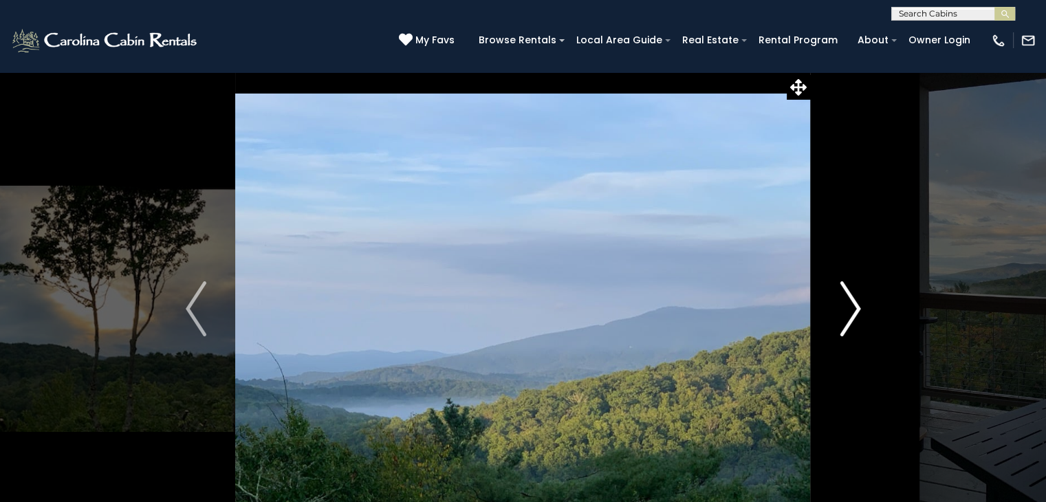
click at [857, 311] on img "Next" at bounding box center [850, 308] width 21 height 55
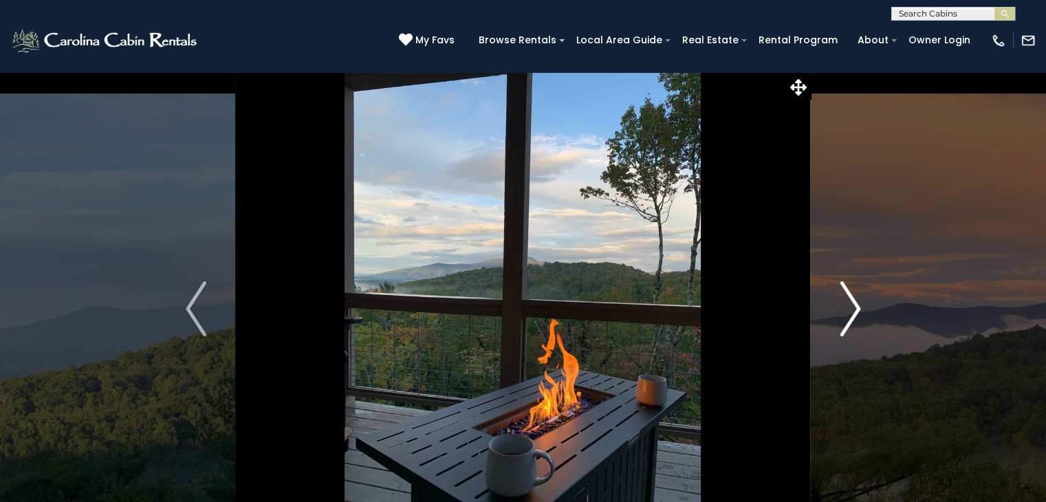
click at [857, 311] on img "Next" at bounding box center [850, 308] width 21 height 55
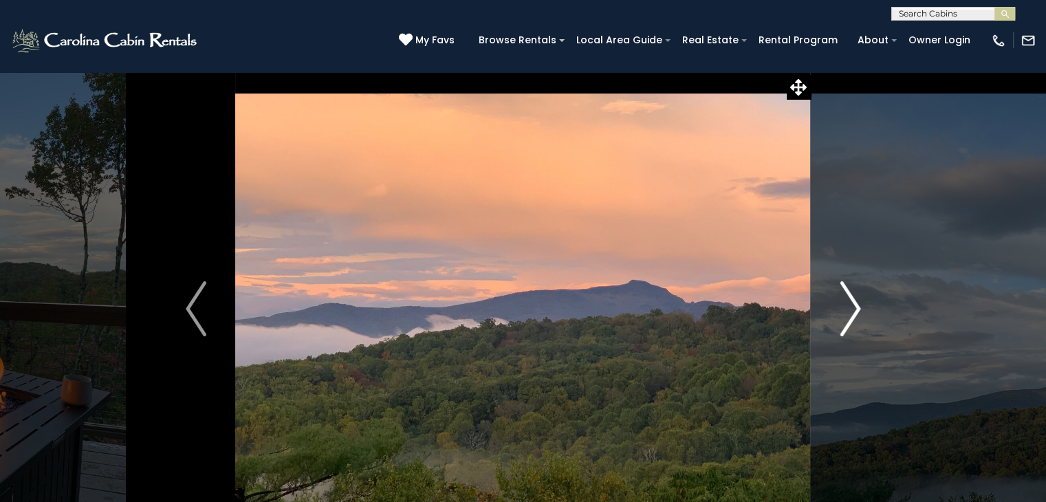
click at [857, 311] on img "Next" at bounding box center [850, 308] width 21 height 55
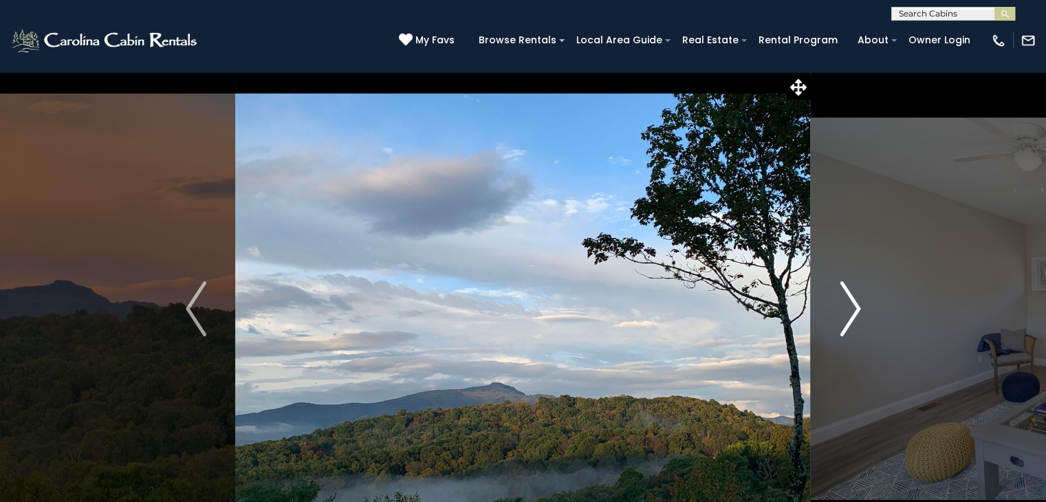
click at [857, 311] on img "Next" at bounding box center [850, 308] width 21 height 55
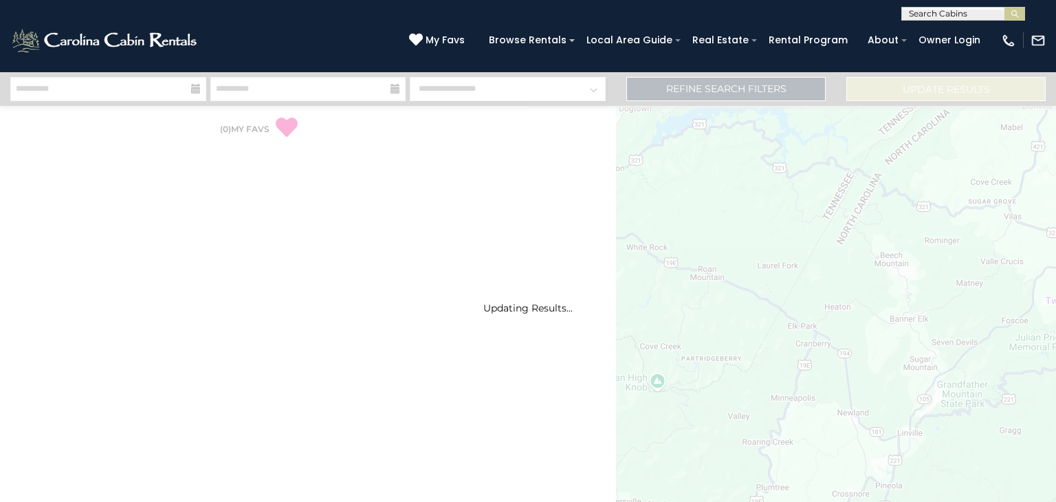
select select "*"
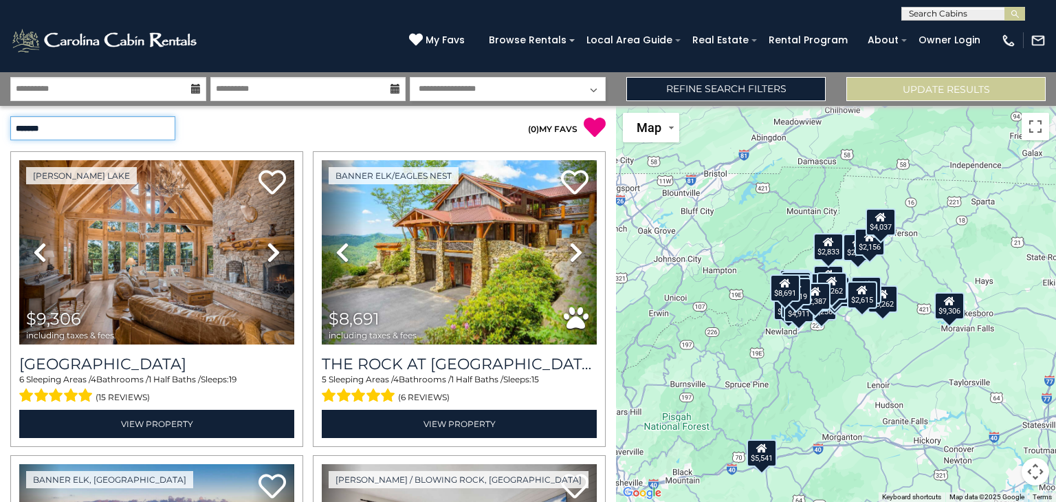
click at [168, 129] on select "**********" at bounding box center [92, 128] width 165 height 24
select select "*********"
click at [10, 116] on select "**********" at bounding box center [92, 128] width 165 height 24
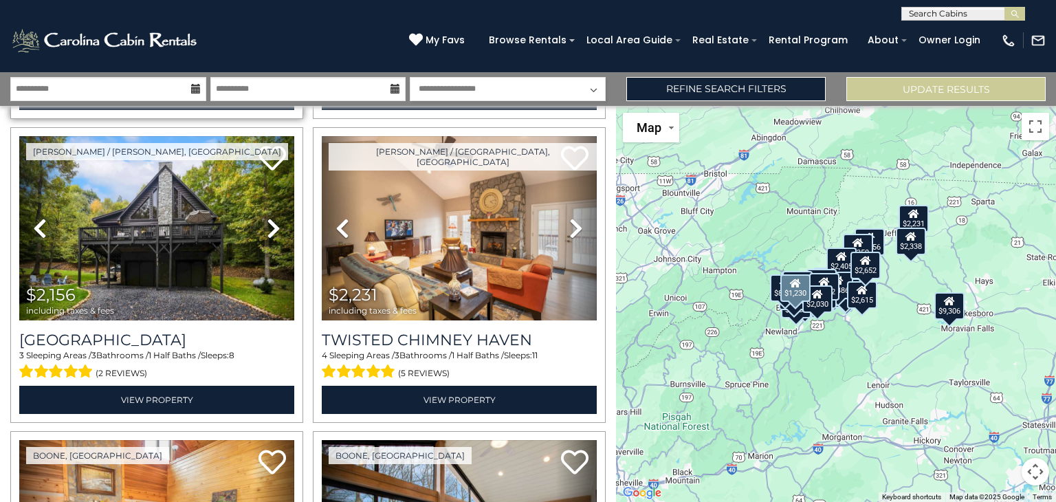
scroll to position [638, 0]
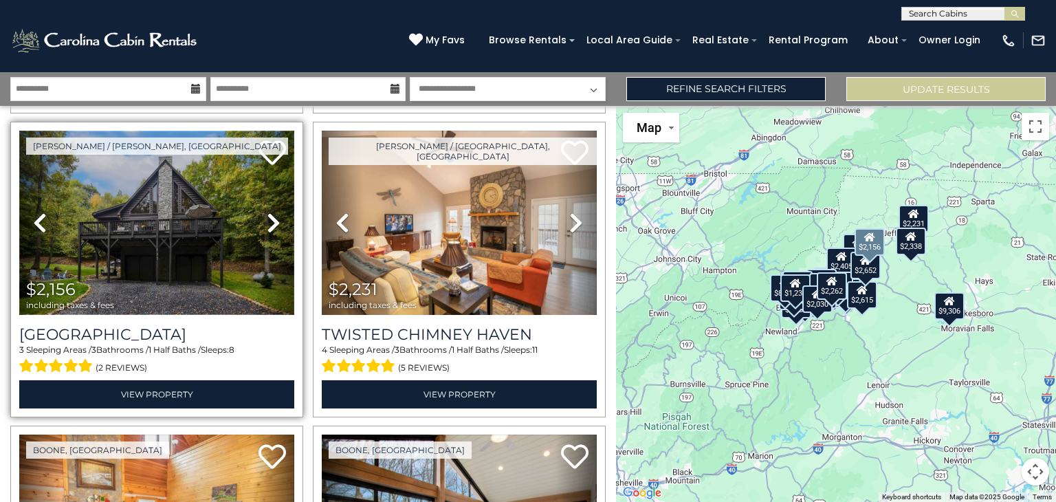
click at [176, 254] on img at bounding box center [156, 223] width 275 height 184
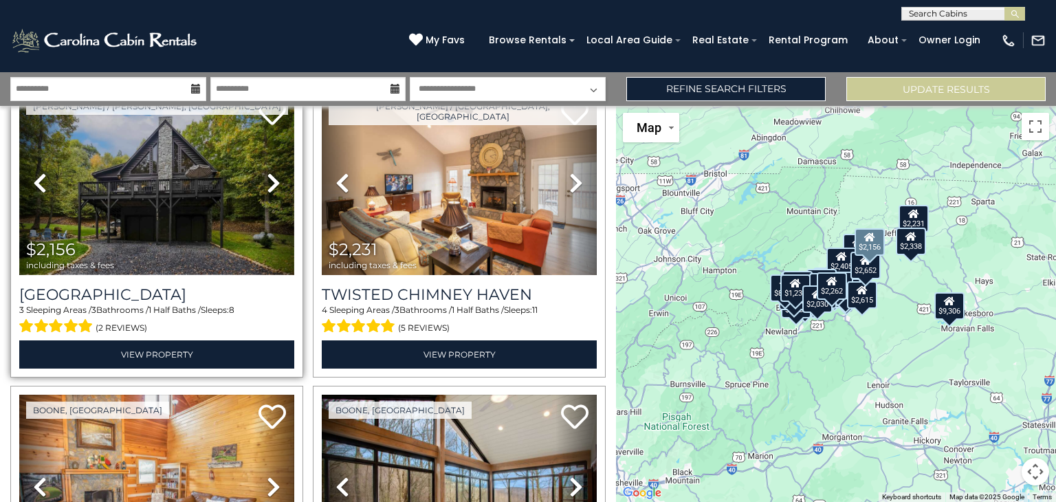
scroll to position [679, 0]
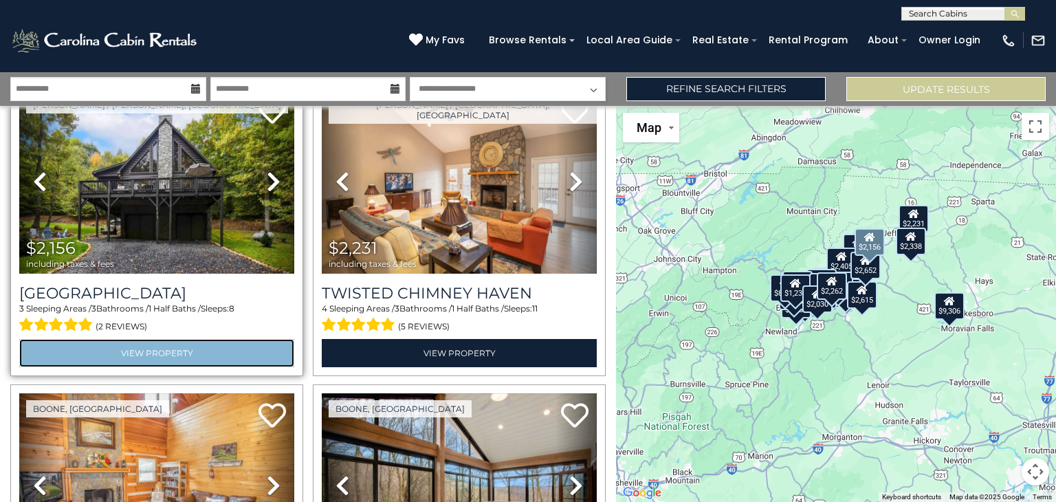
click at [162, 357] on link "View Property" at bounding box center [156, 353] width 275 height 28
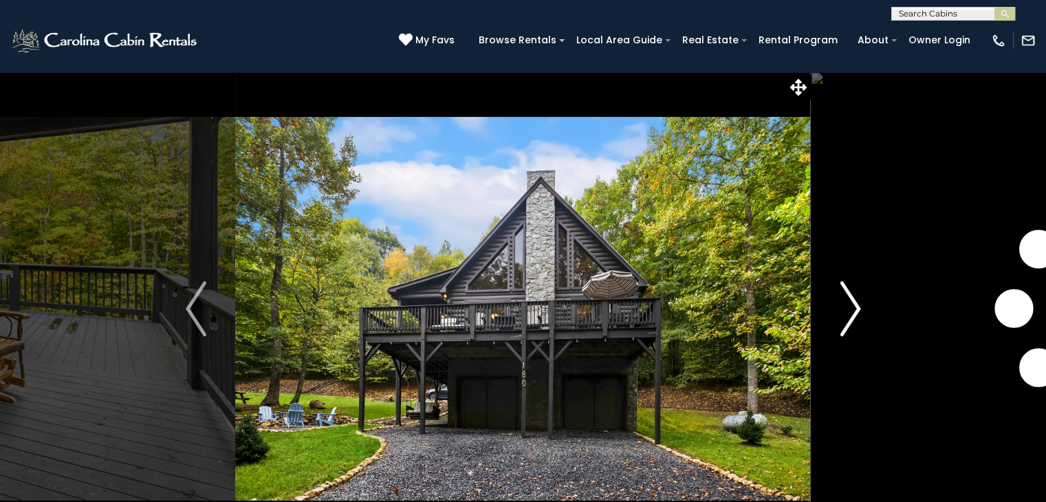
click at [841, 314] on img "Next" at bounding box center [850, 308] width 21 height 55
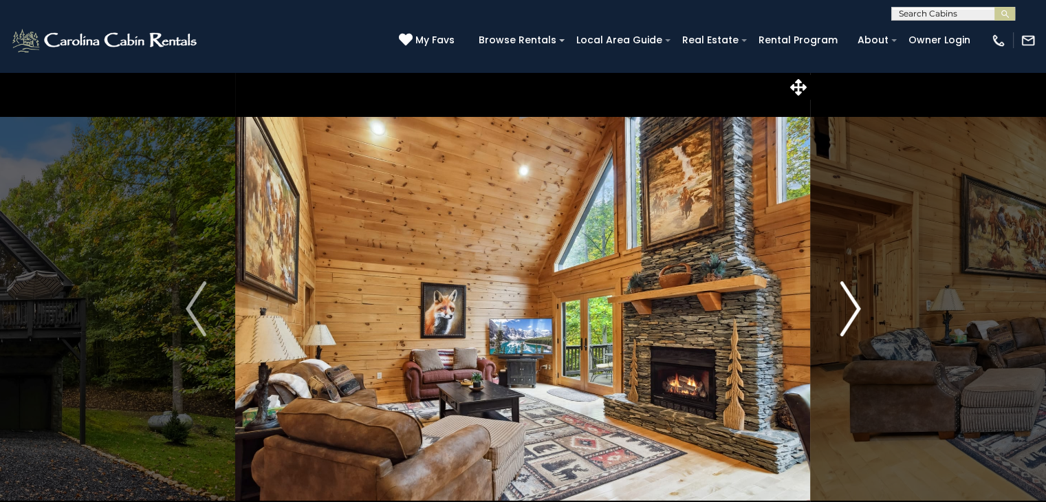
click at [841, 314] on img "Next" at bounding box center [850, 308] width 21 height 55
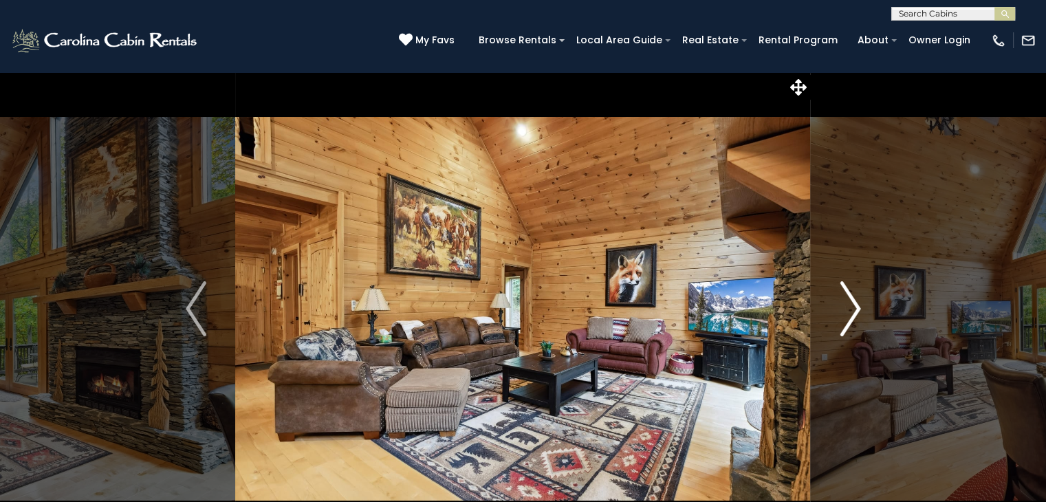
click at [841, 314] on img "Next" at bounding box center [850, 308] width 21 height 55
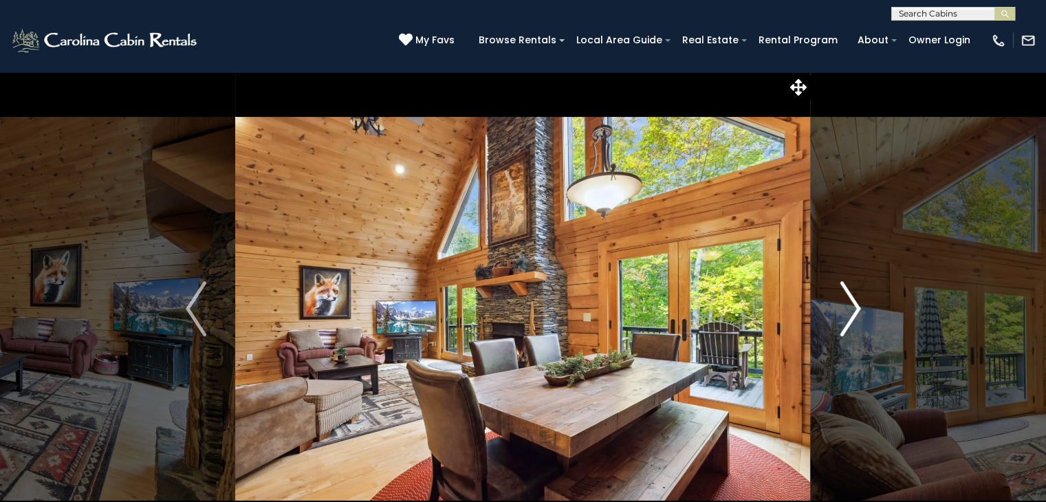
click at [841, 314] on img "Next" at bounding box center [850, 308] width 21 height 55
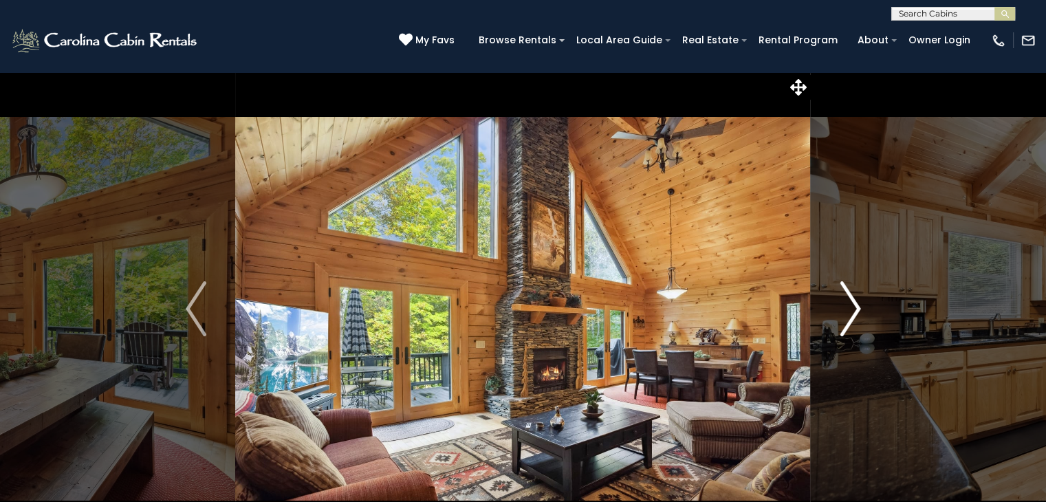
click at [841, 314] on img "Next" at bounding box center [850, 308] width 21 height 55
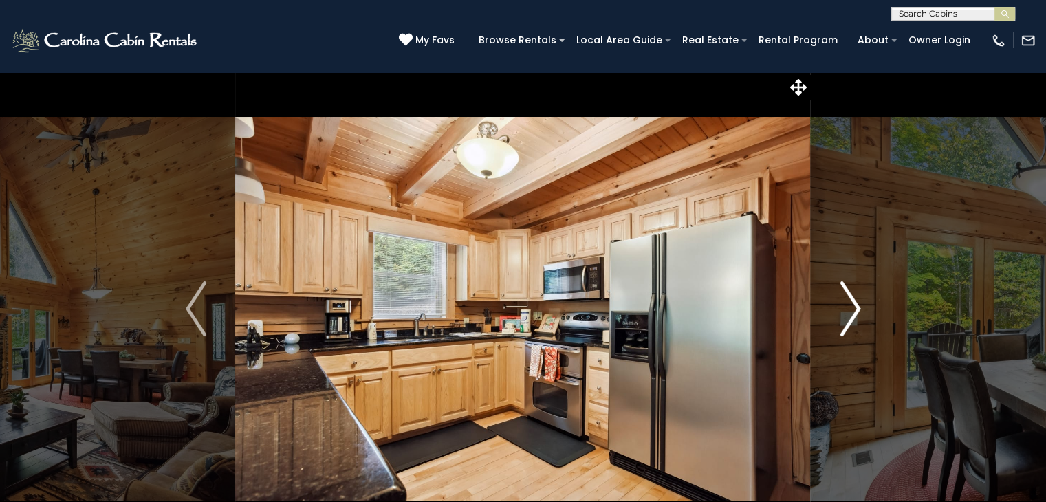
click at [841, 314] on img "Next" at bounding box center [850, 308] width 21 height 55
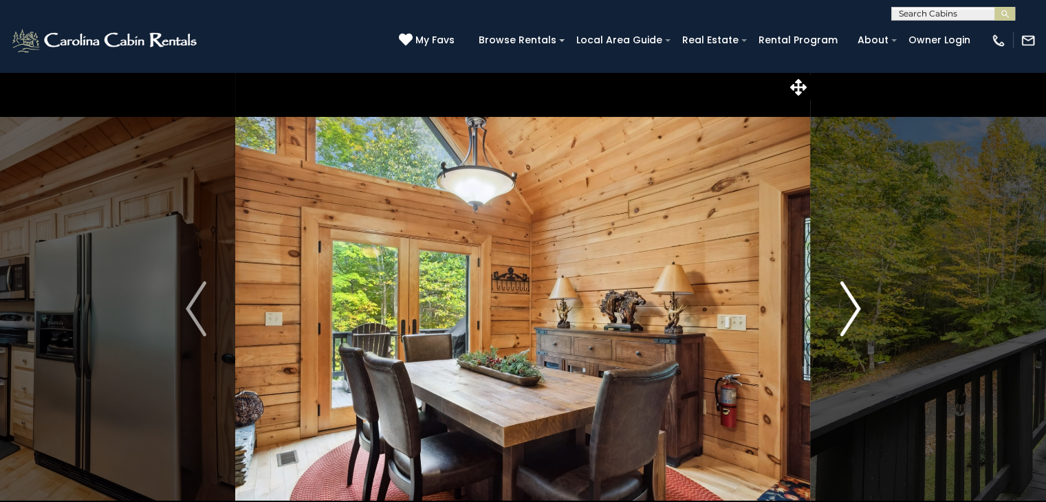
click at [841, 314] on img "Next" at bounding box center [850, 308] width 21 height 55
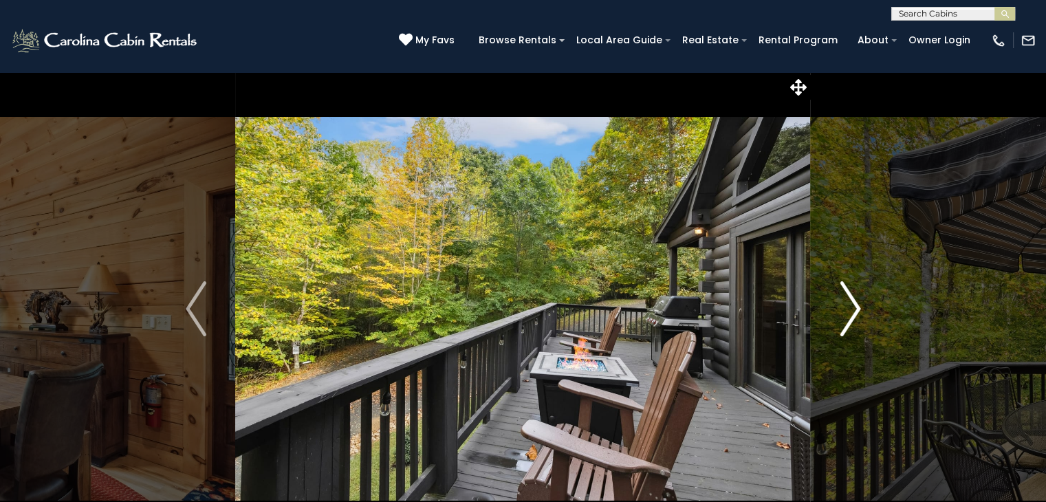
click at [841, 314] on img "Next" at bounding box center [850, 308] width 21 height 55
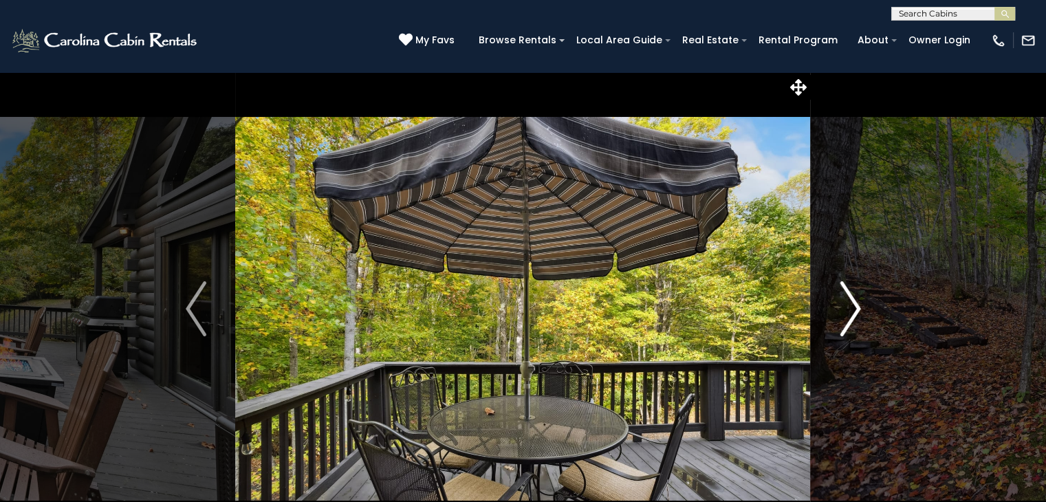
click at [841, 314] on img "Next" at bounding box center [850, 308] width 21 height 55
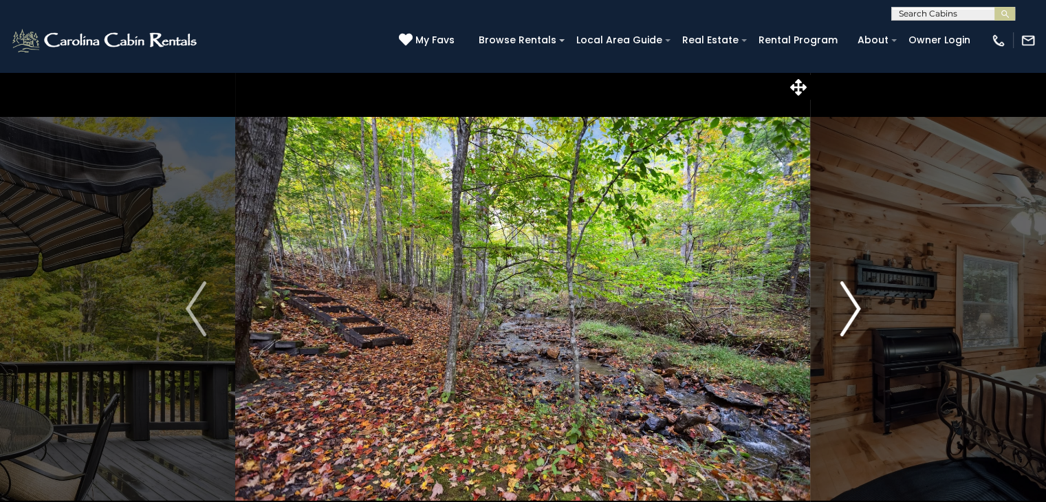
click at [841, 314] on img "Next" at bounding box center [850, 308] width 21 height 55
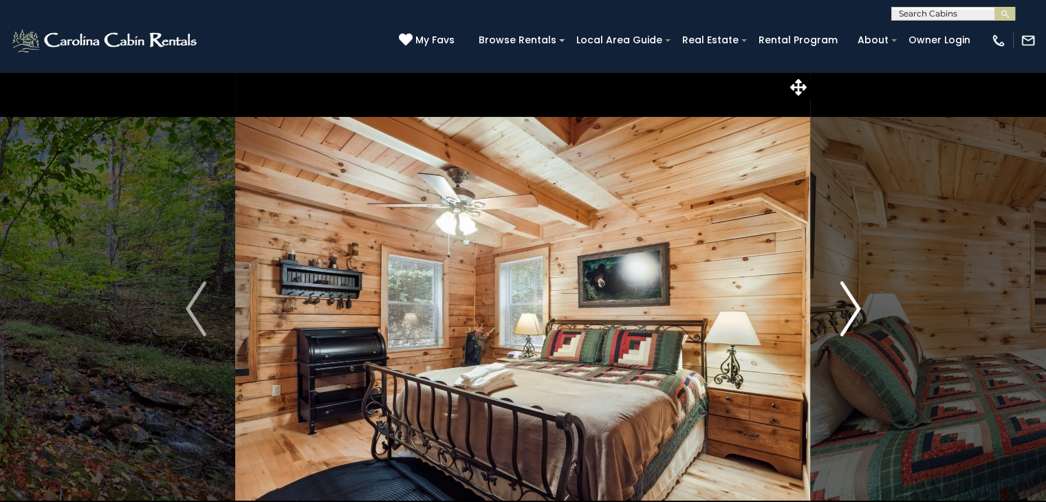
click at [841, 314] on img "Next" at bounding box center [850, 308] width 21 height 55
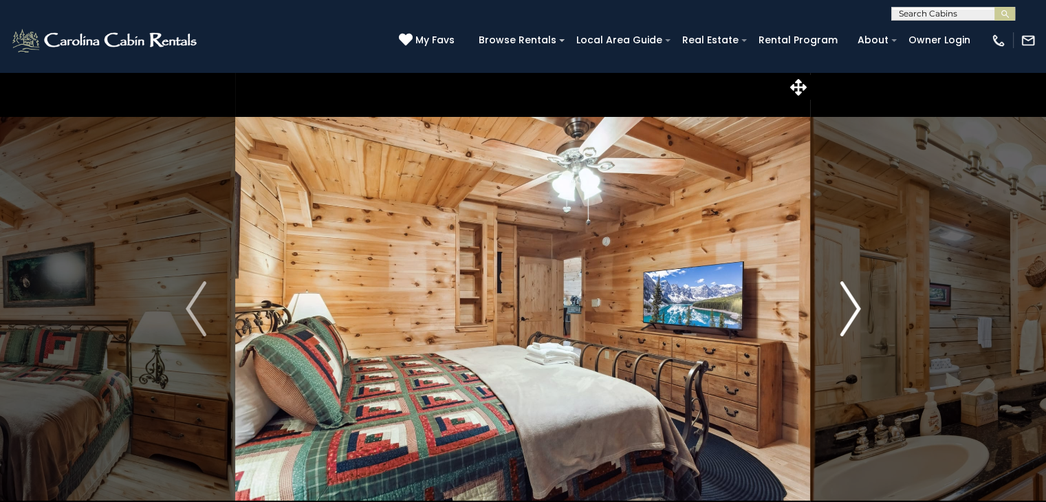
click at [841, 314] on img "Next" at bounding box center [850, 308] width 21 height 55
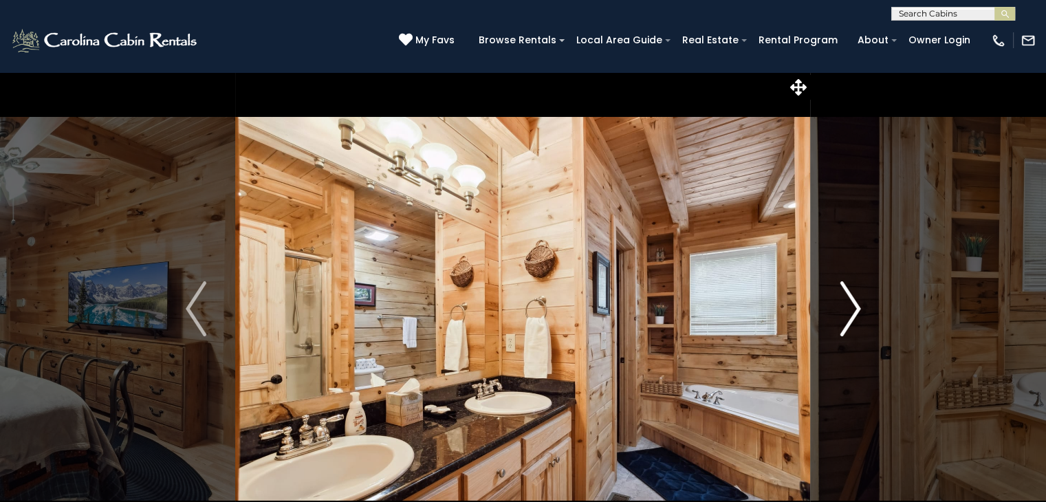
click at [841, 314] on img "Next" at bounding box center [850, 308] width 21 height 55
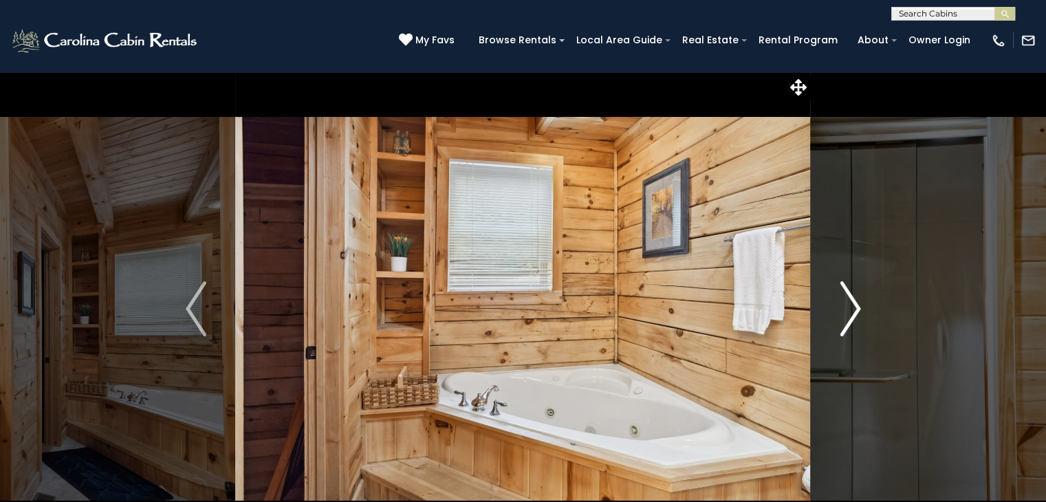
click at [841, 314] on img "Next" at bounding box center [850, 308] width 21 height 55
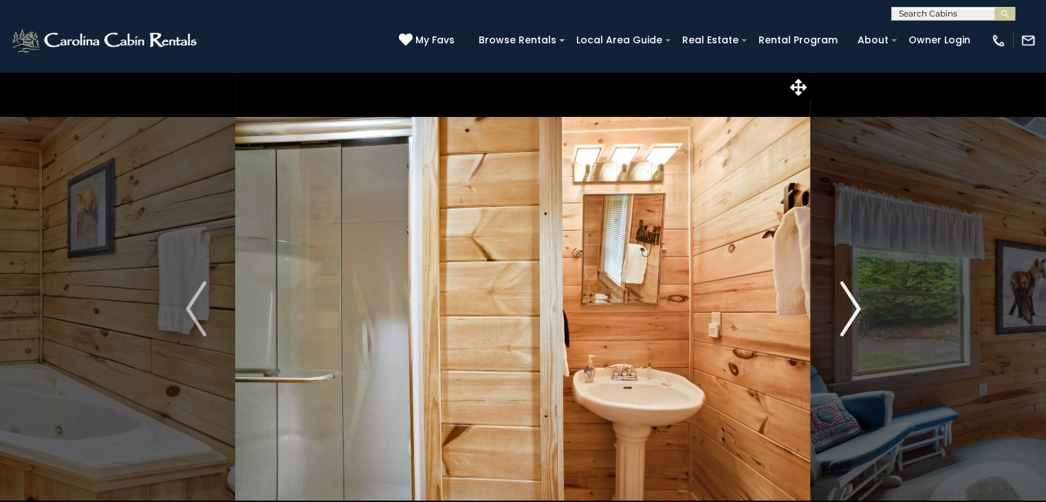
click at [841, 314] on img "Next" at bounding box center [850, 308] width 21 height 55
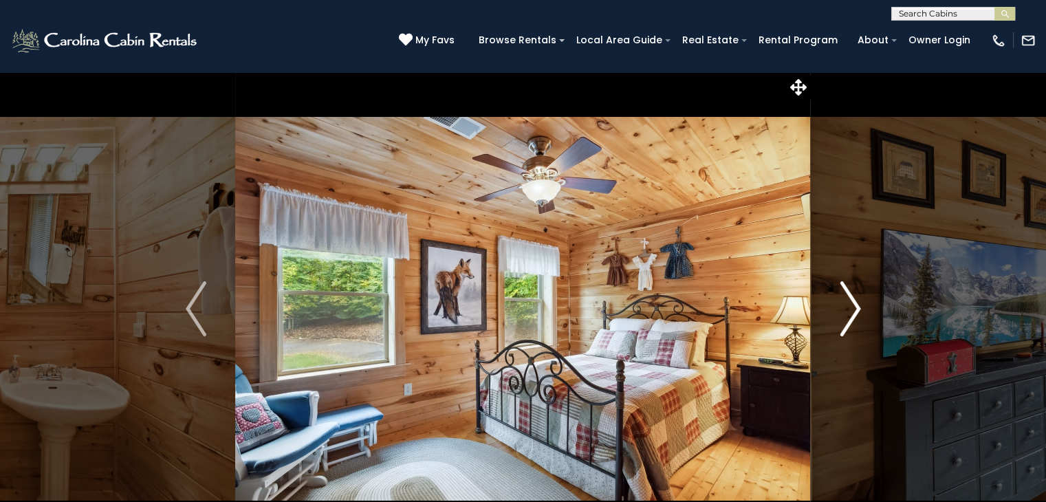
click at [841, 314] on img "Next" at bounding box center [850, 308] width 21 height 55
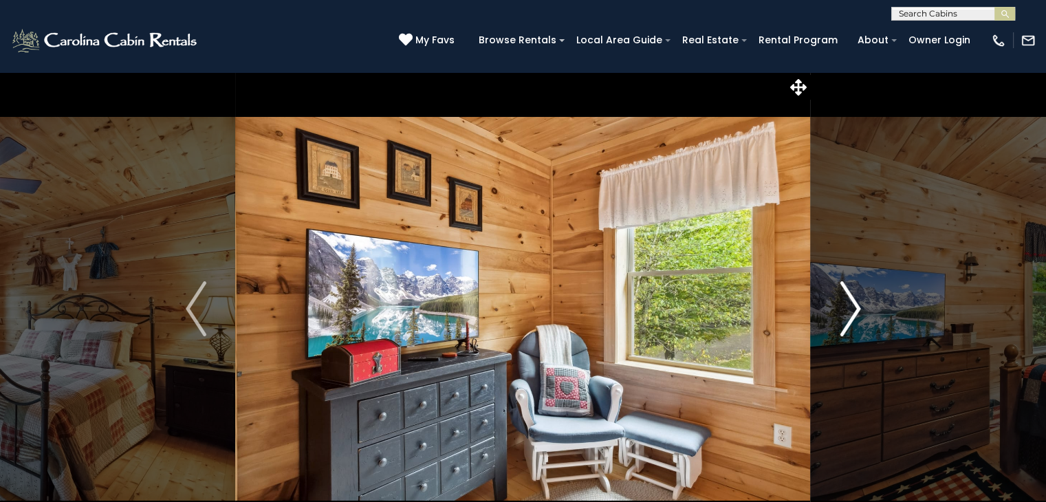
click at [841, 314] on img "Next" at bounding box center [850, 308] width 21 height 55
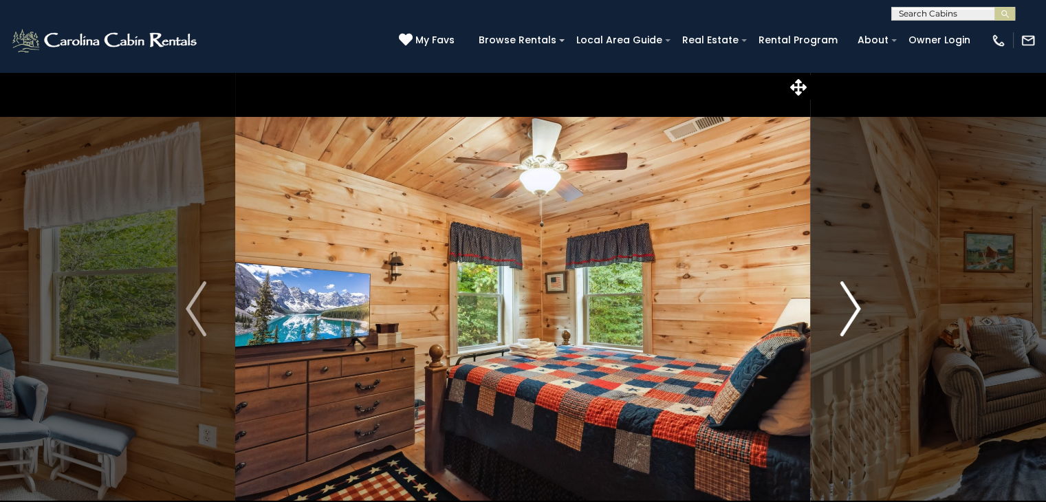
click at [841, 314] on img "Next" at bounding box center [850, 308] width 21 height 55
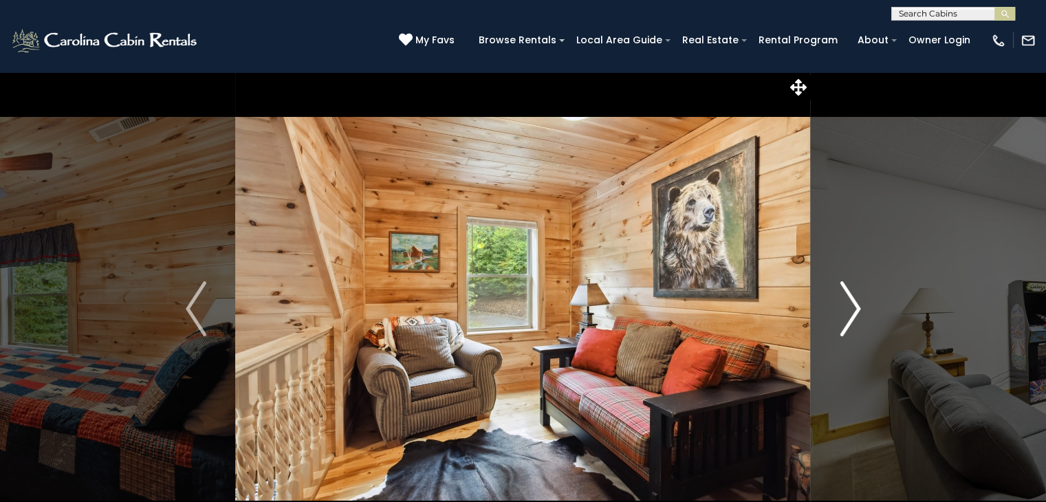
click at [841, 314] on img "Next" at bounding box center [850, 308] width 21 height 55
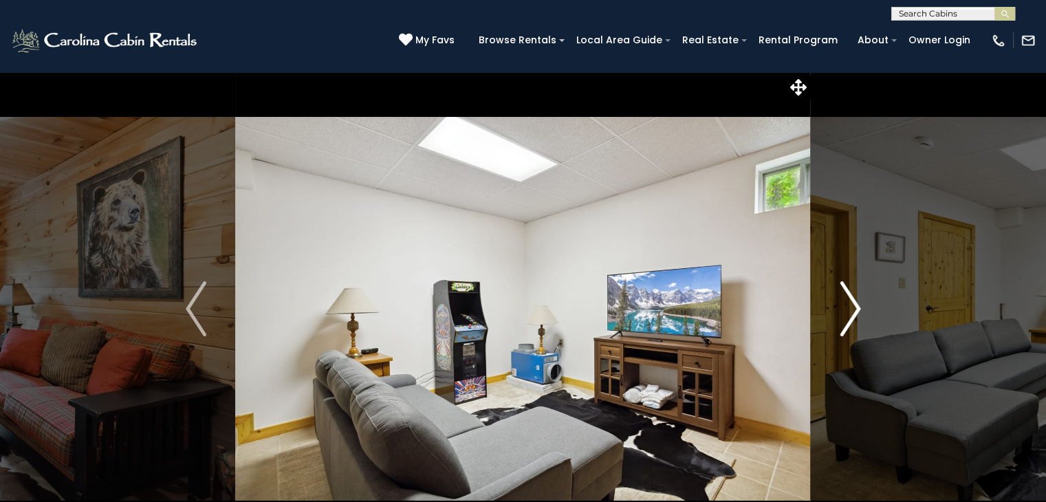
click at [841, 314] on img "Next" at bounding box center [850, 308] width 21 height 55
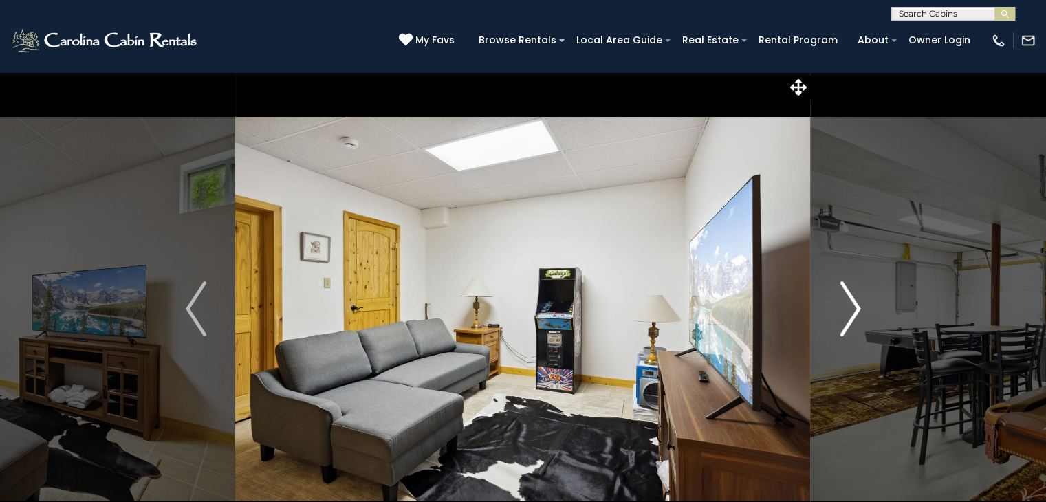
click at [841, 314] on img "Next" at bounding box center [850, 308] width 21 height 55
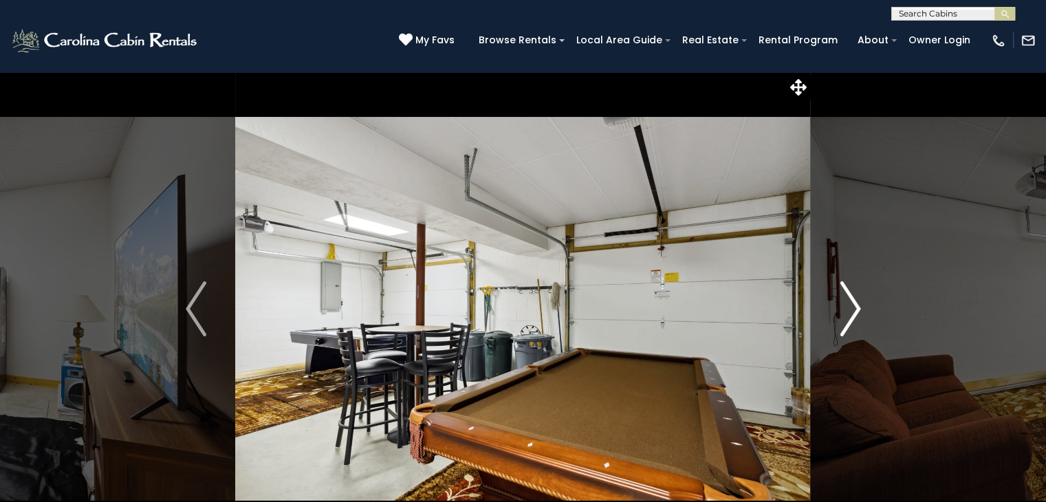
click at [841, 314] on img "Next" at bounding box center [850, 308] width 21 height 55
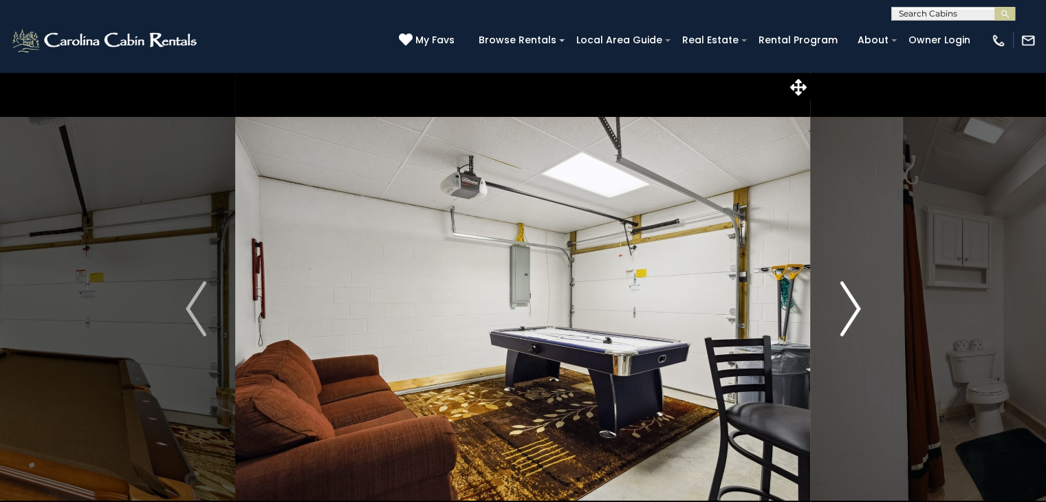
click at [841, 314] on img "Next" at bounding box center [850, 308] width 21 height 55
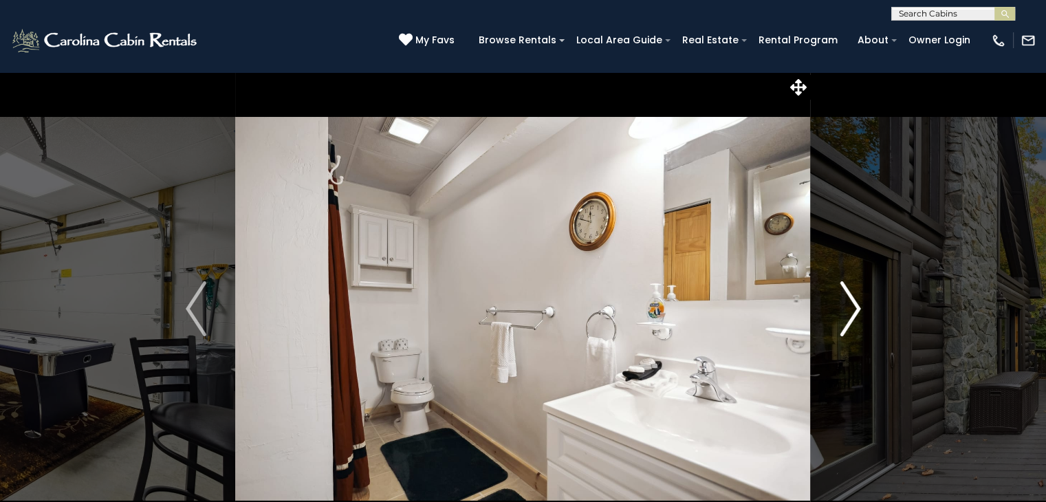
click at [841, 314] on img "Next" at bounding box center [850, 308] width 21 height 55
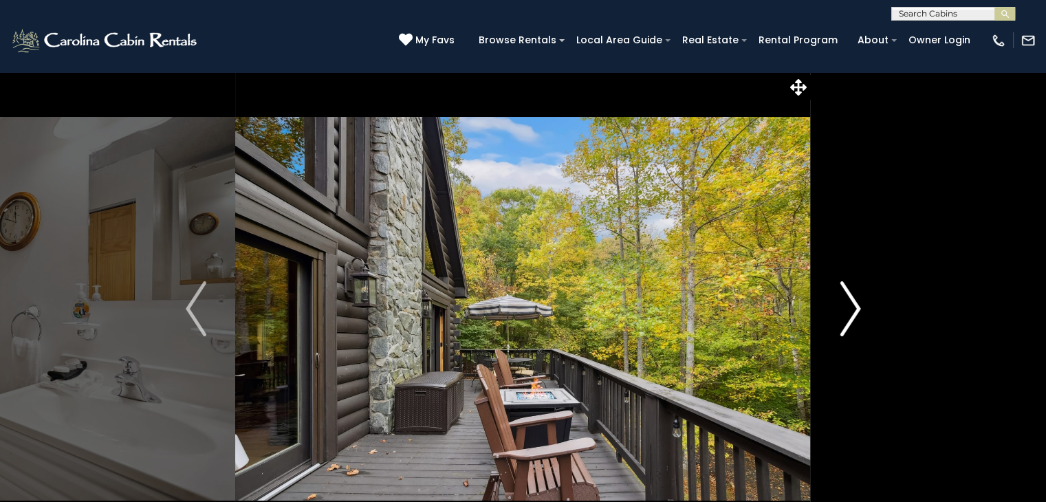
click at [841, 314] on img "Next" at bounding box center [850, 308] width 21 height 55
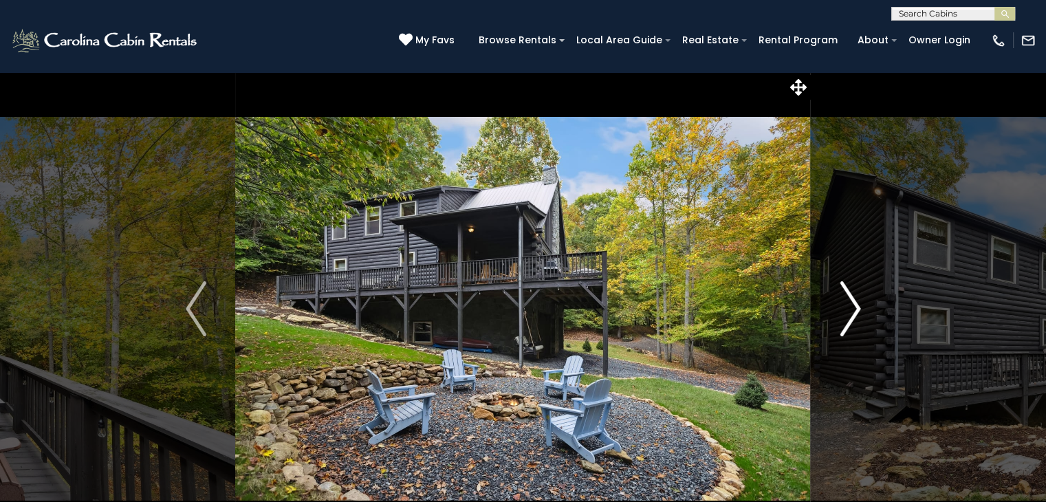
click at [841, 314] on img "Next" at bounding box center [850, 308] width 21 height 55
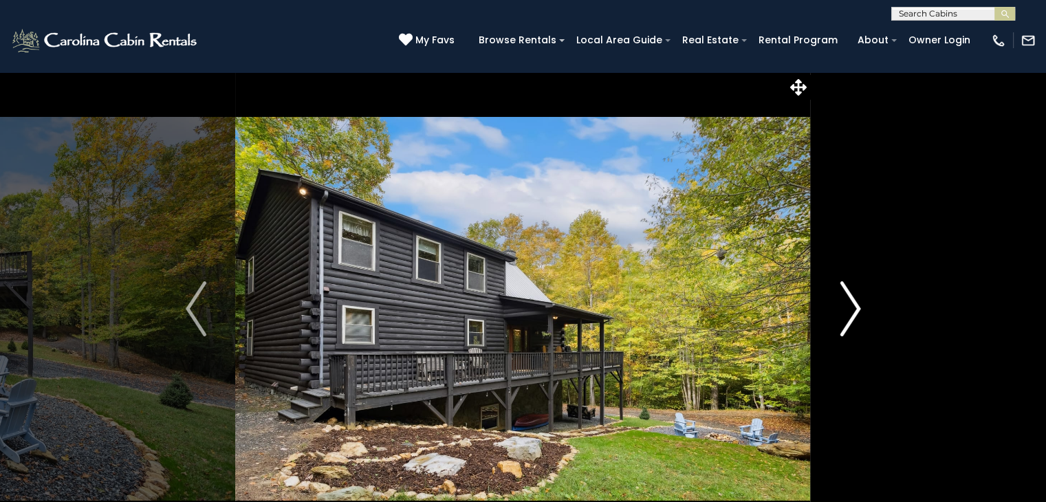
click at [841, 314] on img "Next" at bounding box center [850, 308] width 21 height 55
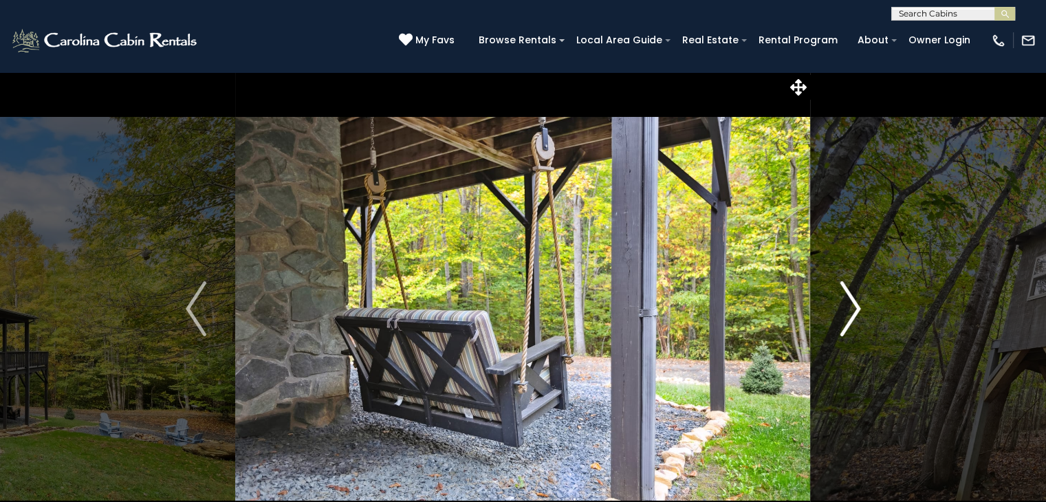
click at [841, 314] on img "Next" at bounding box center [850, 308] width 21 height 55
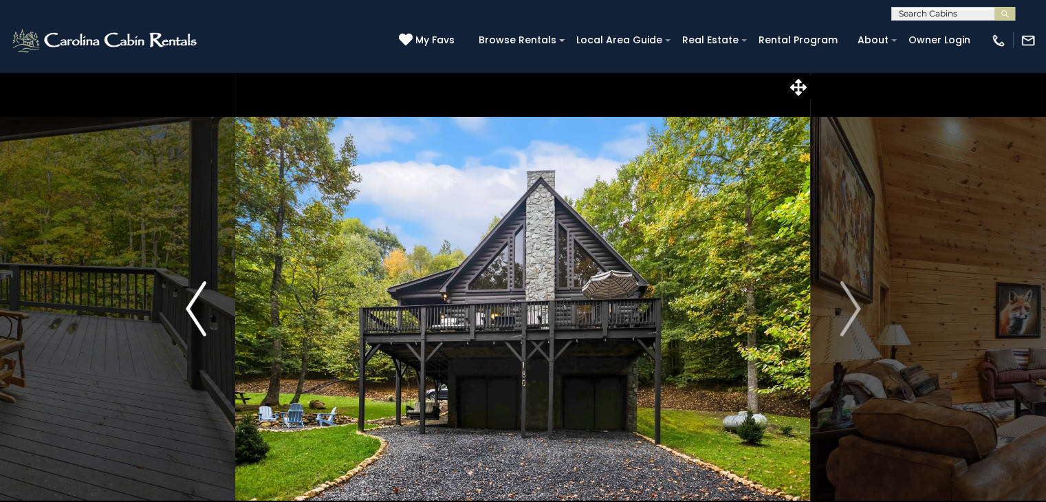
click at [197, 312] on img "Previous" at bounding box center [196, 308] width 21 height 55
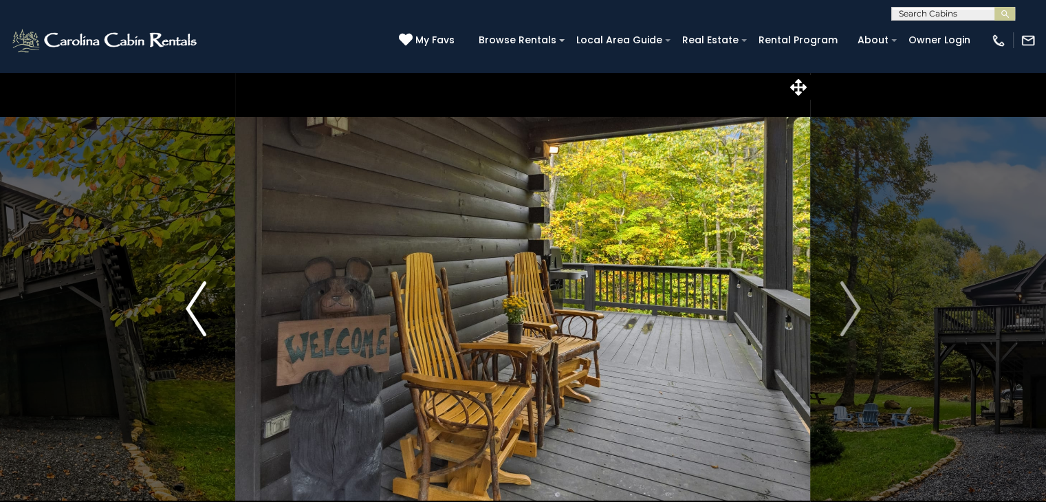
click at [197, 312] on img "Previous" at bounding box center [196, 308] width 21 height 55
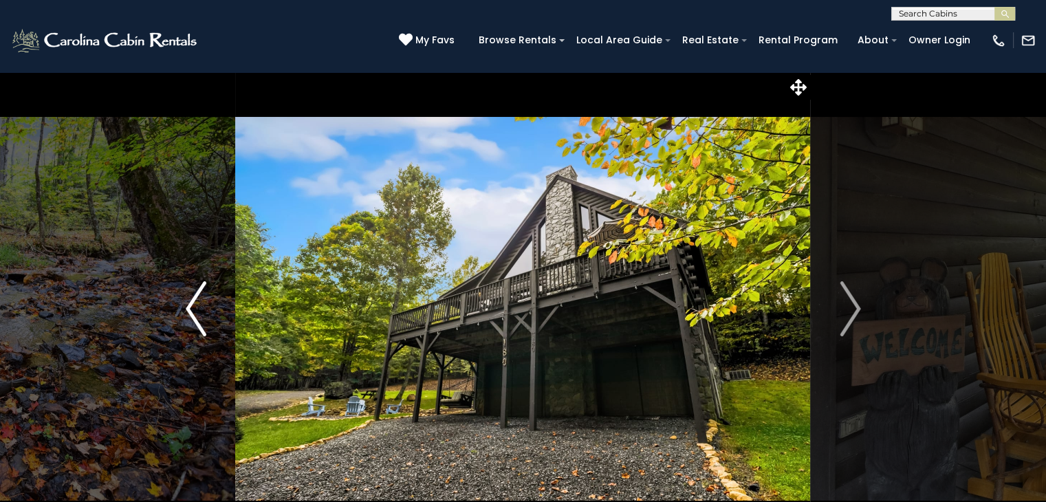
click at [197, 312] on img "Previous" at bounding box center [196, 308] width 21 height 55
